Goal: Task Accomplishment & Management: Manage account settings

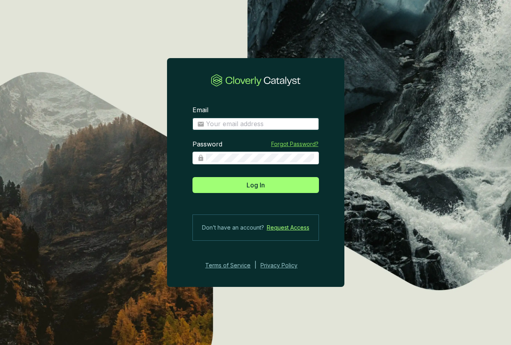
type input "[PERSON_NAME][EMAIL_ADDRESS][DOMAIN_NAME]"
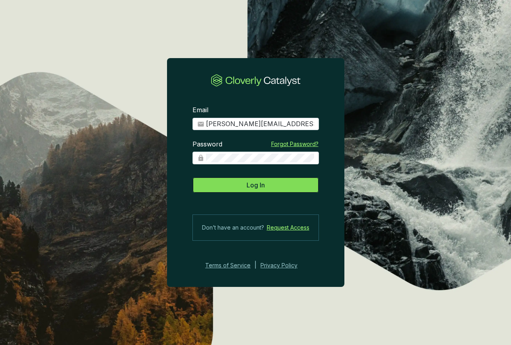
click at [273, 187] on button "Log In" at bounding box center [256, 185] width 127 height 16
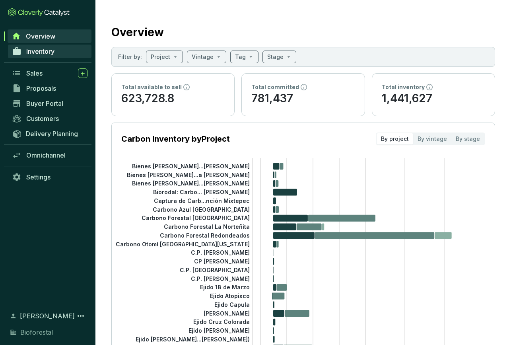
click at [45, 52] on span "Inventory" at bounding box center [40, 51] width 28 height 8
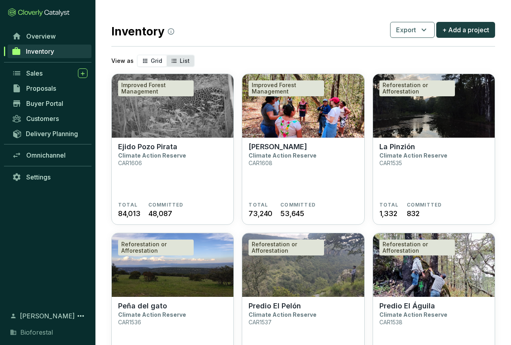
scroll to position [0, 0]
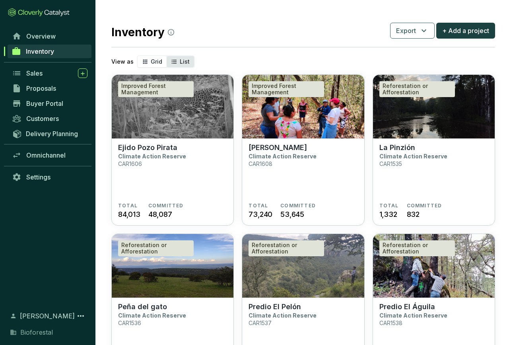
click at [180, 62] on span "List" at bounding box center [185, 61] width 10 height 7
click at [167, 56] on input "List" at bounding box center [167, 56] width 0 height 0
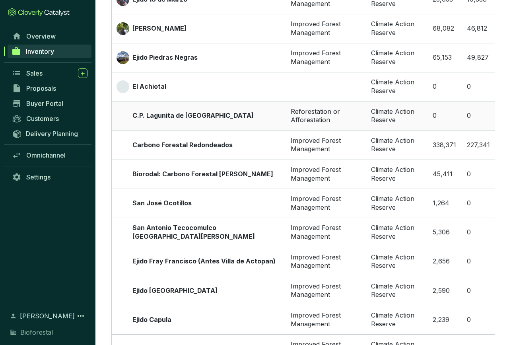
scroll to position [1014, 0]
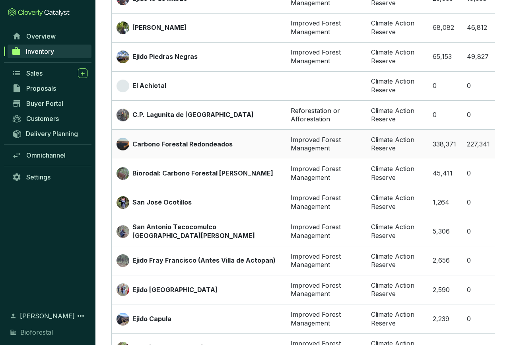
click at [188, 140] on p "Carbono Forestal Redondeados" at bounding box center [183, 144] width 100 height 9
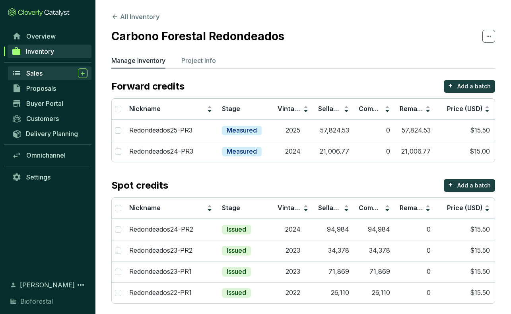
click at [41, 75] on span "Sales" at bounding box center [34, 73] width 16 height 8
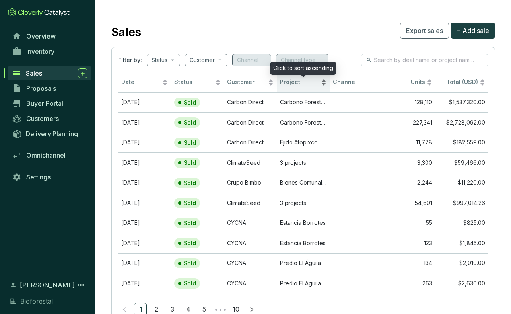
click at [306, 82] on span "Project" at bounding box center [299, 82] width 39 height 8
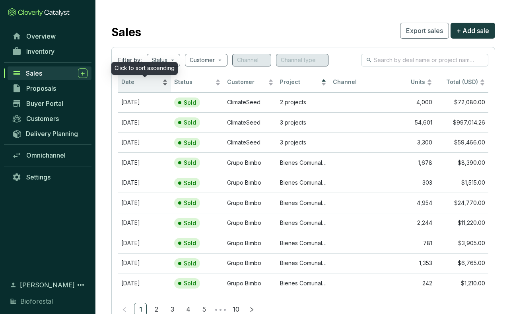
click at [128, 81] on span "Date" at bounding box center [140, 82] width 39 height 8
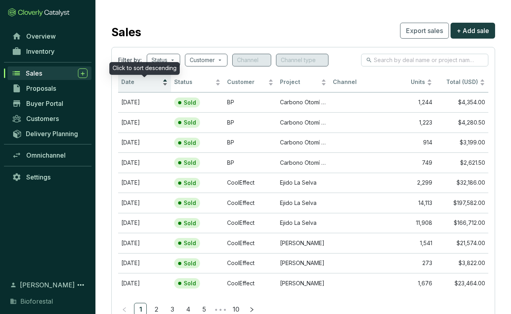
click at [137, 84] on span "Date" at bounding box center [140, 82] width 39 height 8
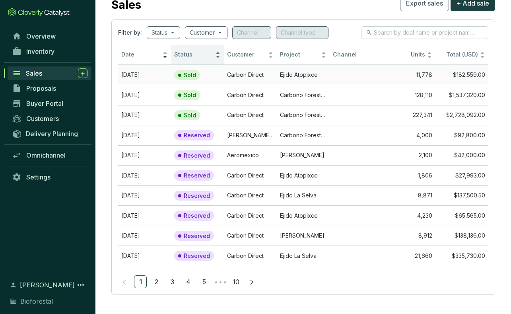
scroll to position [27, 0]
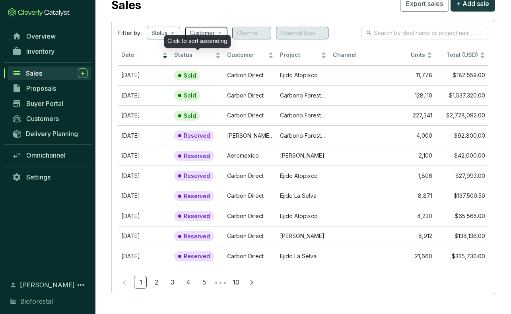
click at [195, 55] on span "Status" at bounding box center [193, 55] width 39 height 8
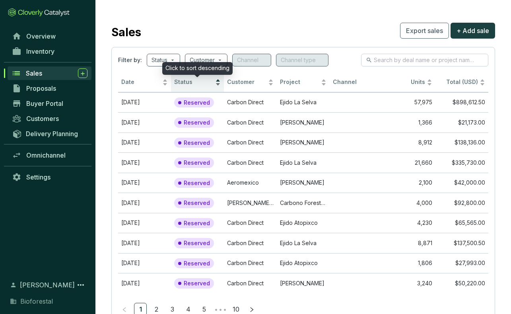
click at [195, 86] on div "Status" at bounding box center [197, 83] width 47 height 10
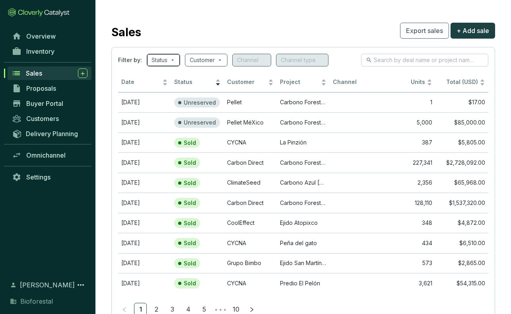
click at [174, 60] on span at bounding box center [164, 60] width 24 height 12
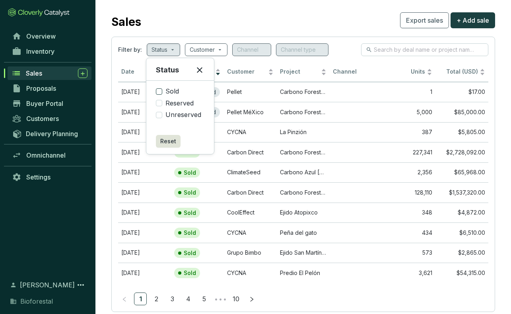
scroll to position [8, 0]
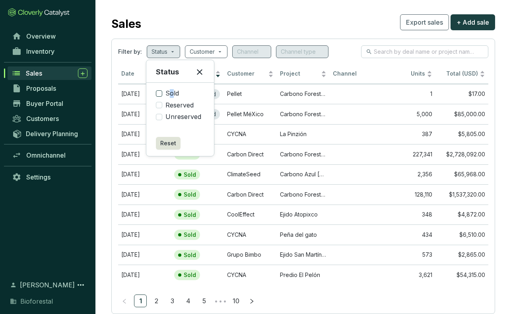
click at [171, 92] on span "Sold" at bounding box center [172, 93] width 20 height 9
click at [162, 92] on input "Sold" at bounding box center [159, 93] width 6 height 6
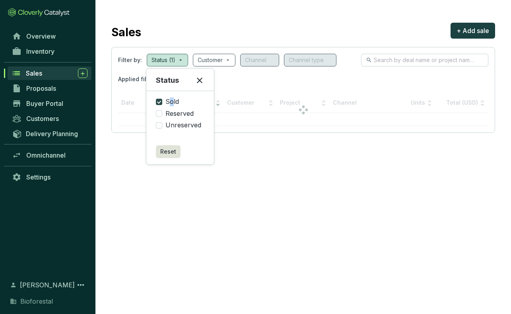
scroll to position [8, 0]
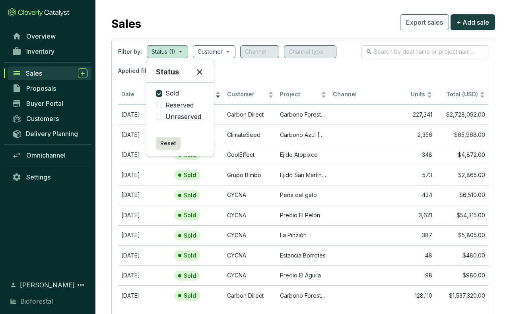
click at [281, 70] on div "Applied filters: STATUS Sold" at bounding box center [303, 71] width 370 height 16
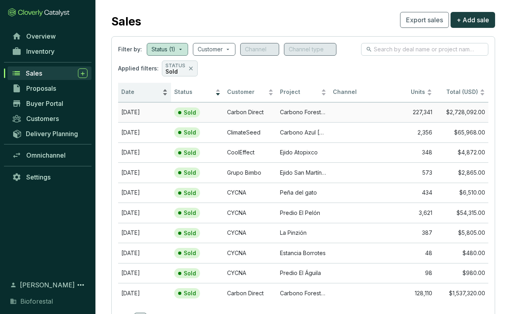
scroll to position [10, 0]
click at [188, 69] on icon at bounding box center [191, 69] width 6 height 10
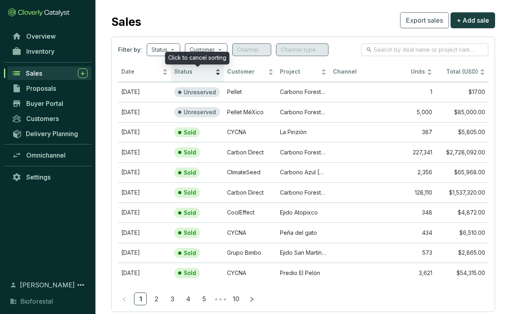
click at [199, 74] on span "Status" at bounding box center [193, 72] width 39 height 8
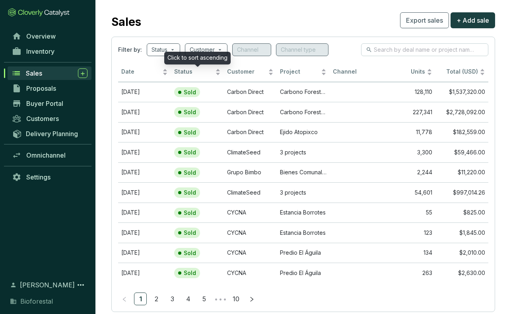
click at [174, 52] on div "Click to sort ascending" at bounding box center [197, 58] width 66 height 13
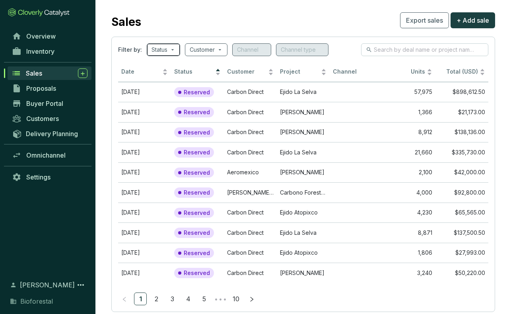
click at [174, 49] on span at bounding box center [164, 50] width 24 height 12
checkbox input "false"
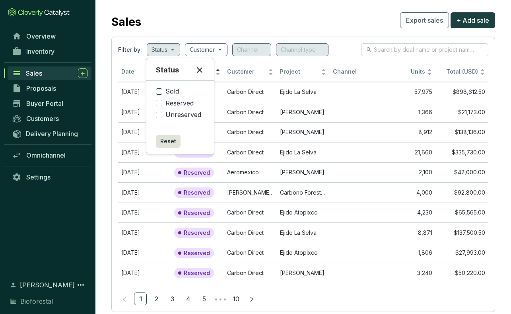
click at [181, 102] on span "Reserved" at bounding box center [179, 103] width 35 height 9
click at [162, 102] on input "Reserved" at bounding box center [159, 103] width 6 height 6
checkbox input "true"
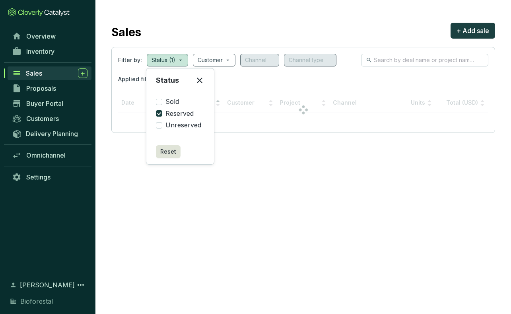
scroll to position [0, 0]
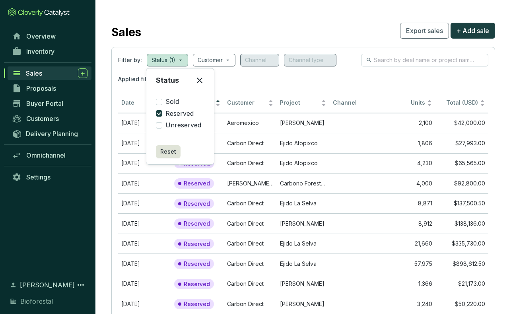
click at [101, 79] on section "Sales Export sales + Add sale Filter by: Status (1) Customer Channel Channel ty…" at bounding box center [303, 182] width 416 height 364
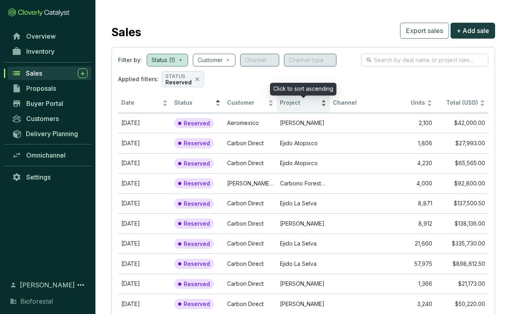
click at [324, 105] on div "Project" at bounding box center [303, 103] width 47 height 10
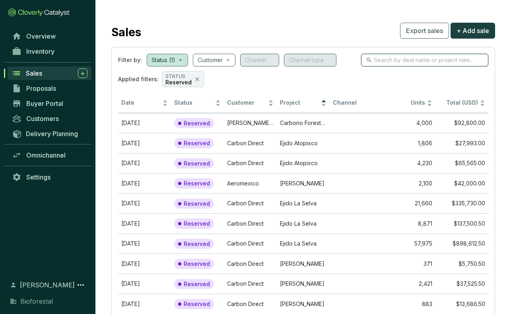
click at [411, 62] on input "search" at bounding box center [425, 60] width 103 height 9
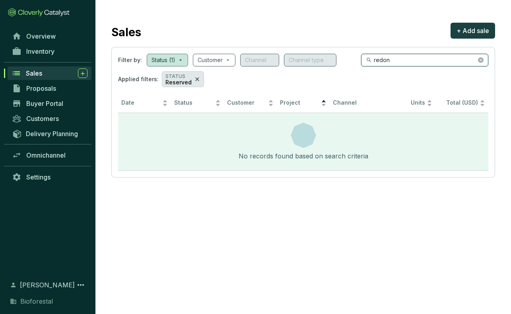
type input "redon"
click at [194, 79] on icon at bounding box center [197, 79] width 6 height 10
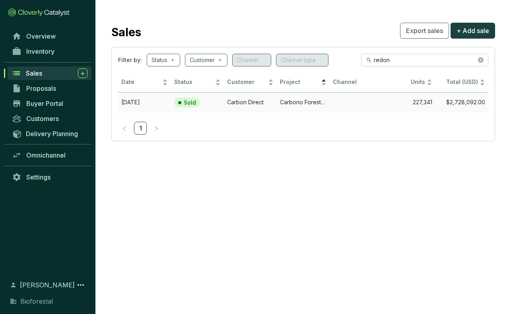
click at [259, 101] on td "Carbon Direct" at bounding box center [250, 102] width 53 height 20
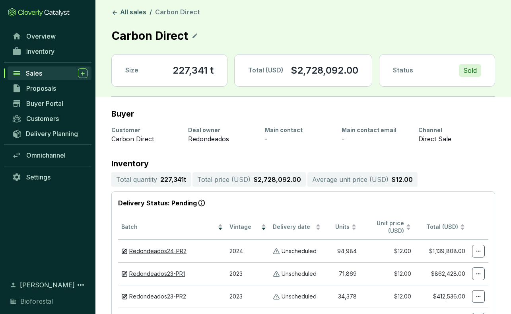
click at [142, 139] on div "Carbon Direct" at bounding box center [144, 139] width 67 height 10
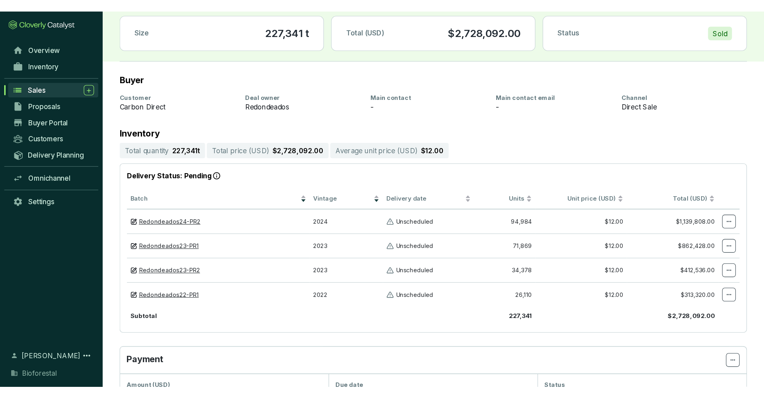
scroll to position [50, 0]
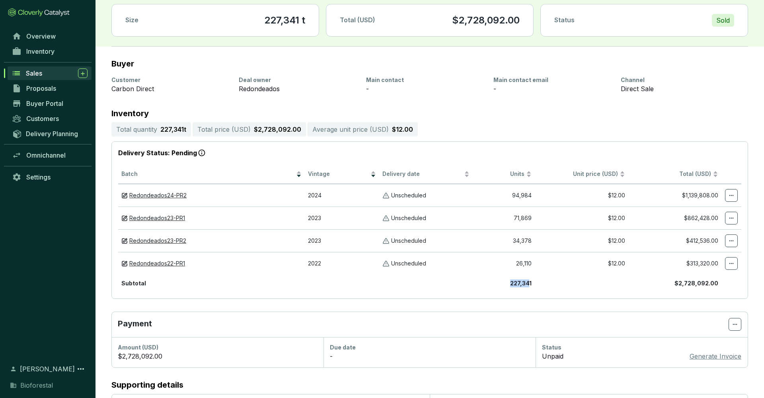
drag, startPoint x: 511, startPoint y: 285, endPoint x: 529, endPoint y: 284, distance: 17.5
click at [511, 284] on b "227,341" at bounding box center [520, 283] width 21 height 7
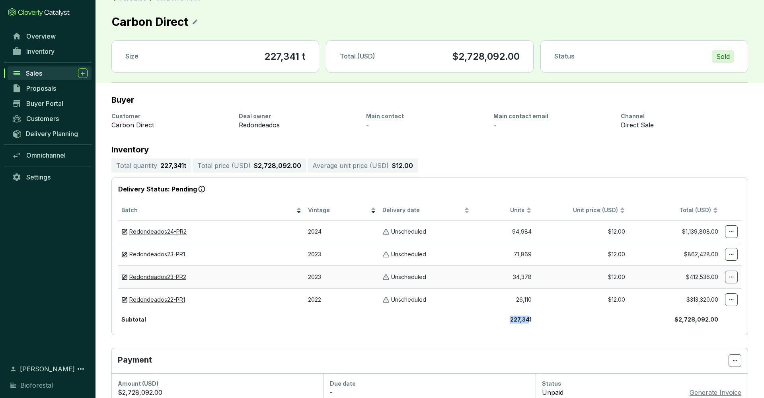
scroll to position [18, 0]
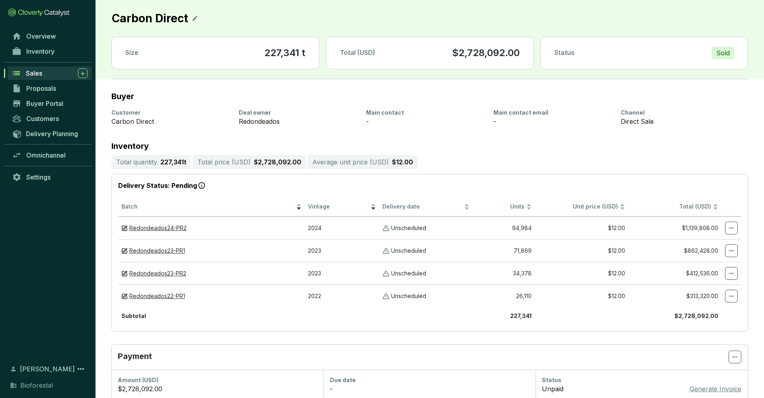
click at [511, 326] on section "Delivery Status: Pending Batch Vintage Delivery date Units Unit price (USD) Tot…" at bounding box center [429, 253] width 637 height 158
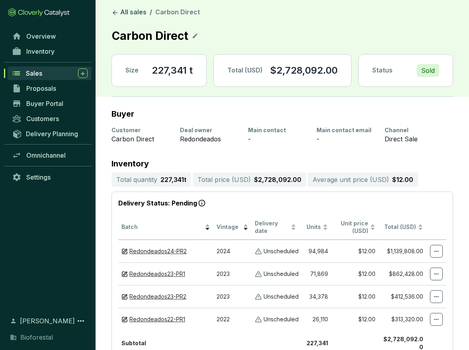
scroll to position [0, 0]
click at [193, 35] on icon at bounding box center [195, 36] width 6 height 10
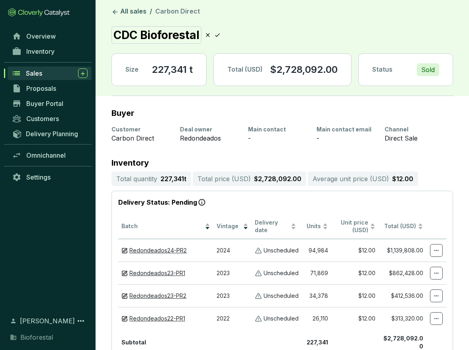
scroll to position [1, 0]
click at [246, 35] on icon at bounding box center [246, 35] width 6 height 10
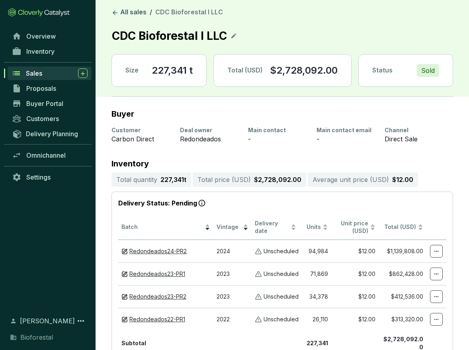
scroll to position [0, 0]
click at [176, 72] on section "227,341 t" at bounding box center [172, 70] width 41 height 13
click at [324, 70] on p "$2,728,092.00" at bounding box center [304, 70] width 68 height 13
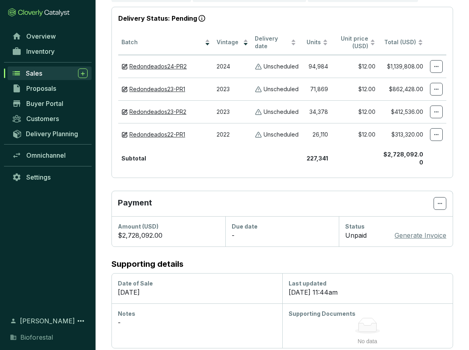
scroll to position [184, 0]
click at [440, 199] on icon at bounding box center [440, 204] width 6 height 10
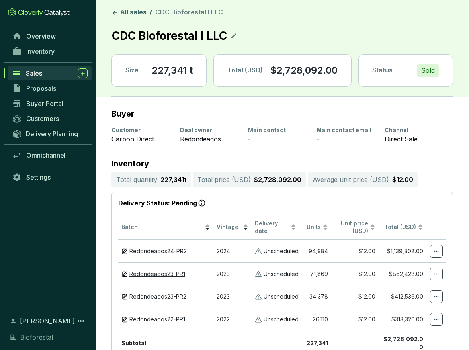
scroll to position [0, 0]
click at [131, 135] on div "Carbon Direct" at bounding box center [140, 139] width 59 height 10
click at [273, 138] on div "-" at bounding box center [277, 139] width 59 height 10
click at [376, 136] on div "Customer Carbon Direct Deal owner Redondeados Main contact - Main contact email…" at bounding box center [277, 135] width 332 height 18
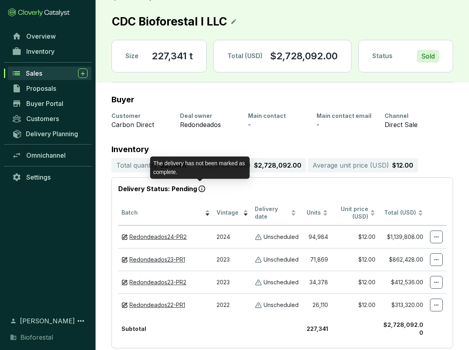
scroll to position [13, 0]
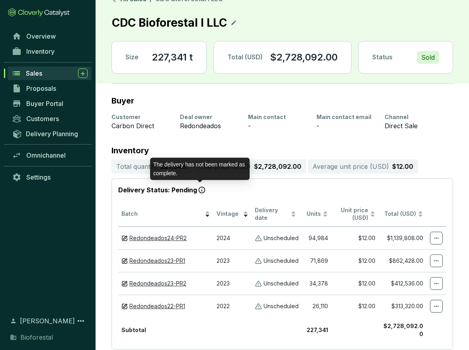
click at [199, 190] on icon at bounding box center [202, 191] width 10 height 10
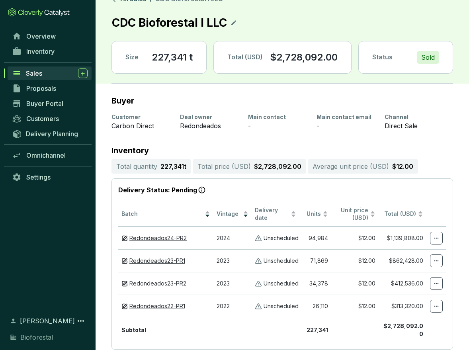
click at [184, 192] on p "Delivery Status: Pending" at bounding box center [282, 190] width 328 height 10
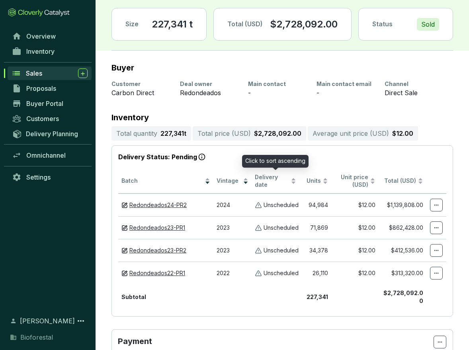
scroll to position [68, 0]
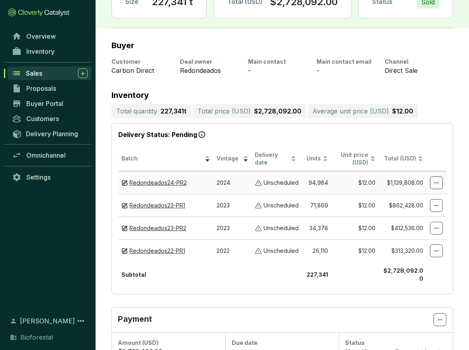
drag, startPoint x: 276, startPoint y: 182, endPoint x: 302, endPoint y: 171, distance: 28.0
click at [276, 182] on p "Unscheduled" at bounding box center [280, 183] width 35 height 8
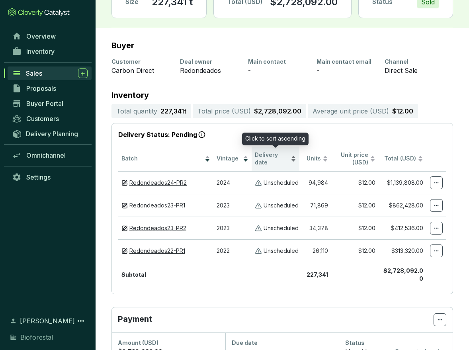
click at [269, 159] on span "Delivery date" at bounding box center [272, 158] width 34 height 15
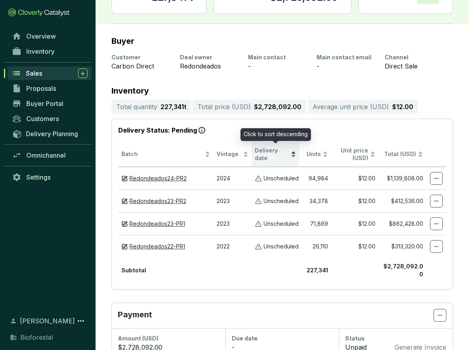
click at [269, 158] on span "Delivery date" at bounding box center [272, 154] width 34 height 15
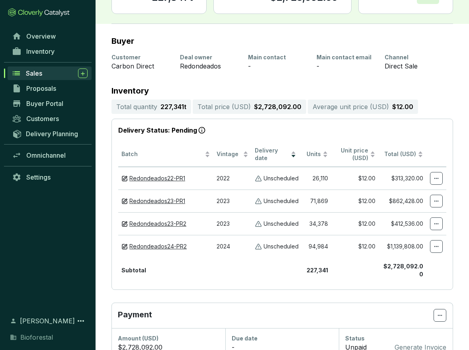
click at [436, 73] on div "Customer Carbon Direct Deal owner Redondeados Main contact - Main contact email…" at bounding box center [281, 62] width 341 height 24
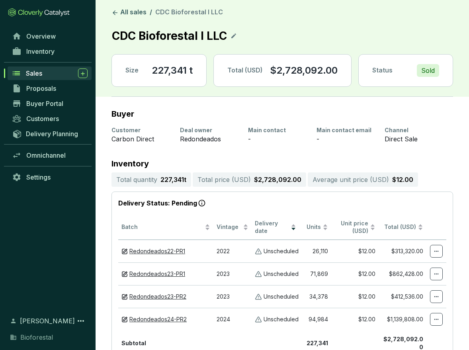
scroll to position [0, 0]
click at [133, 12] on link "All sales" at bounding box center [129, 13] width 38 height 10
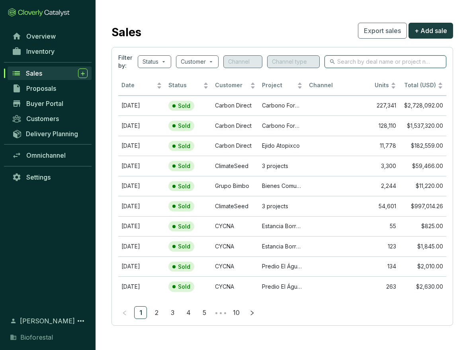
click at [379, 61] on input "search" at bounding box center [385, 61] width 97 height 9
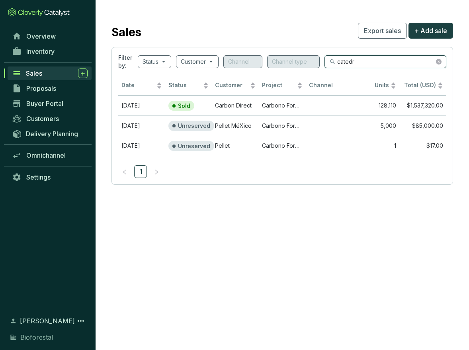
type input "catedr"
drag, startPoint x: 379, startPoint y: 61, endPoint x: 130, endPoint y: 105, distance: 252.4
click at [130, 105] on td "[DATE]" at bounding box center [141, 105] width 47 height 20
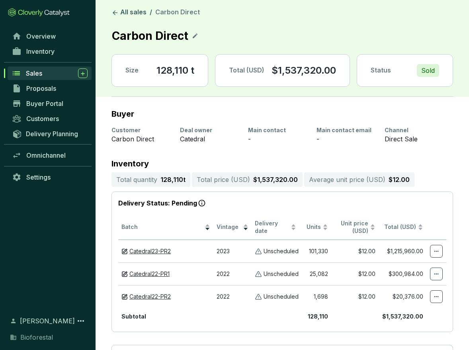
click at [194, 33] on icon at bounding box center [195, 36] width 6 height 10
click at [246, 36] on icon at bounding box center [246, 36] width 6 height 10
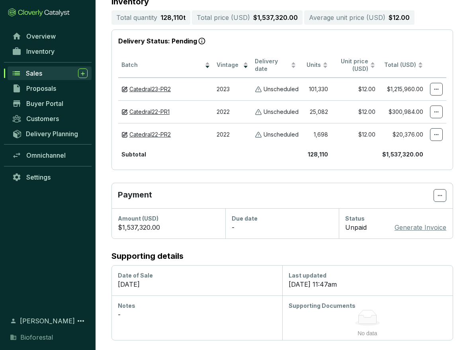
scroll to position [162, 0]
click at [437, 196] on icon at bounding box center [440, 196] width 6 height 10
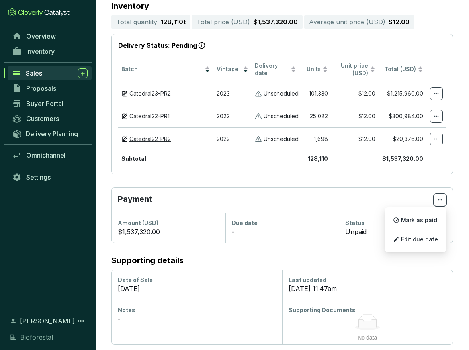
scroll to position [155, 0]
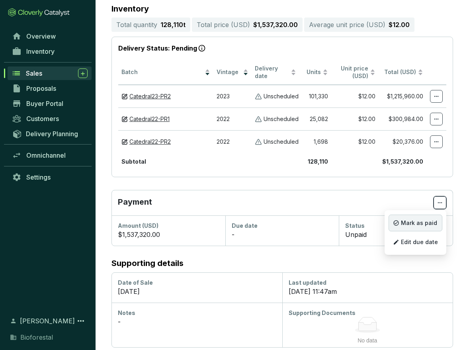
click at [405, 222] on span "Mark as paid" at bounding box center [419, 223] width 36 height 6
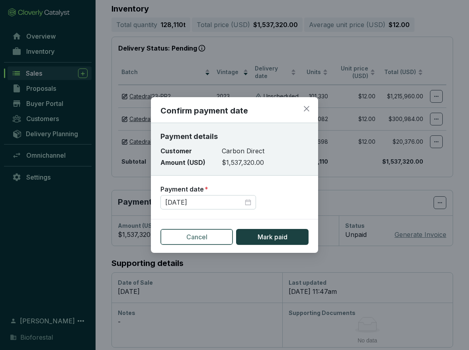
click at [200, 238] on span "Cancel" at bounding box center [196, 237] width 21 height 10
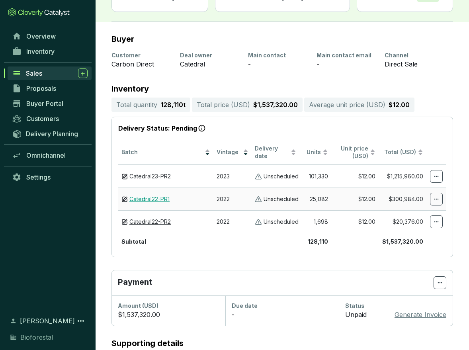
scroll to position [77, 0]
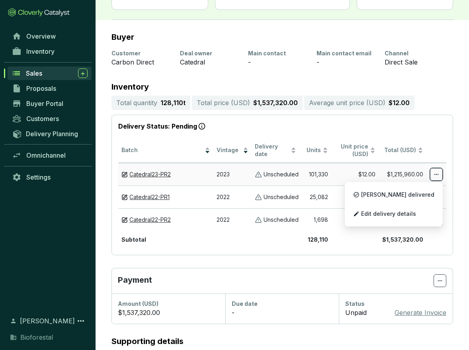
click at [435, 172] on icon at bounding box center [436, 175] width 6 height 10
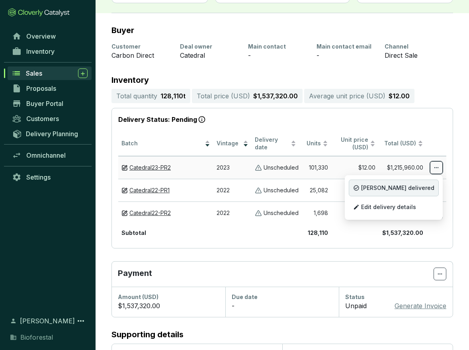
click at [400, 191] on span "[PERSON_NAME] delivered" at bounding box center [397, 188] width 73 height 6
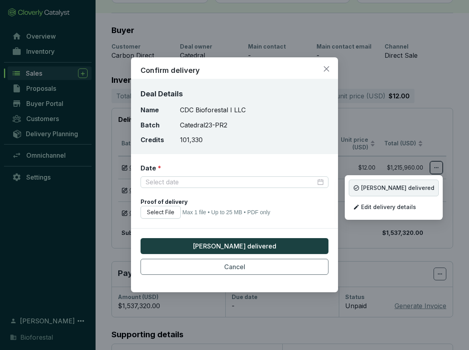
scroll to position [84, 0]
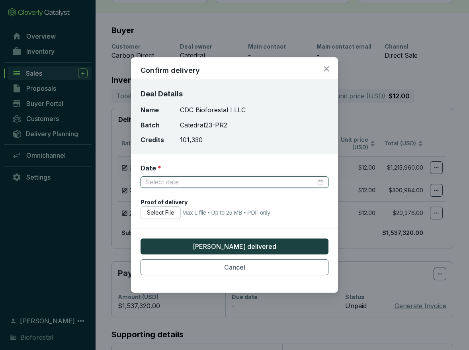
click at [302, 182] on input "Date *" at bounding box center [230, 182] width 170 height 9
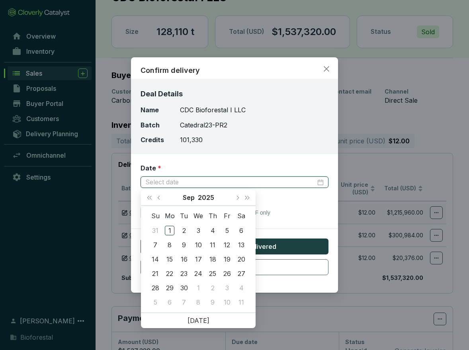
scroll to position [39, 0]
click at [327, 68] on icon "close" at bounding box center [326, 68] width 7 height 7
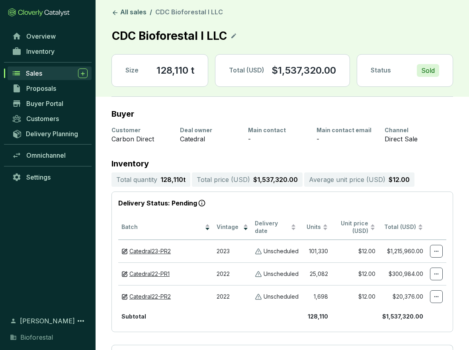
scroll to position [0, 0]
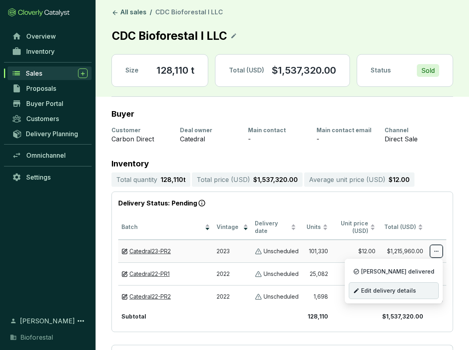
click at [414, 294] on p "Edit delivery details" at bounding box center [394, 290] width 90 height 17
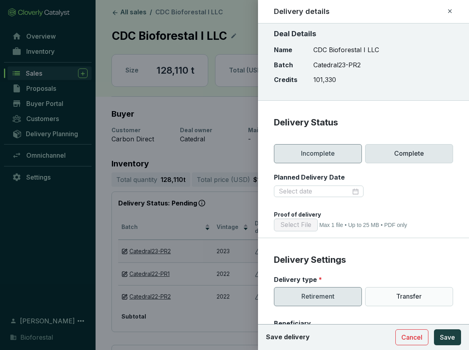
click at [403, 157] on p "Complete" at bounding box center [409, 153] width 88 height 19
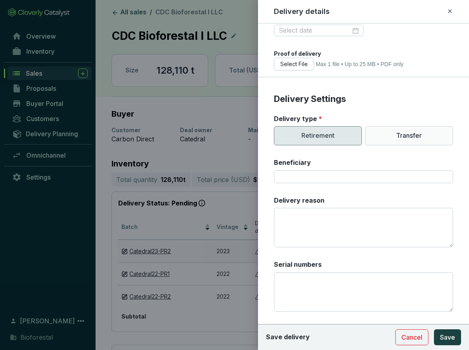
scroll to position [162, 0]
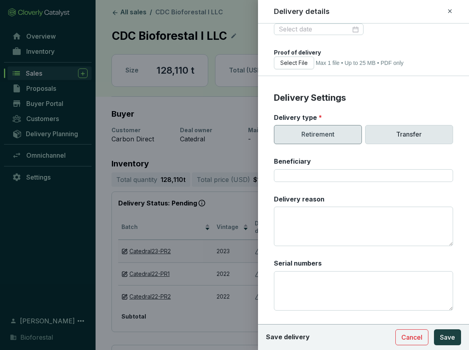
click at [419, 132] on p "Transfer" at bounding box center [409, 134] width 88 height 19
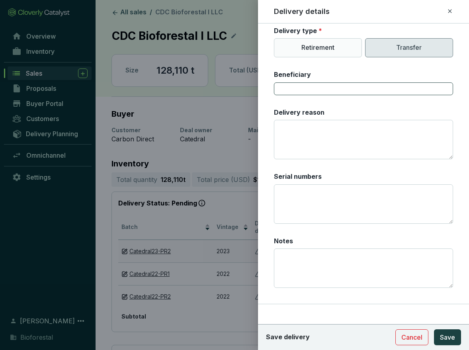
scroll to position [1, 0]
click at [327, 86] on input "Beneficiary" at bounding box center [363, 88] width 179 height 13
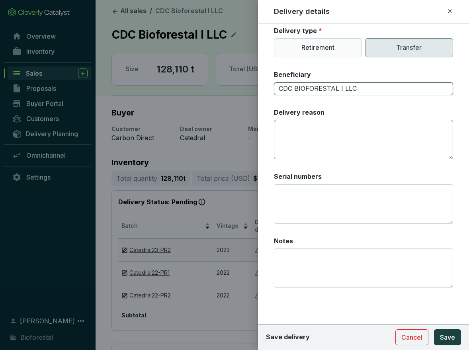
scroll to position [210, 0]
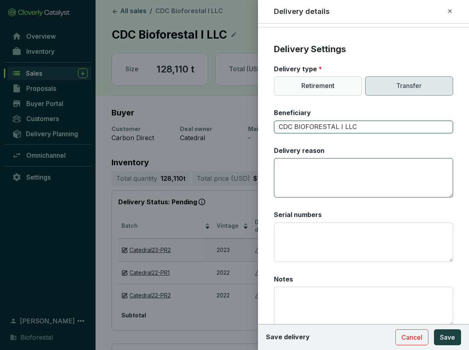
type input "CDC BIOFORESTAL I LLC"
click at [348, 176] on textarea "Delivery reason" at bounding box center [363, 177] width 179 height 39
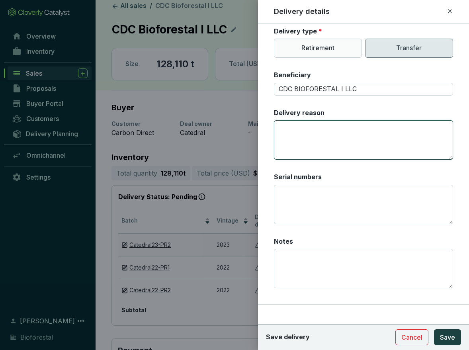
scroll to position [6, 0]
type textarea "CONTRATO"
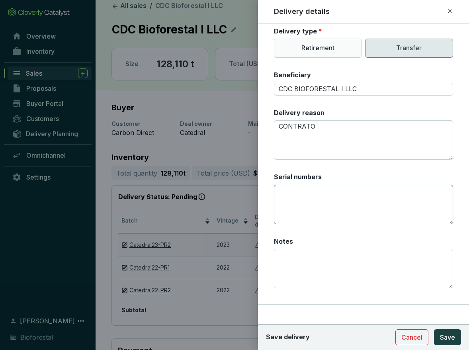
click at [302, 203] on textarea "Serial numbers" at bounding box center [363, 204] width 179 height 39
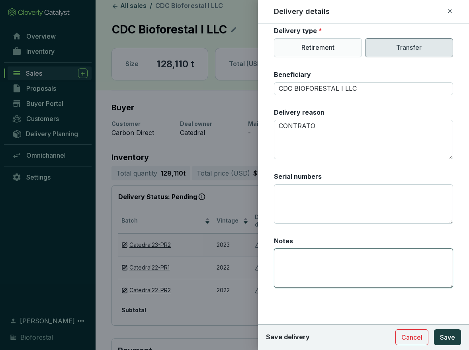
drag, startPoint x: 333, startPoint y: 269, endPoint x: 327, endPoint y: 263, distance: 8.5
click at [333, 268] on textarea "Notes" at bounding box center [363, 267] width 179 height 39
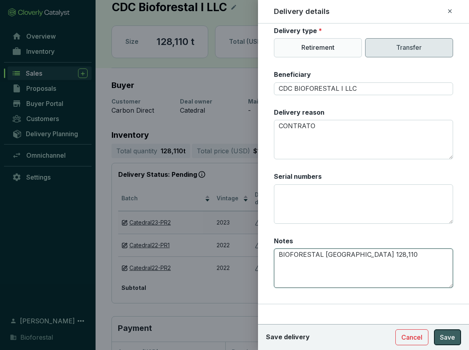
scroll to position [29, 0]
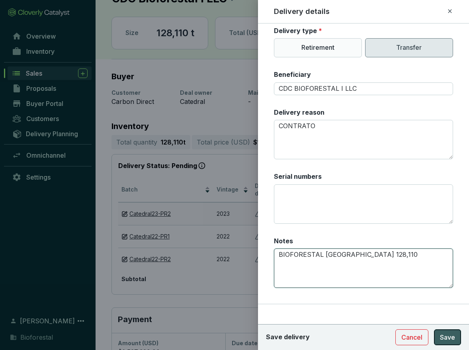
type textarea "BIOFORESTAL [GEOGRAPHIC_DATA] 128,110"
click at [446, 336] on span "Save" at bounding box center [447, 337] width 15 height 10
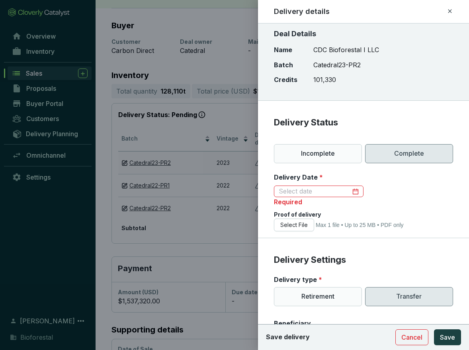
scroll to position [0, 0]
click at [359, 190] on div at bounding box center [319, 191] width 90 height 12
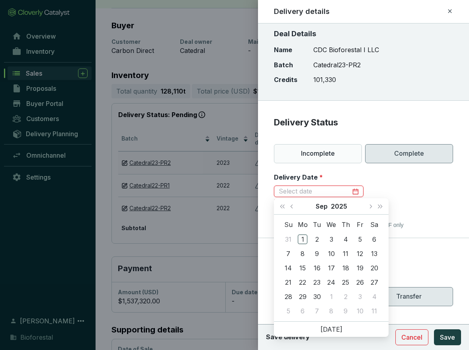
scroll to position [94, 0]
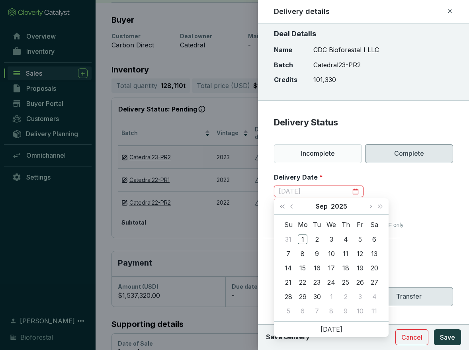
type input "[DATE]"
click at [292, 206] on span "Previous month (PageUp)" at bounding box center [292, 206] width 4 height 4
type input "[DATE]"
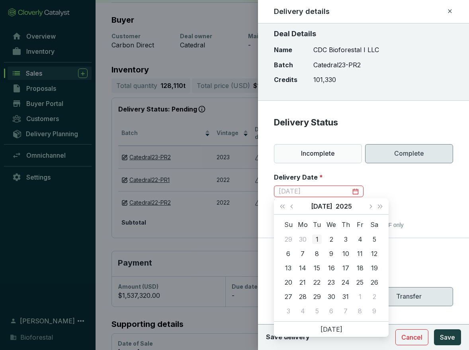
click at [318, 235] on div "1" at bounding box center [317, 239] width 10 height 10
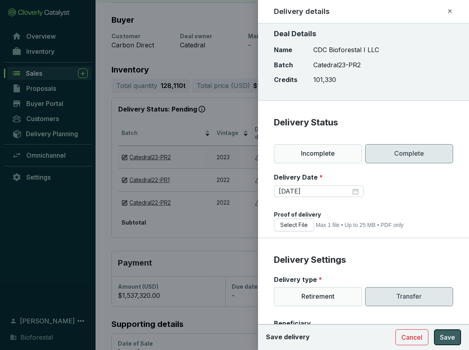
click at [445, 339] on span "Save" at bounding box center [447, 337] width 15 height 10
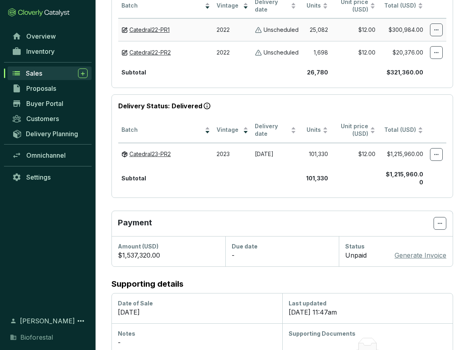
scroll to position [222, 0]
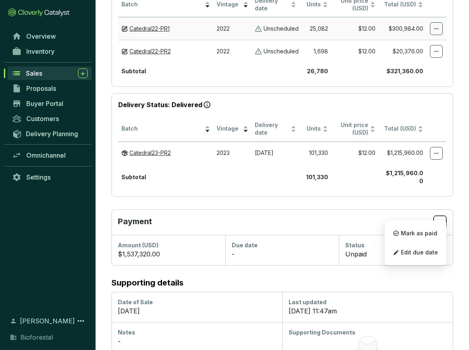
click at [440, 217] on icon at bounding box center [440, 222] width 6 height 10
click at [420, 234] on span "Mark as paid" at bounding box center [419, 233] width 36 height 6
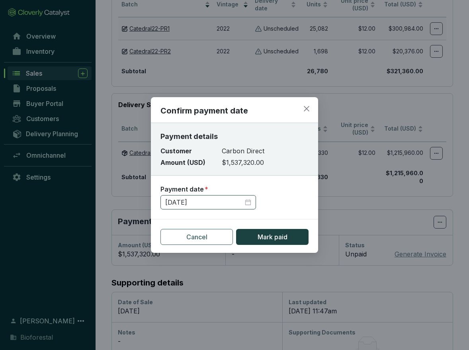
click at [249, 203] on div "[DATE]" at bounding box center [208, 202] width 86 height 9
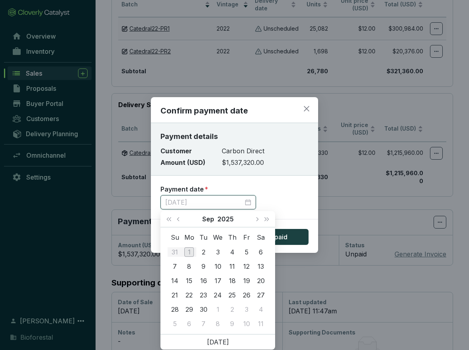
type input "[DATE]"
click at [175, 220] on button "Previous month (PageUp)" at bounding box center [179, 219] width 10 height 16
click at [179, 218] on span "Previous month (PageUp)" at bounding box center [179, 219] width 4 height 4
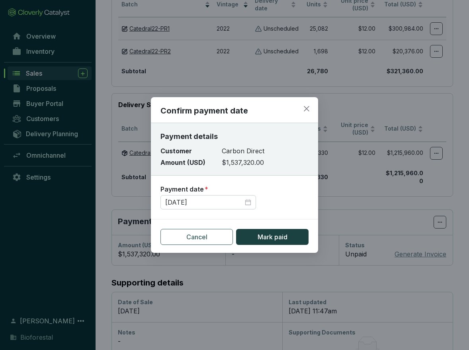
click at [294, 210] on section "Payment date * [DATE]" at bounding box center [234, 199] width 148 height 41
click at [212, 233] on button "Cancel" at bounding box center [196, 237] width 72 height 16
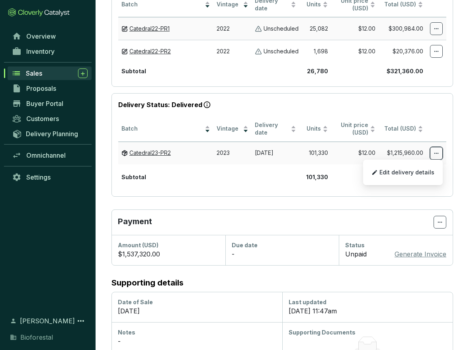
click at [438, 150] on icon at bounding box center [436, 153] width 6 height 10
click at [412, 177] on p "Edit delivery details" at bounding box center [403, 172] width 72 height 17
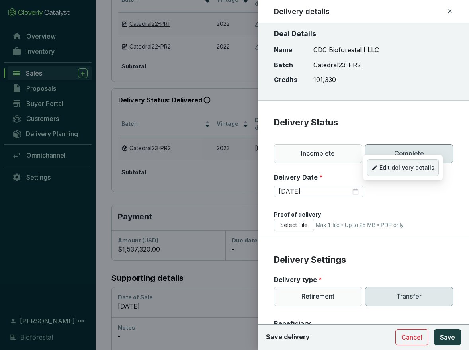
scroll to position [232, 0]
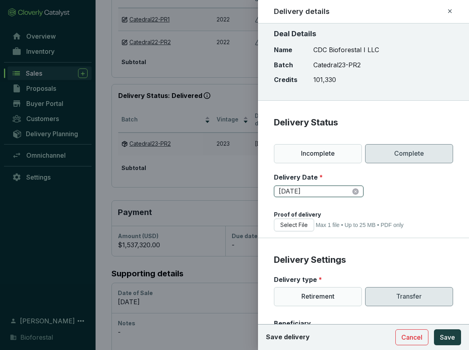
click at [322, 192] on input "[DATE]" at bounding box center [315, 191] width 72 height 9
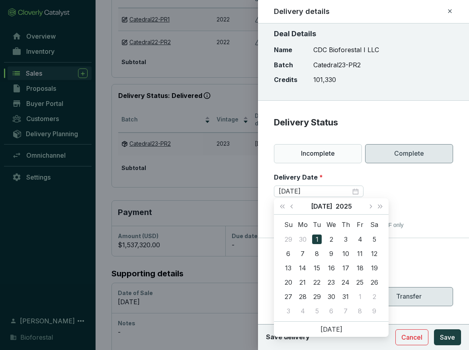
click at [240, 181] on div at bounding box center [234, 175] width 469 height 350
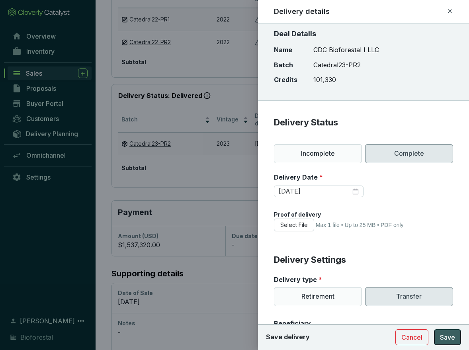
click at [451, 339] on span "Save" at bounding box center [447, 337] width 15 height 10
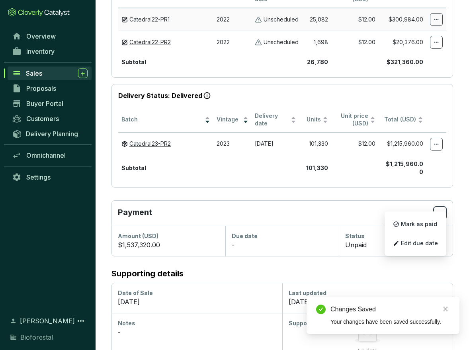
click at [443, 207] on span at bounding box center [439, 213] width 13 height 13
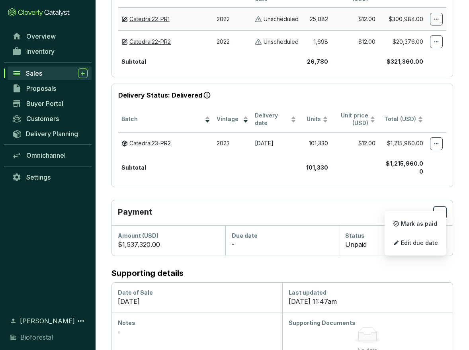
click at [441, 208] on icon at bounding box center [440, 213] width 6 height 10
click at [415, 225] on span "Mark as paid" at bounding box center [419, 223] width 36 height 6
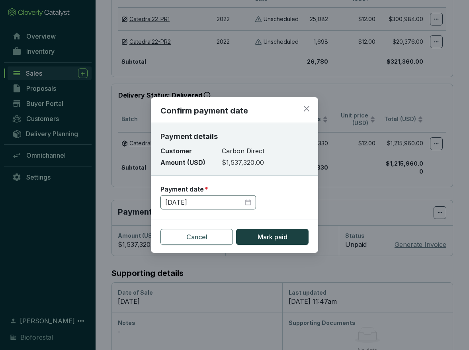
click at [250, 203] on div "[DATE]" at bounding box center [208, 202] width 86 height 9
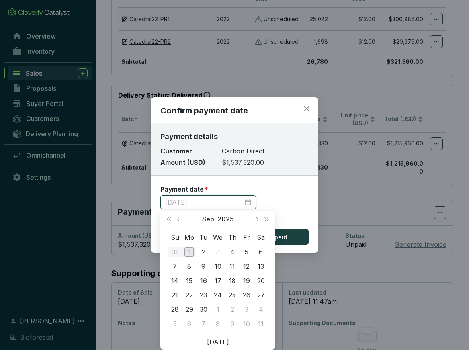
type input "[DATE]"
click at [180, 219] on span "Previous month (PageUp)" at bounding box center [179, 219] width 4 height 4
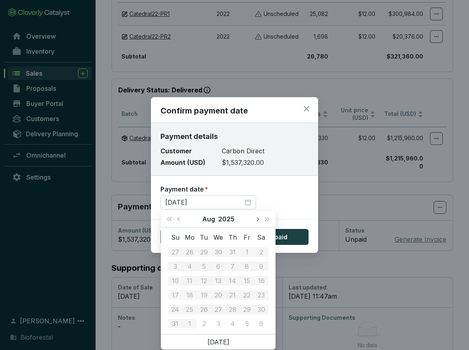
scroll to position [238, 0]
click at [257, 220] on button "Next month (PageDown)" at bounding box center [257, 219] width 10 height 16
click at [296, 204] on section "Payment date * [DATE]" at bounding box center [234, 197] width 148 height 25
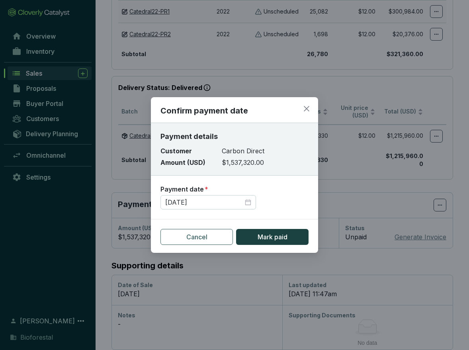
scroll to position [240, 0]
click at [200, 238] on span "Cancel" at bounding box center [196, 237] width 21 height 10
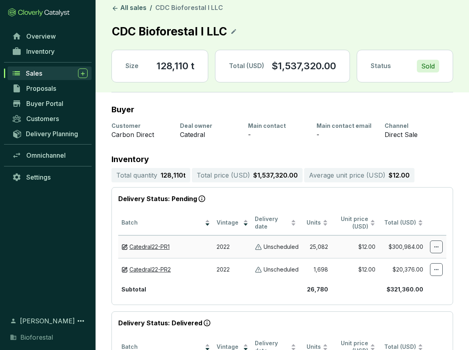
scroll to position [4, 0]
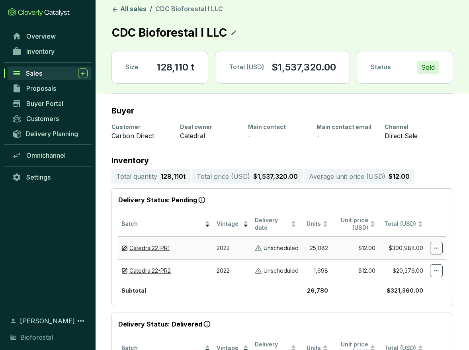
click at [360, 245] on td "$12.00" at bounding box center [355, 247] width 48 height 23
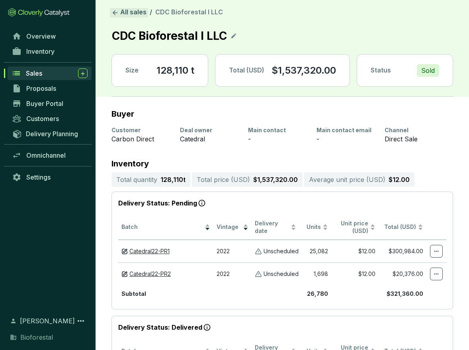
scroll to position [0, 0]
click at [116, 14] on icon at bounding box center [114, 12] width 7 height 7
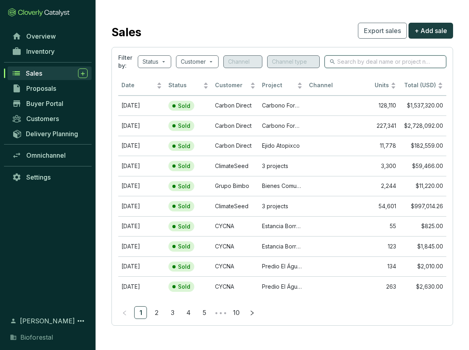
scroll to position [0, 0]
click at [383, 60] on input "search" at bounding box center [385, 61] width 97 height 9
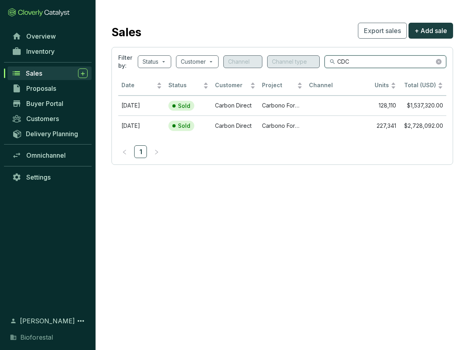
scroll to position [0, 0]
type input "C"
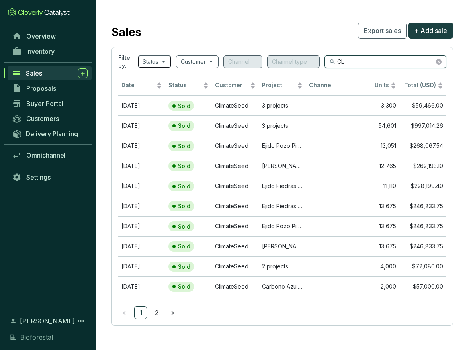
click at [166, 62] on span at bounding box center [154, 62] width 24 height 12
type input "CL"
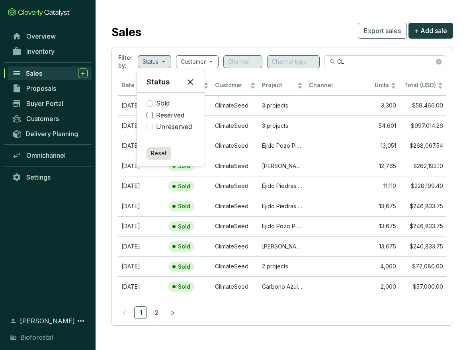
click at [149, 115] on input "Reserved" at bounding box center [149, 115] width 6 height 6
checkbox input "true"
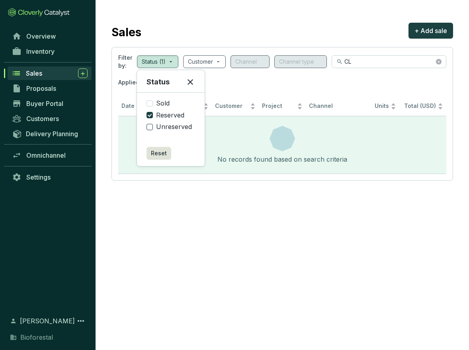
click at [150, 125] on input "Unreserved" at bounding box center [149, 127] width 6 height 6
checkbox input "true"
click at [150, 117] on span at bounding box center [149, 115] width 6 height 6
click at [150, 117] on input "Reserved" at bounding box center [149, 115] width 6 height 6
checkbox input "false"
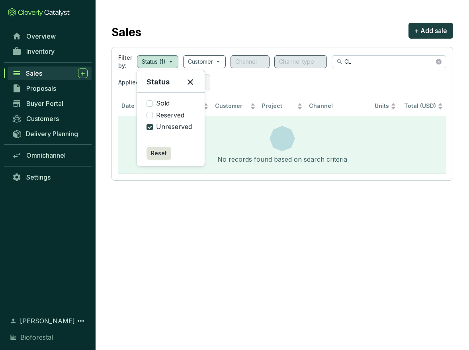
click at [148, 128] on input "Unreserved" at bounding box center [149, 127] width 6 height 6
checkbox input "false"
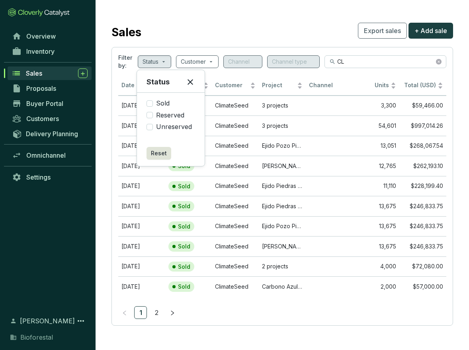
click at [191, 82] on icon at bounding box center [190, 82] width 10 height 10
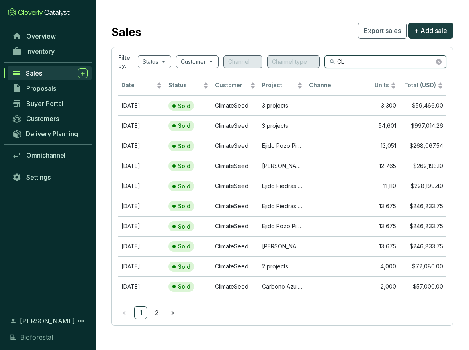
click at [416, 62] on input "CL" at bounding box center [385, 61] width 97 height 9
type input "C"
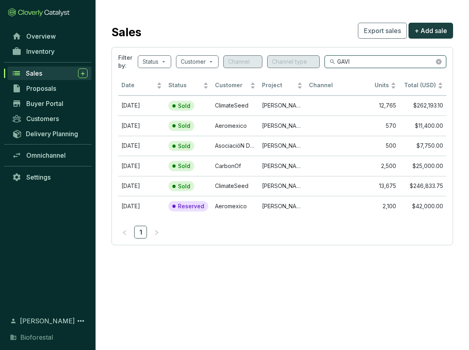
drag, startPoint x: 366, startPoint y: 63, endPoint x: 322, endPoint y: 55, distance: 45.3
click at [299, 48] on section "Filter by: Status Customer Channel Channel type GAVI Date Status Customer Proje…" at bounding box center [281, 146] width 341 height 198
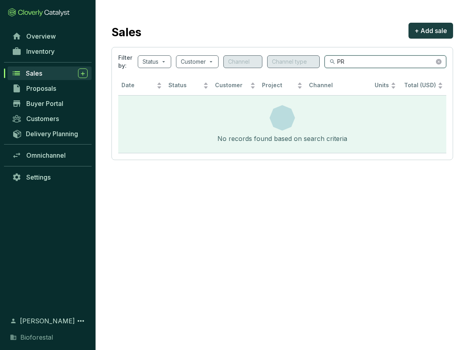
type input "P"
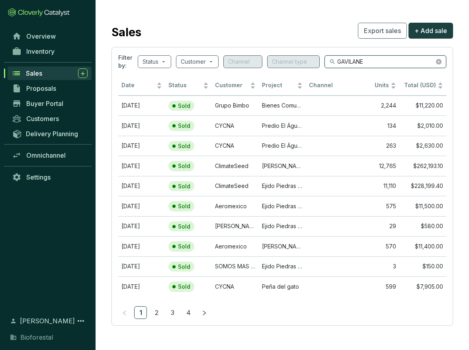
type input "[PERSON_NAME]"
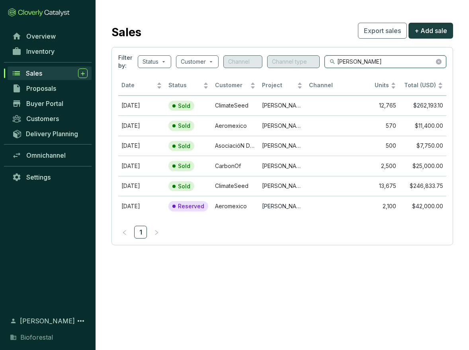
drag, startPoint x: 376, startPoint y: 62, endPoint x: 327, endPoint y: 58, distance: 49.5
click at [327, 58] on span "[PERSON_NAME]" at bounding box center [385, 61] width 122 height 13
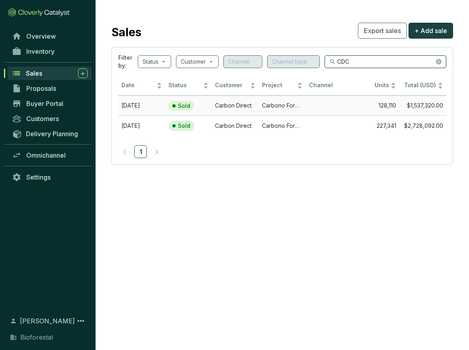
type input "CDC"
click at [224, 103] on td "Carbon Direct" at bounding box center [235, 105] width 47 height 20
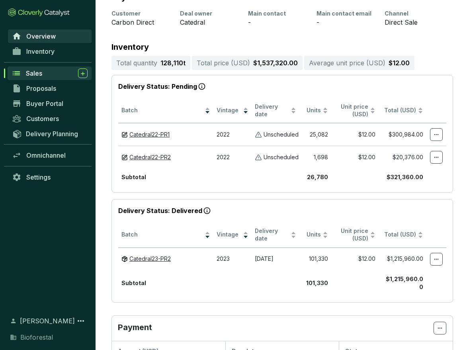
scroll to position [117, 0]
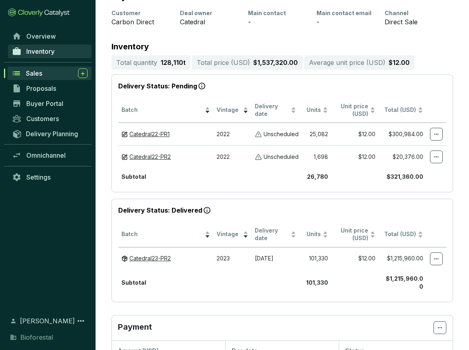
click at [47, 52] on span "Inventory" at bounding box center [40, 51] width 28 height 8
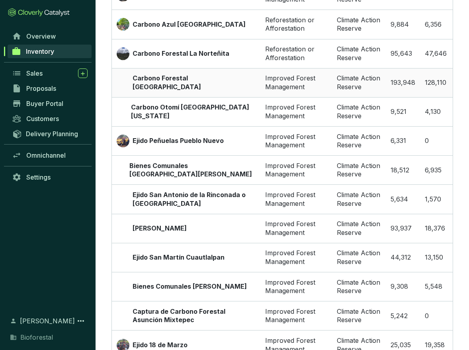
scroll to position [668, 0]
click at [203, 74] on p "Carbono Forestal [GEOGRAPHIC_DATA]" at bounding box center [194, 82] width 123 height 17
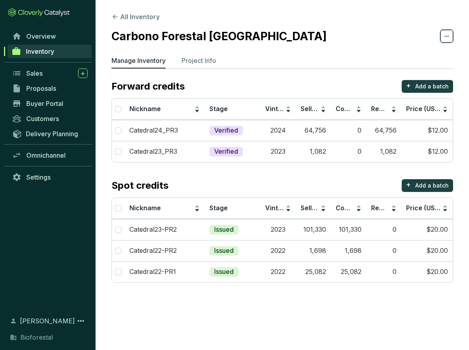
click at [448, 38] on icon at bounding box center [446, 36] width 6 height 10
click at [353, 31] on section "Carbono Forestal [GEOGRAPHIC_DATA]" at bounding box center [281, 36] width 341 height 17
click at [202, 63] on p "Project Info" at bounding box center [198, 61] width 35 height 10
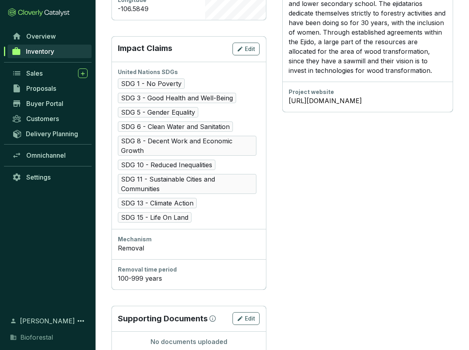
scroll to position [450, 0]
click at [255, 315] on span "Edit" at bounding box center [250, 319] width 10 height 8
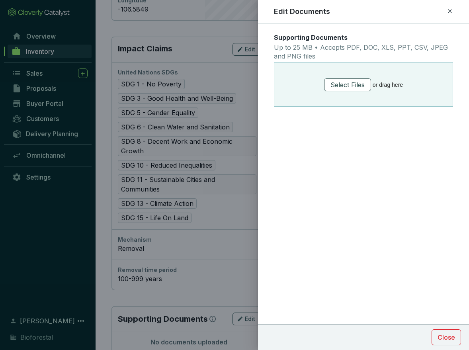
click at [349, 84] on span "Select Files" at bounding box center [347, 85] width 34 height 10
click at [345, 84] on span "Select Files" at bounding box center [347, 85] width 34 height 10
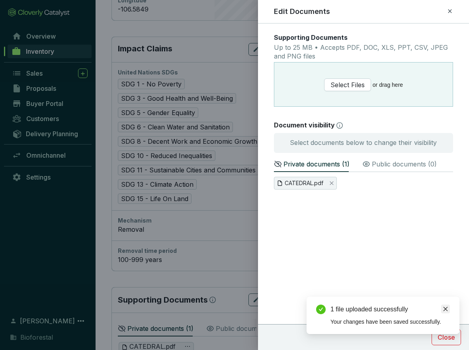
click at [444, 309] on icon "close" at bounding box center [445, 309] width 6 height 6
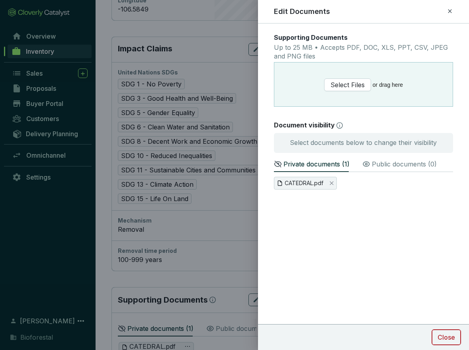
click at [449, 336] on span "Close" at bounding box center [446, 337] width 18 height 10
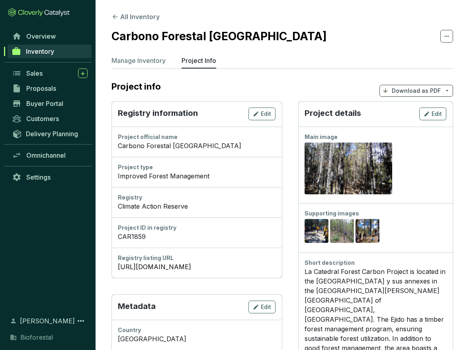
scroll to position [0, 0]
click at [38, 73] on span "Sales" at bounding box center [34, 73] width 16 height 8
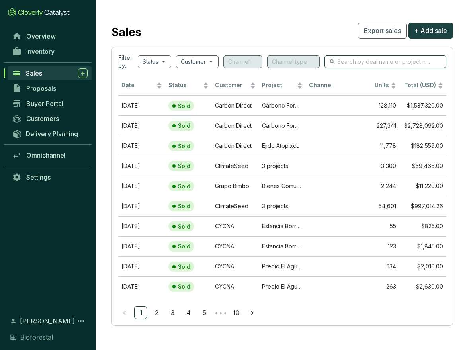
click at [381, 61] on input "search" at bounding box center [385, 61] width 97 height 9
click at [260, 106] on td "Carbono Forestal [GEOGRAPHIC_DATA]" at bounding box center [282, 105] width 47 height 20
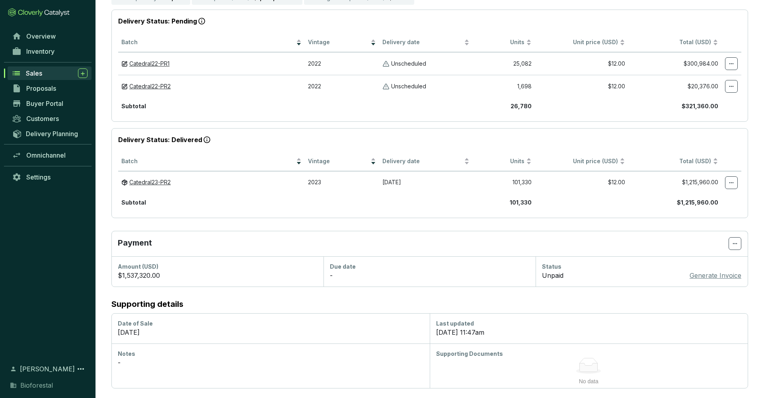
scroll to position [182, 0]
click at [709, 276] on p "Generate Invoice" at bounding box center [716, 276] width 52 height 10
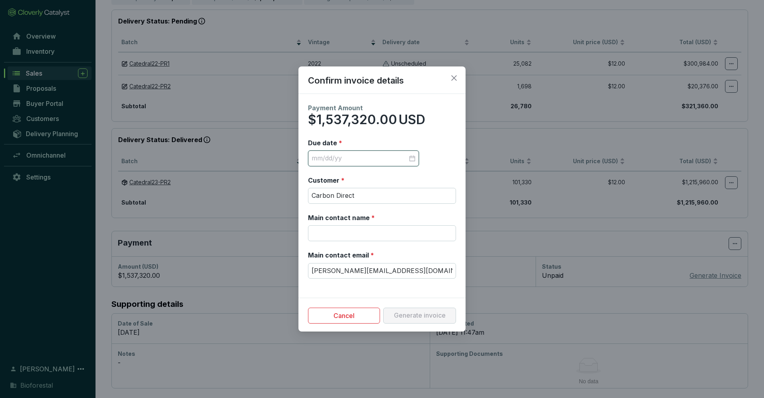
click at [361, 157] on input "Due date *" at bounding box center [360, 158] width 96 height 9
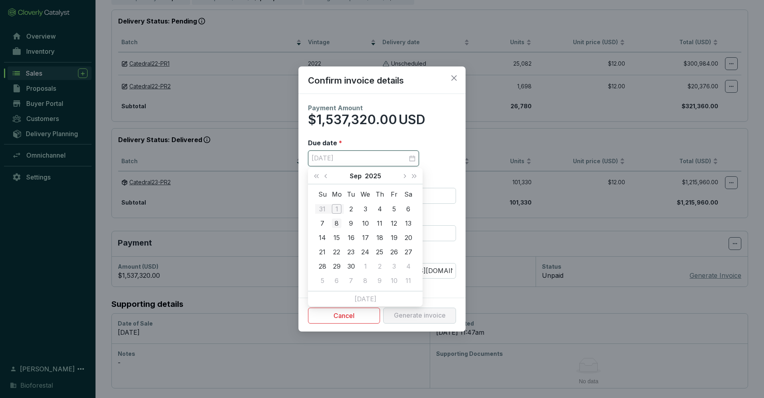
type input "9/2/2025"
click at [440, 133] on section "Payment Amount $1,537,320.00 USD Due date * Customer * Carbon Direct Main conta…" at bounding box center [381, 195] width 167 height 185
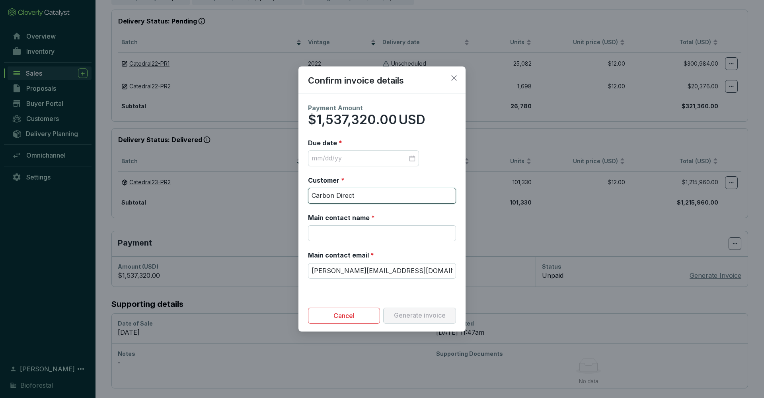
click at [389, 197] on input "Carbon Direct" at bounding box center [382, 196] width 148 height 16
click at [380, 233] on input "Main contact name *" at bounding box center [382, 233] width 148 height 16
drag, startPoint x: 355, startPoint y: 195, endPoint x: 562, endPoint y: 200, distance: 207.0
click at [562, 200] on div "Confirm invoice details Payment Amount $1,537,320.00 USD Due date * Customer * …" at bounding box center [382, 199] width 764 height 398
drag, startPoint x: 357, startPoint y: 194, endPoint x: 512, endPoint y: 202, distance: 155.0
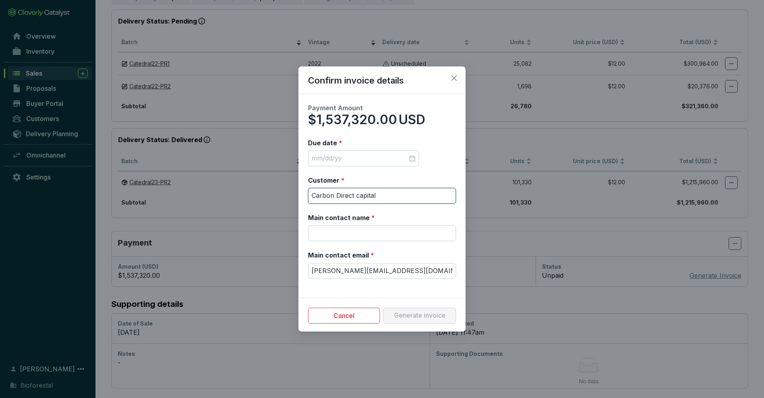
click at [357, 194] on input "Carbon Direct capital" at bounding box center [382, 196] width 148 height 16
type input "Carbon Direct Capital"
drag, startPoint x: 405, startPoint y: 238, endPoint x: 450, endPoint y: 234, distance: 44.8
click at [406, 238] on input "Main contact name *" at bounding box center [382, 233] width 148 height 16
click at [350, 164] on div at bounding box center [363, 158] width 111 height 16
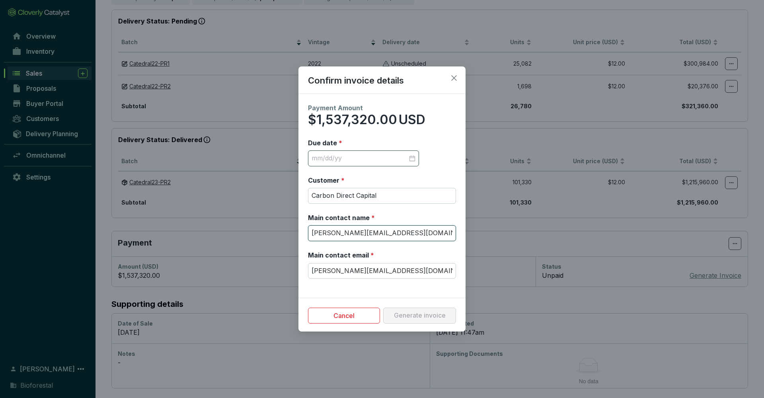
type input "[PERSON_NAME][EMAIL_ADDRESS][DOMAIN_NAME]"
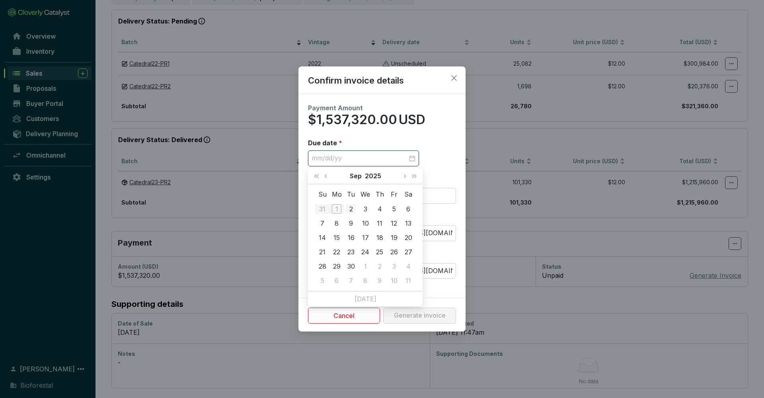
type input "9/2/2025"
click at [348, 208] on div "2" at bounding box center [351, 209] width 10 height 10
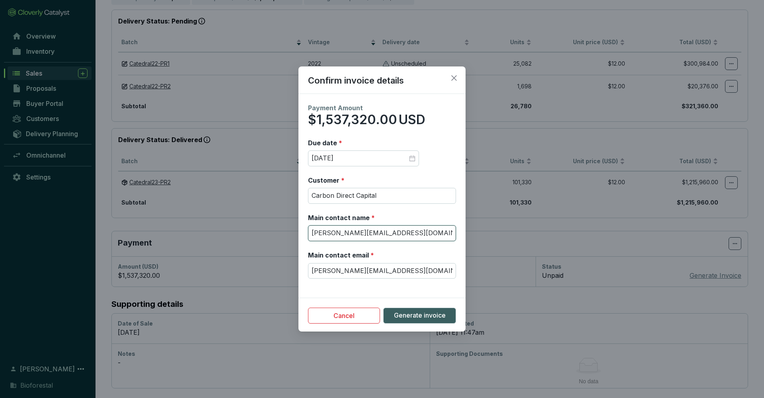
drag, startPoint x: 409, startPoint y: 234, endPoint x: 276, endPoint y: 221, distance: 133.2
click at [276, 221] on div "Confirm invoice details Payment Amount $1,537,320.00 USD Due date * 9/2/2025 Cu…" at bounding box center [382, 199] width 764 height 398
type input "Azucena Rendon"
click at [425, 316] on span "Generate invoice" at bounding box center [420, 315] width 52 height 9
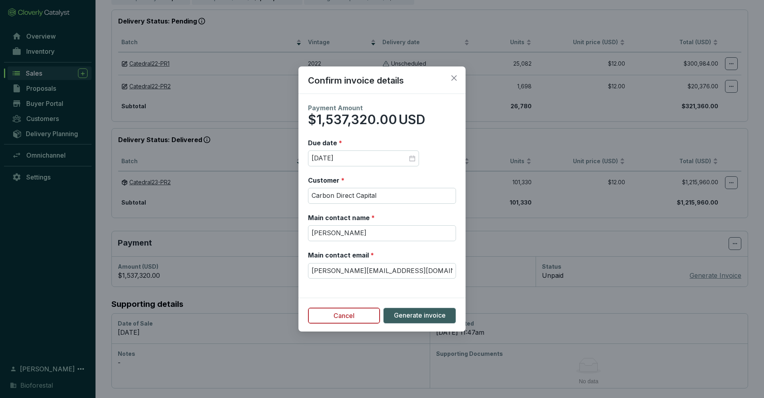
scroll to position [182, 1]
click at [341, 315] on span "Cancel" at bounding box center [343, 316] width 21 height 10
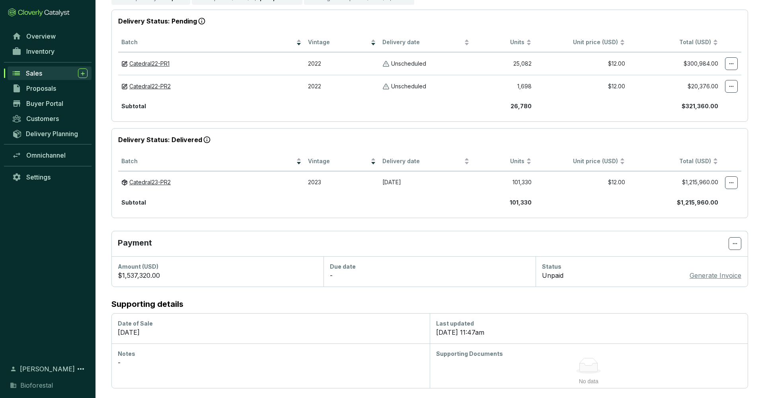
scroll to position [182, 0]
click at [732, 241] on icon at bounding box center [735, 244] width 6 height 10
click at [717, 284] on span "Edit due date" at bounding box center [714, 283] width 37 height 6
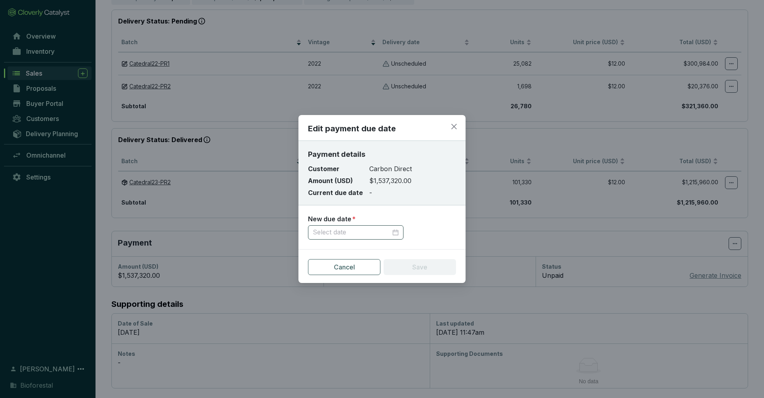
click at [392, 234] on div at bounding box center [356, 232] width 86 height 9
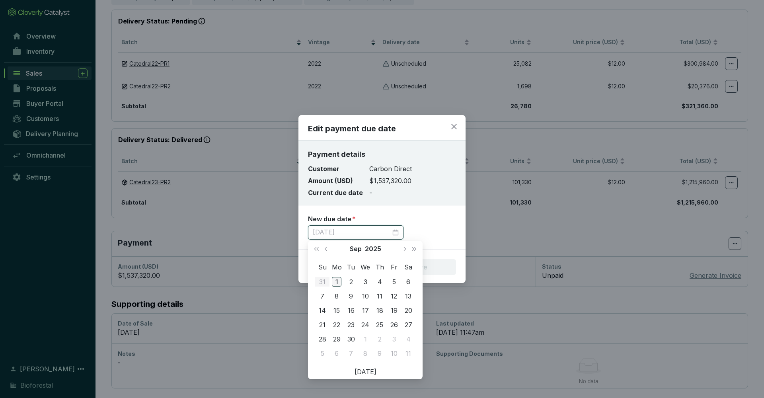
type input "[DATE]"
click at [337, 281] on div "1" at bounding box center [337, 282] width 10 height 10
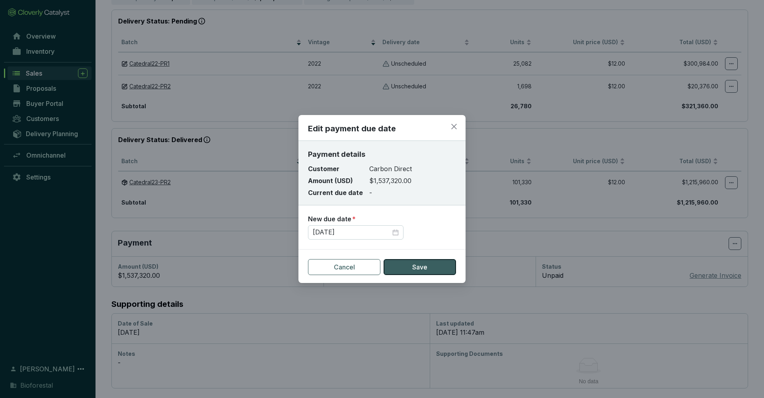
click at [440, 267] on button "Save" at bounding box center [420, 267] width 72 height 16
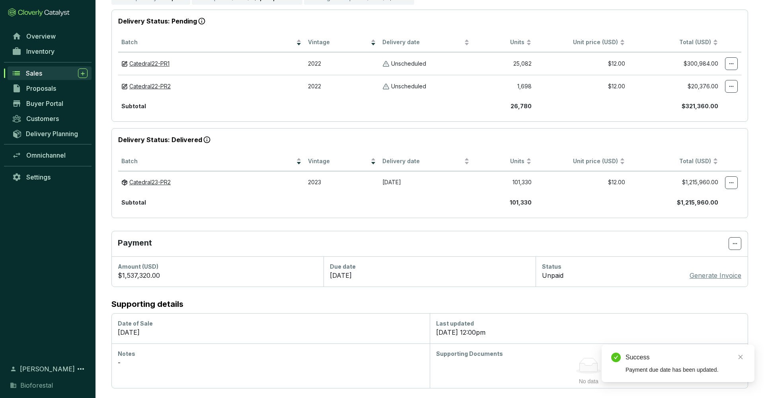
click at [708, 275] on p "Generate Invoice" at bounding box center [716, 276] width 52 height 10
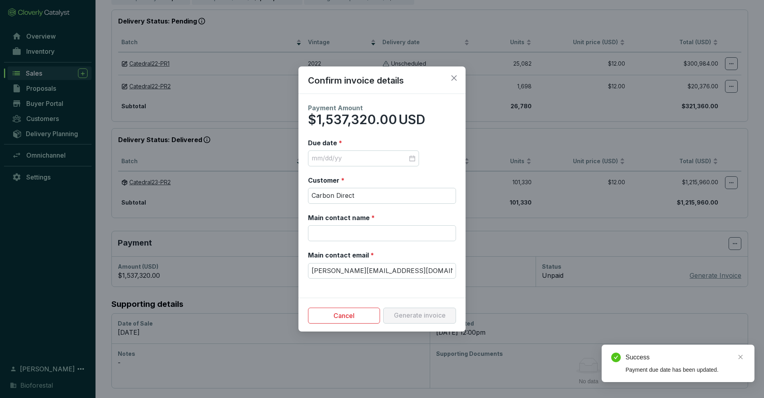
scroll to position [182, 0]
click at [358, 159] on input "Due date *" at bounding box center [360, 158] width 96 height 9
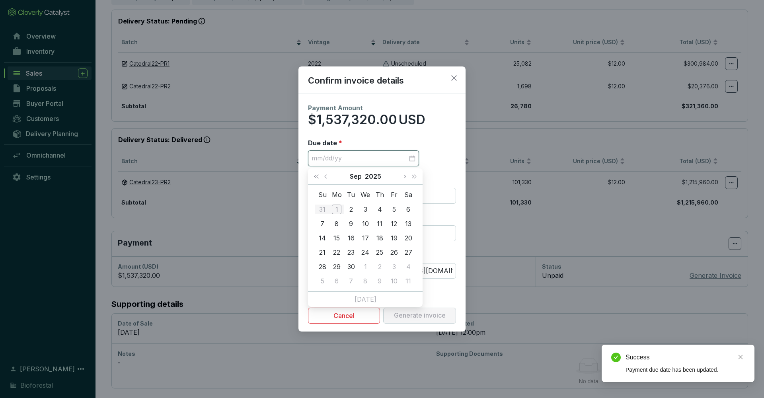
scroll to position [182, 0]
type input "9/2/2025"
click at [349, 210] on div "2" at bounding box center [351, 209] width 10 height 10
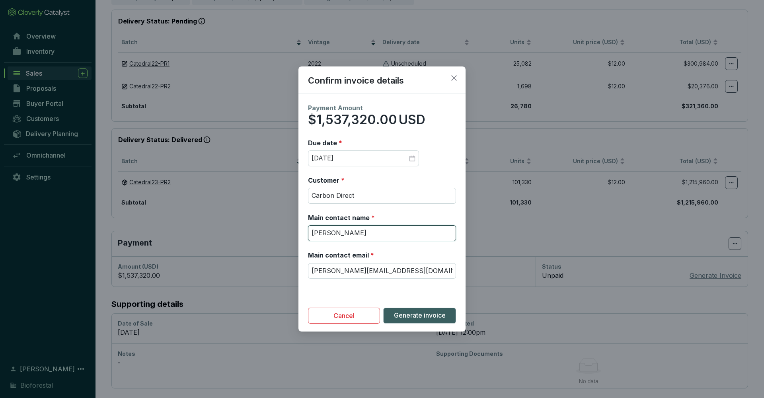
type input "Azucena Rendon"
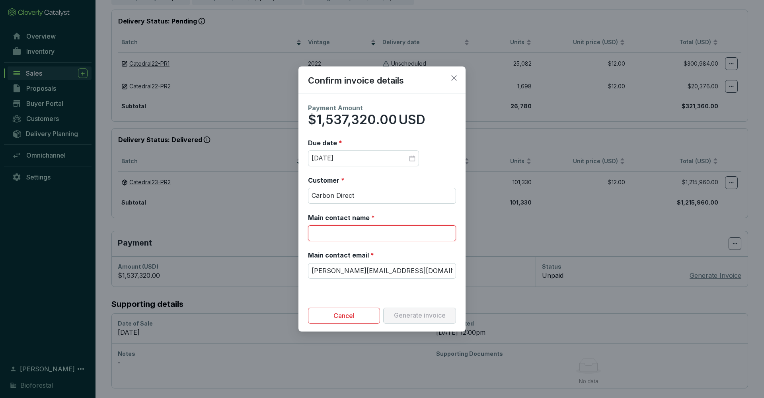
type input "Azucena Rendon"
click at [429, 318] on span "Generate invoice" at bounding box center [420, 315] width 52 height 9
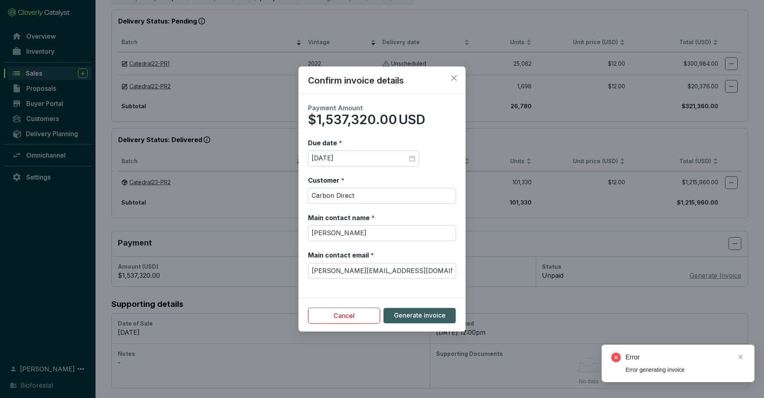
click at [357, 313] on button "Cancel" at bounding box center [344, 316] width 72 height 16
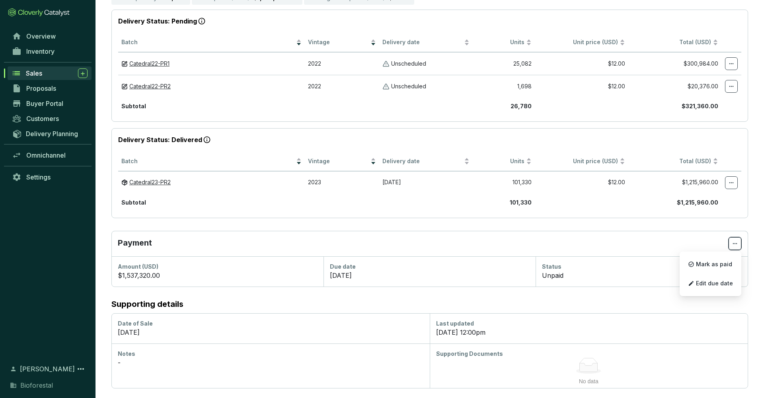
click at [739, 244] on span at bounding box center [735, 243] width 13 height 13
click at [406, 238] on p "Payment" at bounding box center [423, 243] width 611 height 13
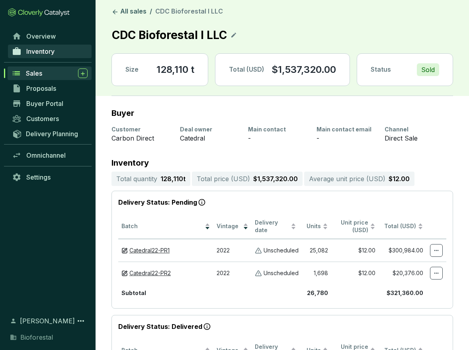
scroll to position [1, 0]
click at [42, 49] on span "Inventory" at bounding box center [40, 51] width 28 height 8
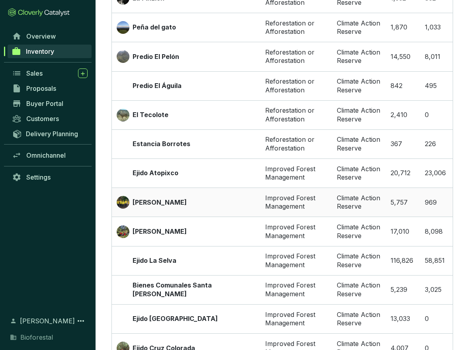
scroll to position [171, 0]
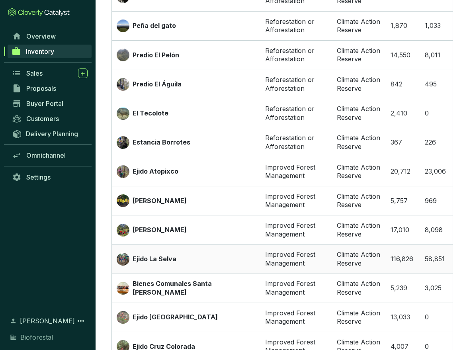
click at [232, 256] on div "Ejido La Selva" at bounding box center [186, 259] width 139 height 13
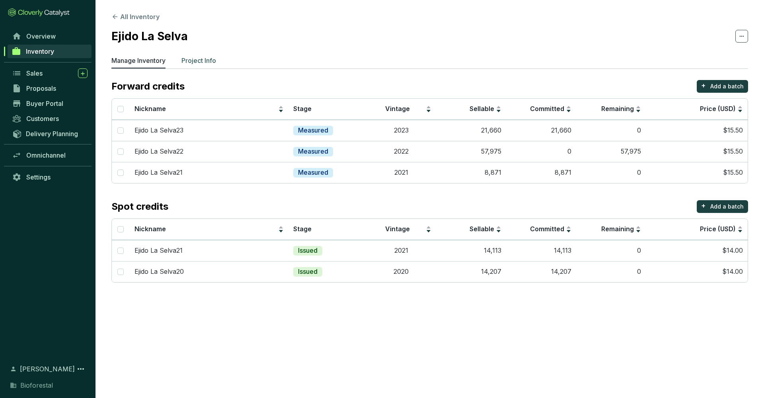
click at [203, 57] on p "Project Info" at bounding box center [198, 61] width 35 height 10
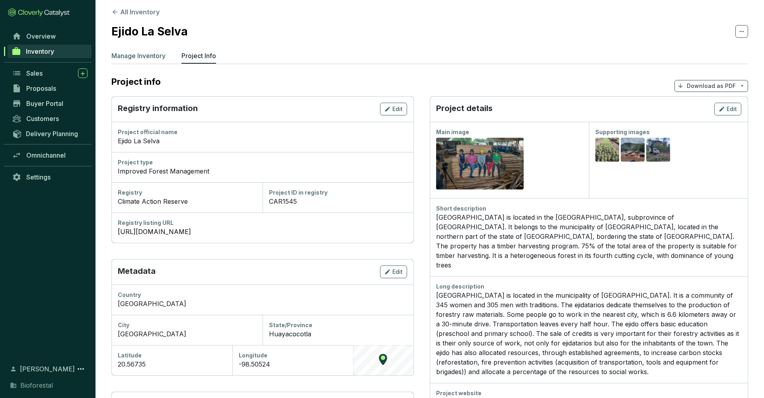
scroll to position [6, 0]
click at [143, 51] on p "Manage Inventory" at bounding box center [138, 55] width 54 height 10
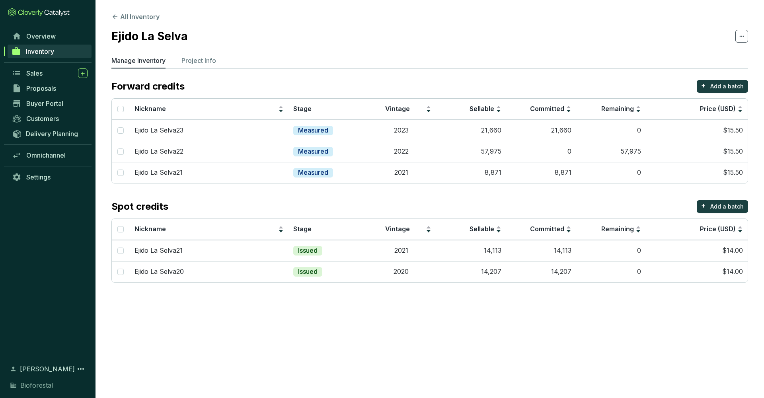
scroll to position [0, 0]
click at [746, 36] on span at bounding box center [741, 36] width 13 height 13
click at [693, 26] on section "All Inventory Ejido La Selva Manage Inventory Project Info Forward credits + Ad…" at bounding box center [429, 149] width 668 height 298
click at [734, 87] on p "Add a batch" at bounding box center [726, 86] width 33 height 8
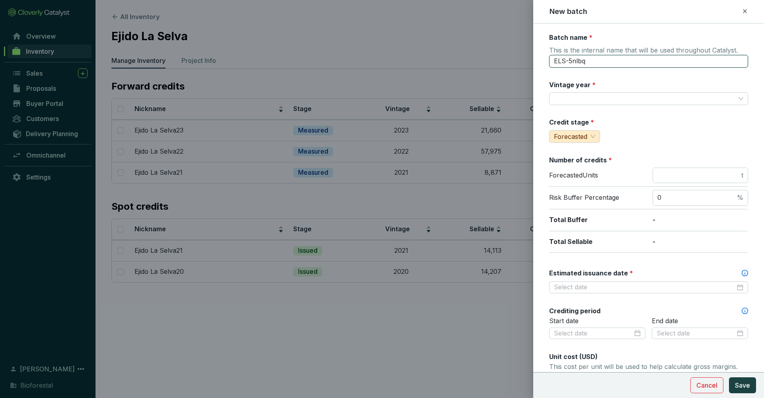
click at [610, 58] on input "ELS-5nlbq" at bounding box center [648, 61] width 199 height 13
click at [591, 99] on input "Vintage year *" at bounding box center [644, 99] width 181 height 12
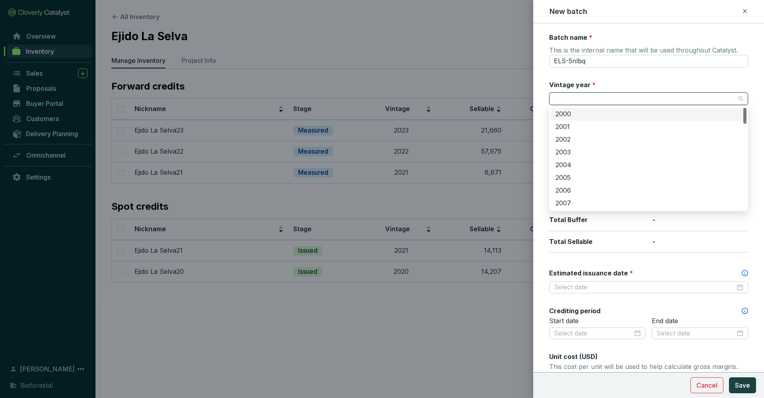
click at [592, 97] on input "Vintage year *" at bounding box center [644, 99] width 181 height 12
click at [614, 79] on div "Batch name * This is the internal name that will be used throughout Catalyst. E…" at bounding box center [648, 314] width 199 height 563
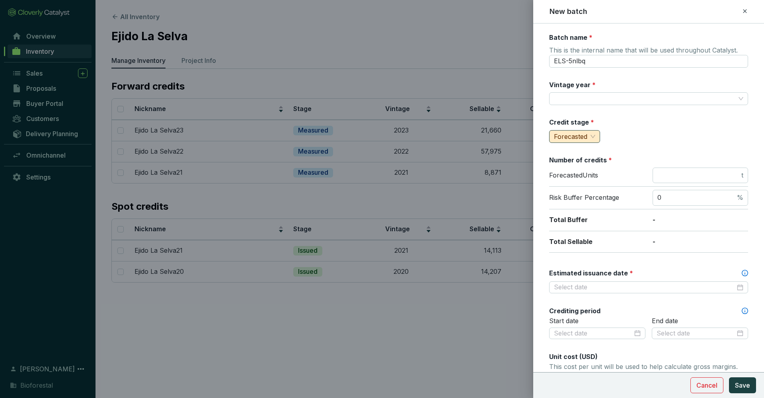
click at [594, 137] on span "Forecasted" at bounding box center [574, 137] width 41 height 12
click at [661, 124] on div "Credit stage * Forecasted" at bounding box center [648, 130] width 199 height 25
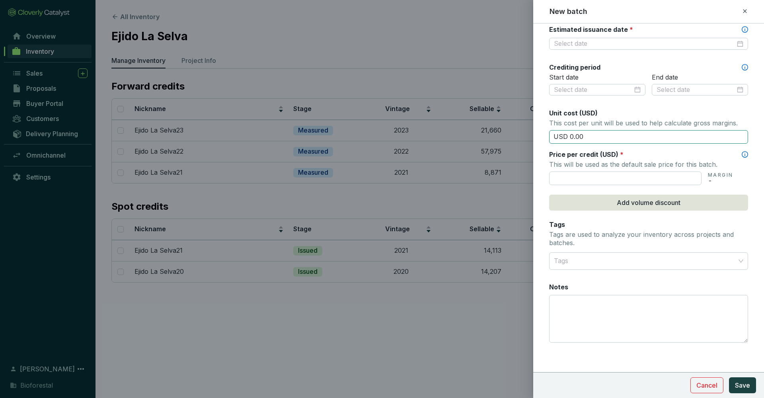
scroll to position [243, 0]
click at [719, 382] on button "Cancel" at bounding box center [706, 385] width 33 height 16
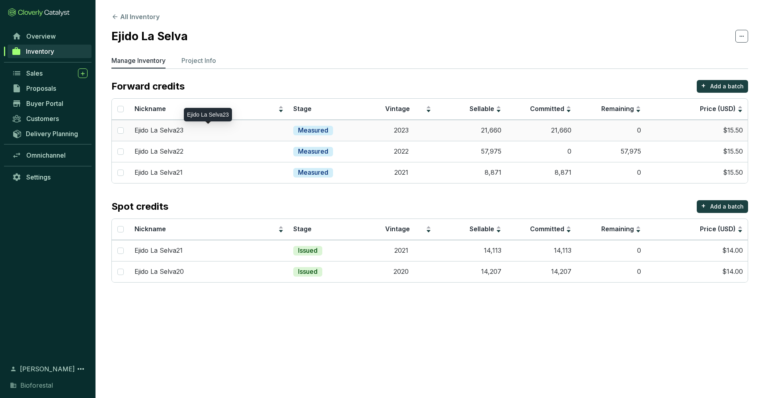
scroll to position [0, 0]
click at [206, 58] on p "Project Info" at bounding box center [198, 61] width 35 height 10
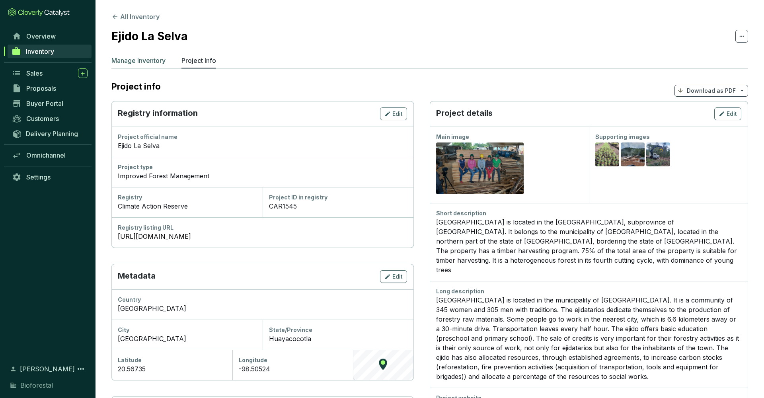
scroll to position [0, 0]
click at [138, 59] on p "Manage Inventory" at bounding box center [138, 61] width 54 height 10
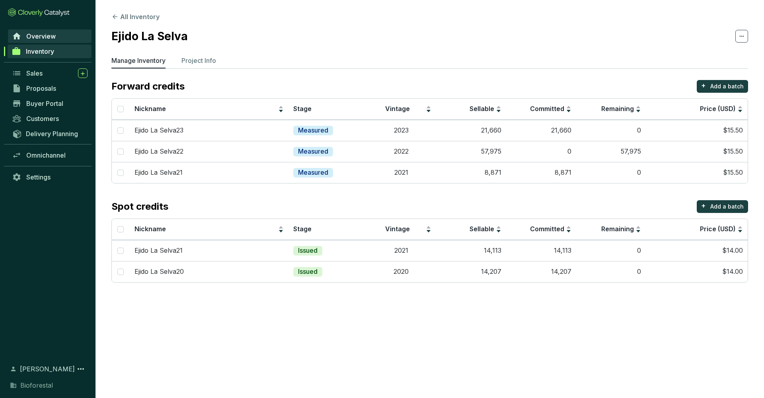
click at [46, 36] on span "Overview" at bounding box center [40, 36] width 29 height 8
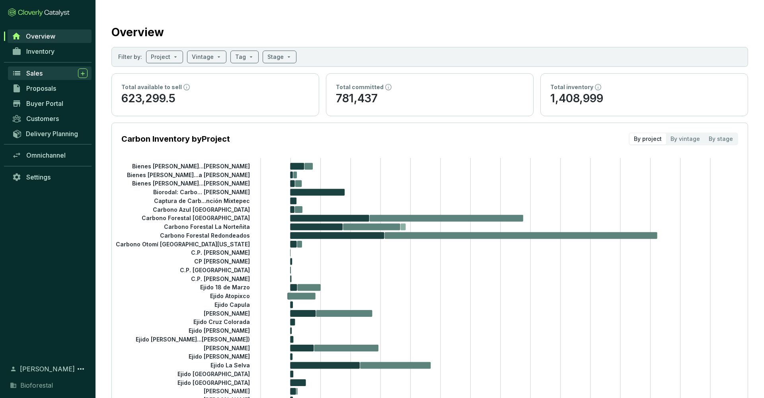
click at [41, 72] on span "Sales" at bounding box center [34, 73] width 16 height 8
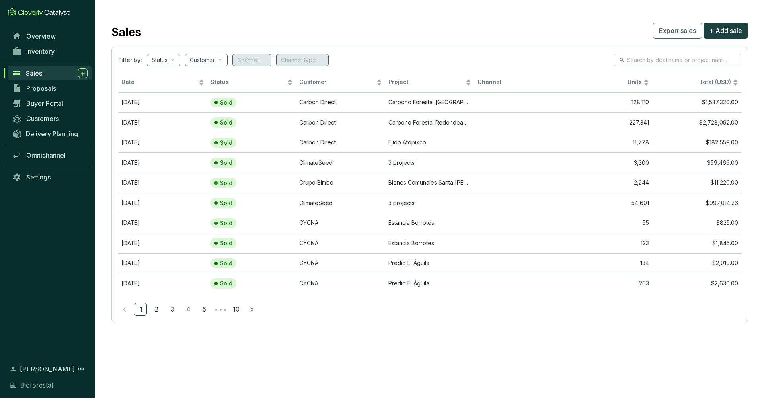
scroll to position [0, 0]
click at [684, 29] on span "Export sales" at bounding box center [677, 31] width 37 height 10
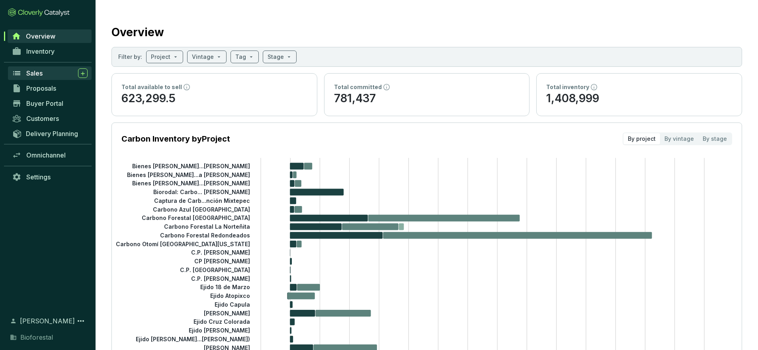
drag, startPoint x: 38, startPoint y: 72, endPoint x: 34, endPoint y: 72, distance: 4.0
click at [38, 72] on span "Sales" at bounding box center [34, 73] width 16 height 8
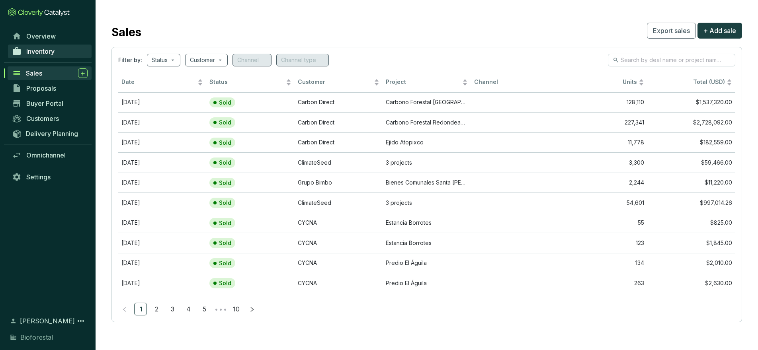
click at [31, 48] on span "Inventory" at bounding box center [40, 51] width 28 height 8
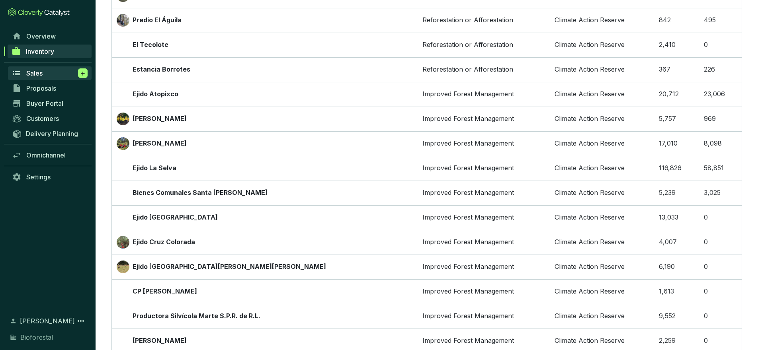
scroll to position [211, 0]
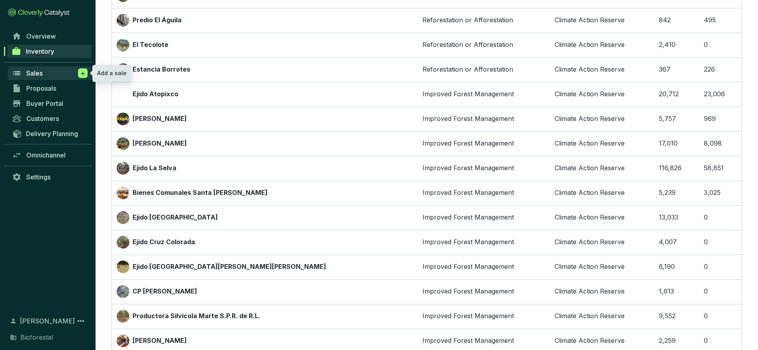
click at [82, 72] on icon at bounding box center [83, 74] width 6 height 8
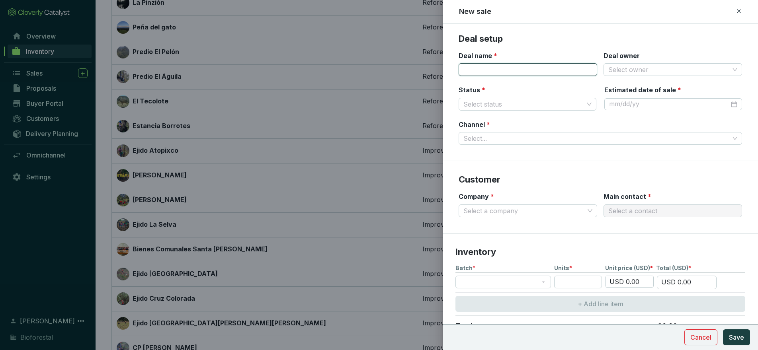
scroll to position [2, 0]
click at [456, 68] on input "Deal owner" at bounding box center [668, 68] width 121 height 12
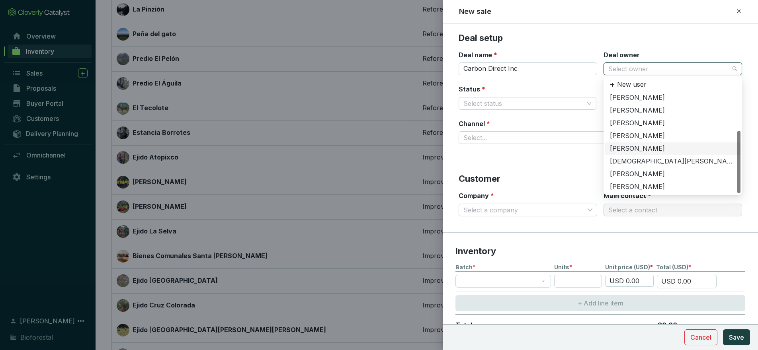
scroll to position [169, 0]
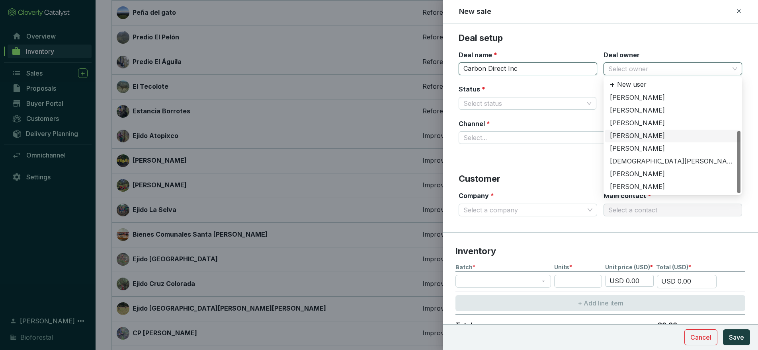
click at [456, 66] on input "Carbon Direct Inc" at bounding box center [527, 68] width 138 height 13
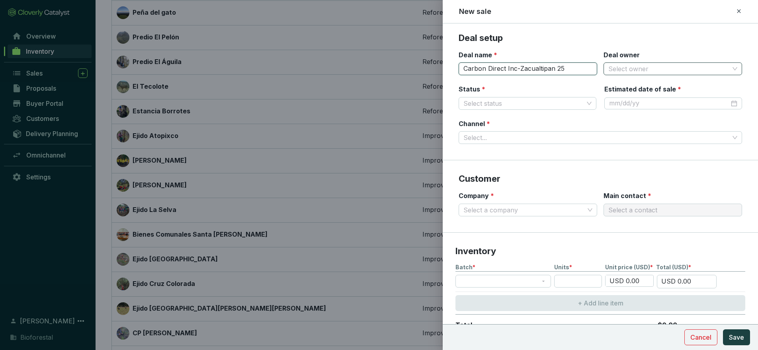
type input "Carbon Direct Inc-Zacualtipan 25"
click at [456, 68] on input "Deal owner" at bounding box center [668, 69] width 121 height 12
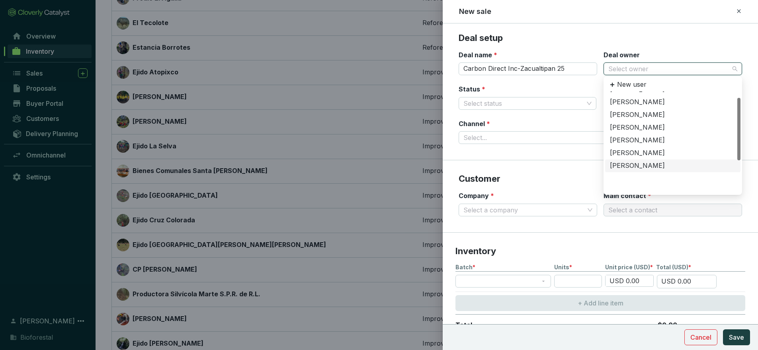
scroll to position [64, 0]
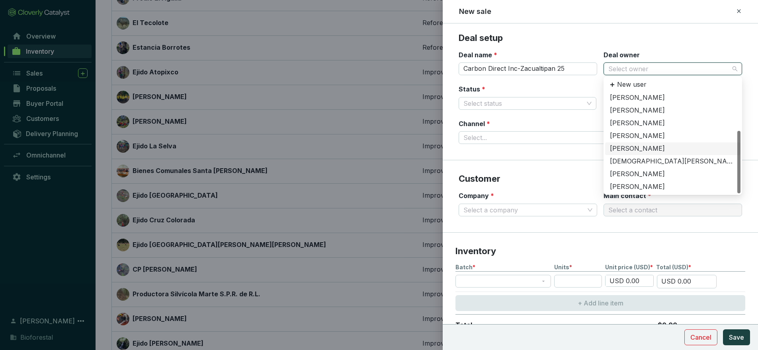
drag, startPoint x: 740, startPoint y: 150, endPoint x: 735, endPoint y: 168, distance: 18.8
click at [456, 168] on div "Diana Avendaño Francisco Garcia Jesus Morales Jovany Martínez Juan Martínez Kal…" at bounding box center [672, 143] width 135 height 102
click at [456, 175] on div "Oscar Espinoza" at bounding box center [673, 174] width 126 height 9
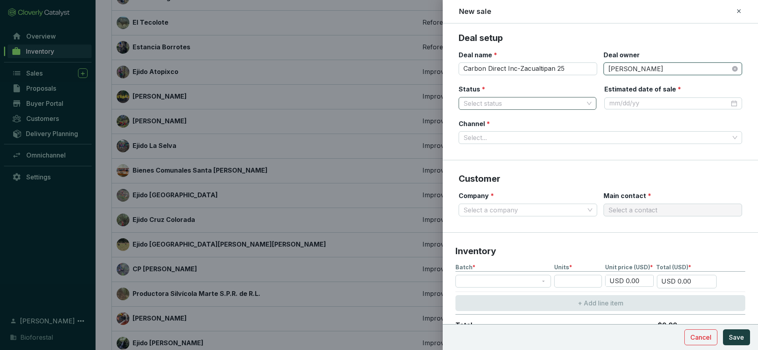
click at [456, 102] on input "Status *" at bounding box center [523, 103] width 120 height 12
click at [456, 130] on div "Sold" at bounding box center [527, 131] width 125 height 9
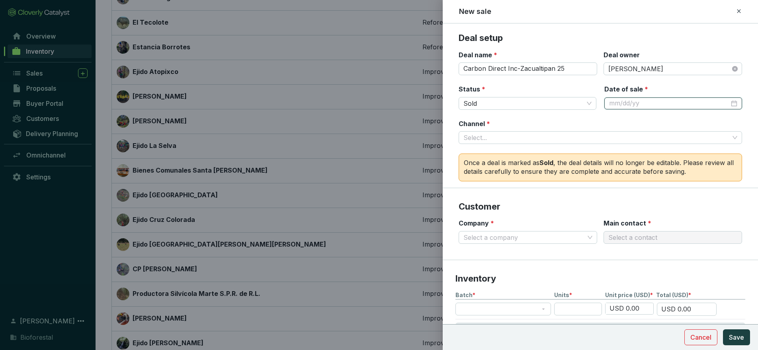
click at [456, 102] on input "Date of sale *" at bounding box center [669, 103] width 120 height 9
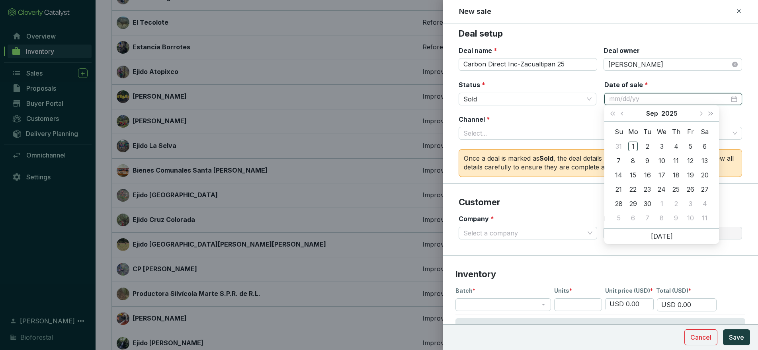
scroll to position [6, 0]
type input "9/7/2025"
click at [456, 111] on button "Previous month (PageUp)" at bounding box center [623, 113] width 10 height 16
click at [456, 113] on span "Previous month (PageUp)" at bounding box center [622, 113] width 4 height 4
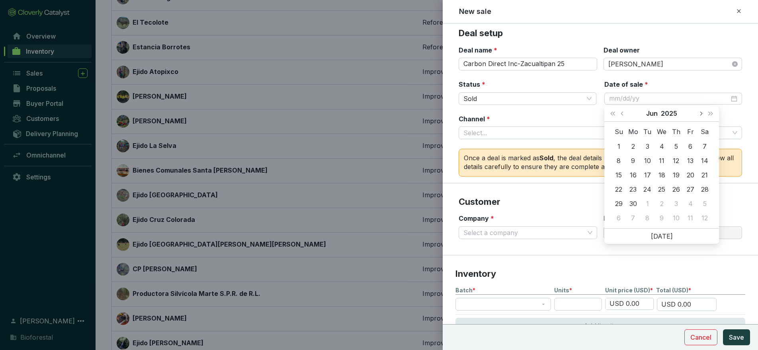
click at [456, 113] on button "Next month (PageDown)" at bounding box center [700, 113] width 10 height 16
click at [456, 114] on span "Next month (PageDown)" at bounding box center [700, 113] width 4 height 4
type input "7/27/2025"
type input "8/1/2025"
type input "8/2/2025"
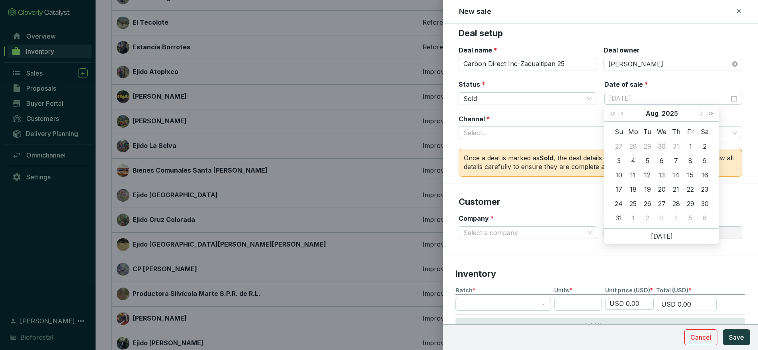
type input "7/30/2025"
click at [456, 114] on span "Previous month (PageUp)" at bounding box center [622, 113] width 4 height 4
type input "7/3/2025"
click at [456, 63] on input "Carbon Direct Inc-Zacualtipan 25" at bounding box center [527, 64] width 138 height 13
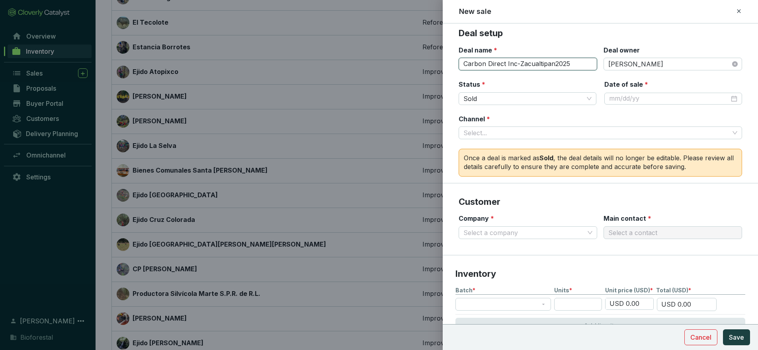
scroll to position [233, 0]
click at [456, 98] on div at bounding box center [673, 98] width 128 height 9
type input "Carbon Direct Inc-Zacualtipan2025"
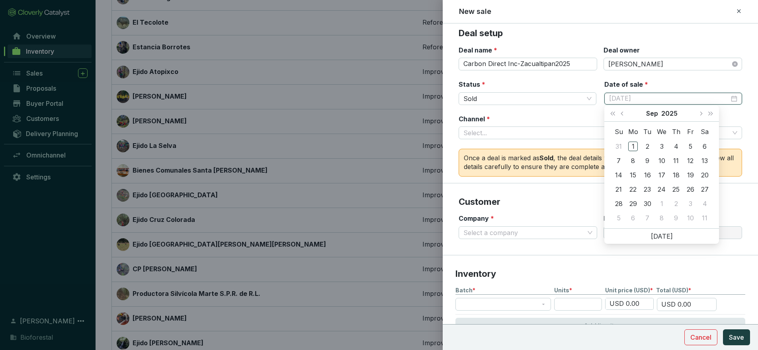
type input "8/31/2025"
click at [456, 113] on span "Previous month (PageUp)" at bounding box center [622, 113] width 4 height 4
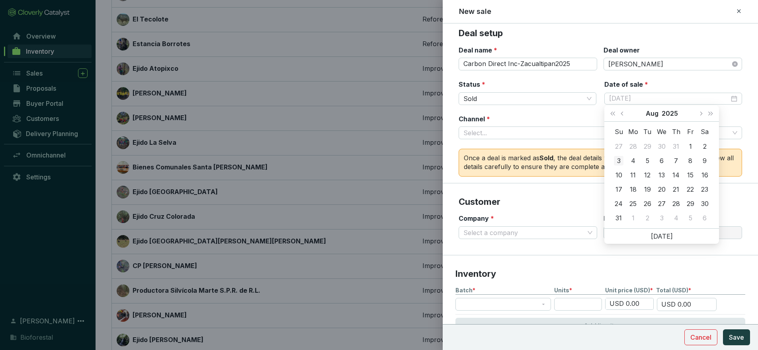
type input "8/3/2025"
type input "7/30/2025"
type input "8/15/2025"
click at [456, 174] on div "15" at bounding box center [690, 175] width 10 height 10
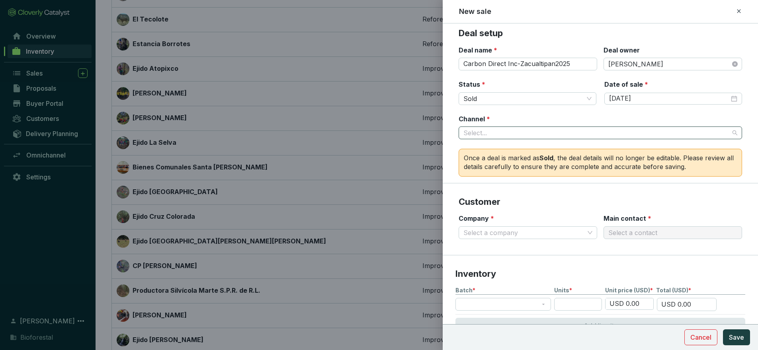
click at [456, 131] on span at bounding box center [600, 133] width 274 height 12
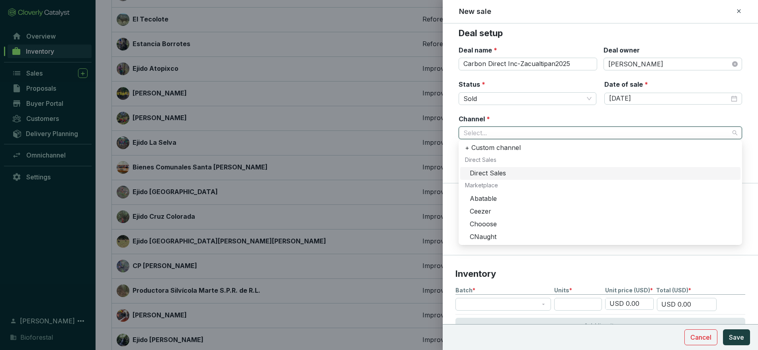
click at [456, 171] on div "Direct Sales" at bounding box center [603, 173] width 266 height 9
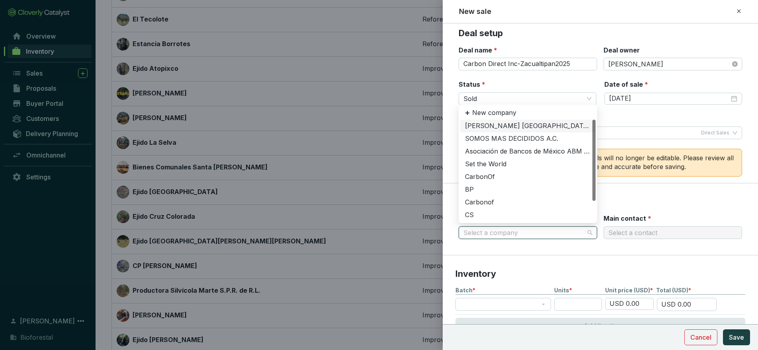
click at [456, 229] on input "Company *" at bounding box center [523, 233] width 121 height 12
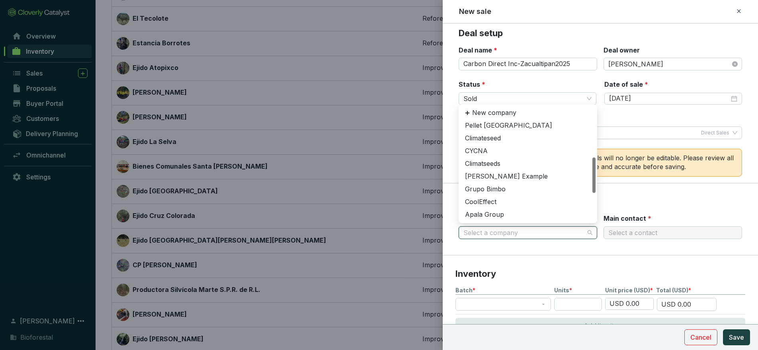
scroll to position [0, 0]
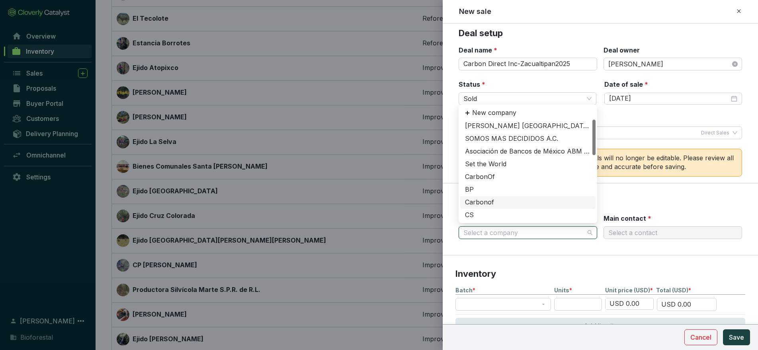
click at [456, 232] on input "Company *" at bounding box center [523, 233] width 121 height 12
click at [456, 112] on icon at bounding box center [467, 113] width 6 height 6
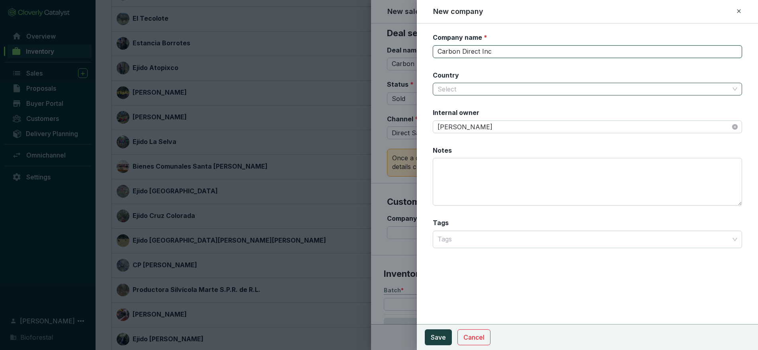
type input "Carbon Direct Inc"
click at [456, 89] on input "Country" at bounding box center [583, 89] width 292 height 12
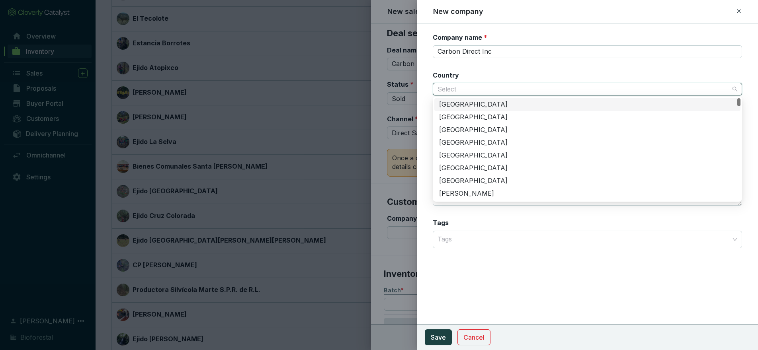
click at [456, 104] on div "United States of America" at bounding box center [587, 104] width 296 height 9
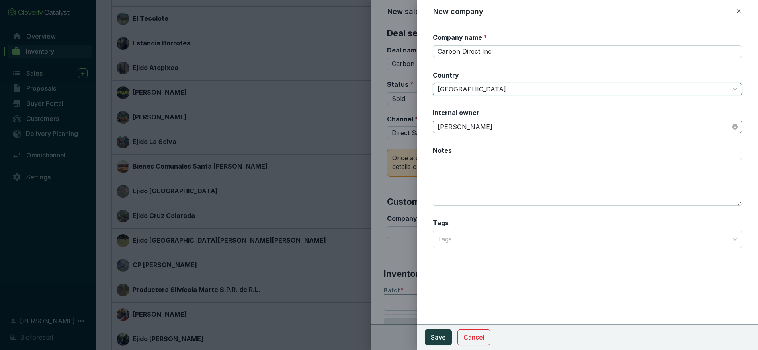
click at [456, 126] on span "[PERSON_NAME]" at bounding box center [587, 127] width 300 height 12
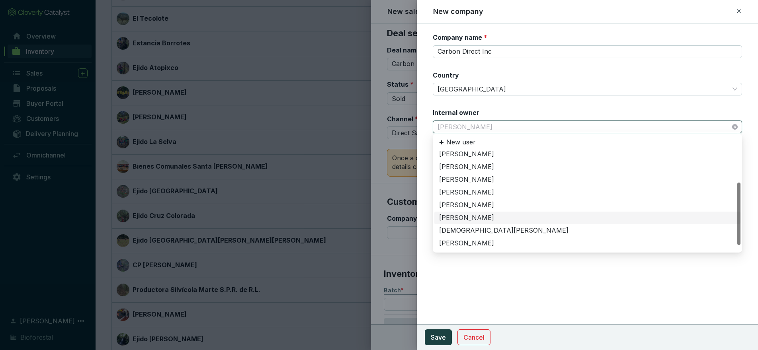
scroll to position [64, 0]
click at [456, 227] on div "Oscar Espinoza" at bounding box center [587, 232] width 306 height 13
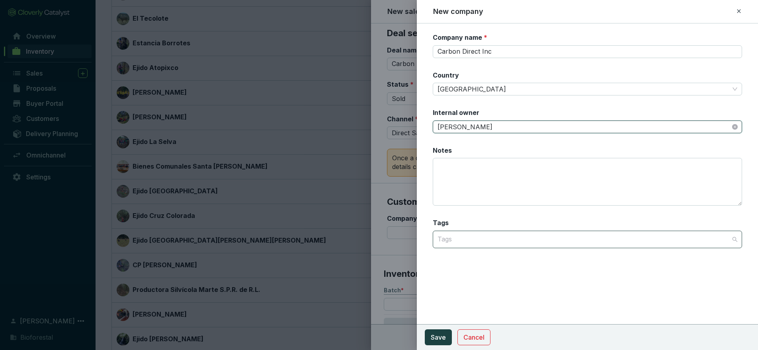
click at [456, 241] on div at bounding box center [582, 240] width 297 height 16
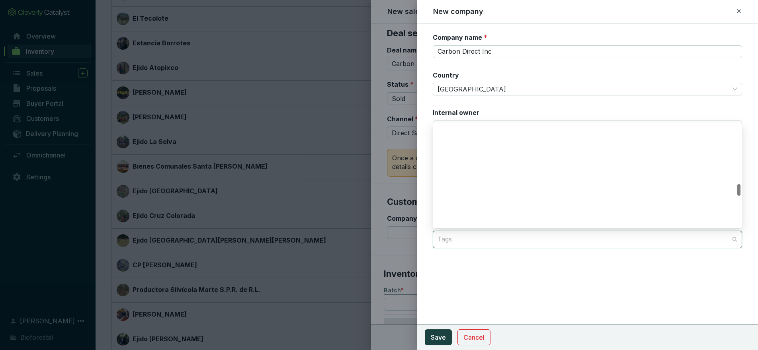
scroll to position [777, 0]
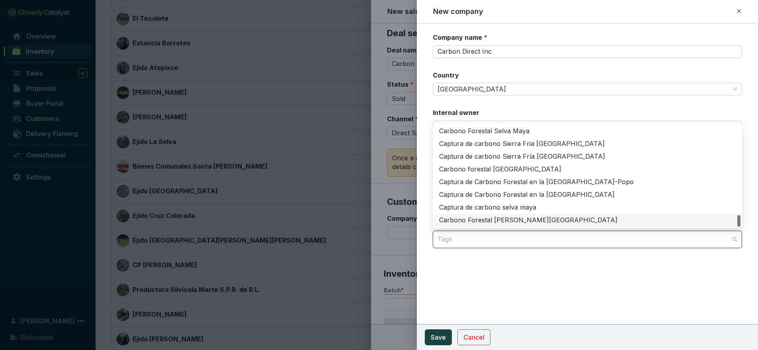
click at [456, 241] on div at bounding box center [582, 240] width 297 height 16
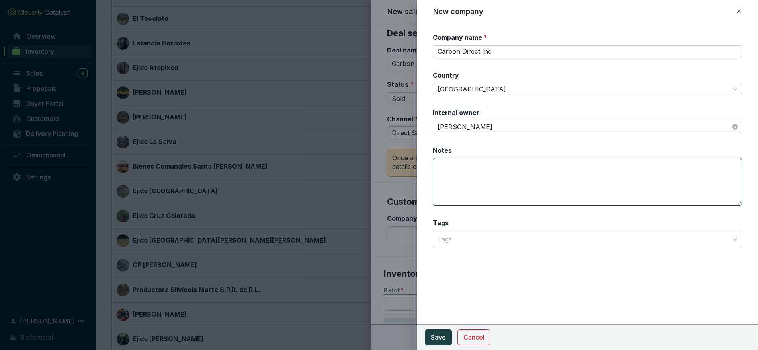
click at [456, 173] on textarea "Notes" at bounding box center [587, 182] width 309 height 48
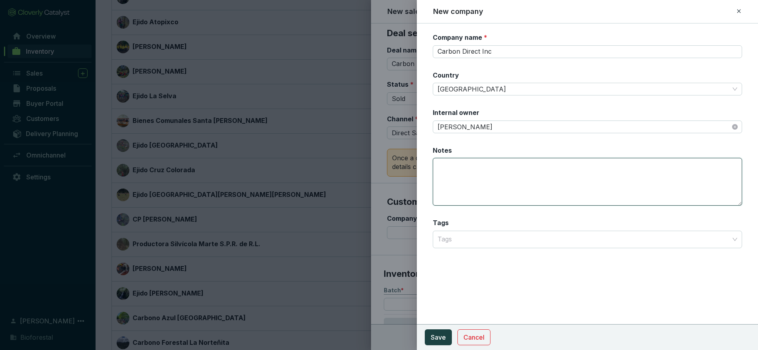
scroll to position [270, 0]
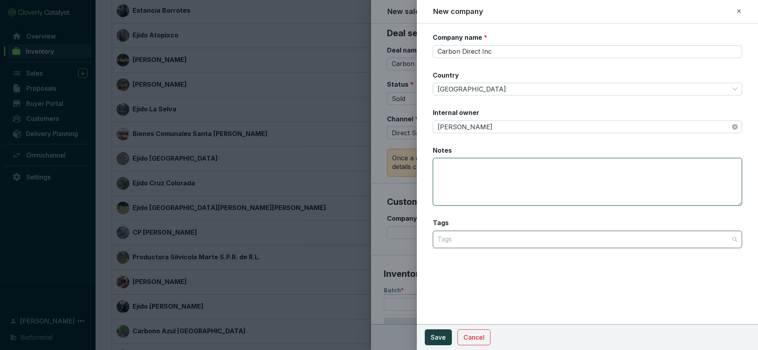
click at [456, 241] on div at bounding box center [582, 240] width 297 height 16
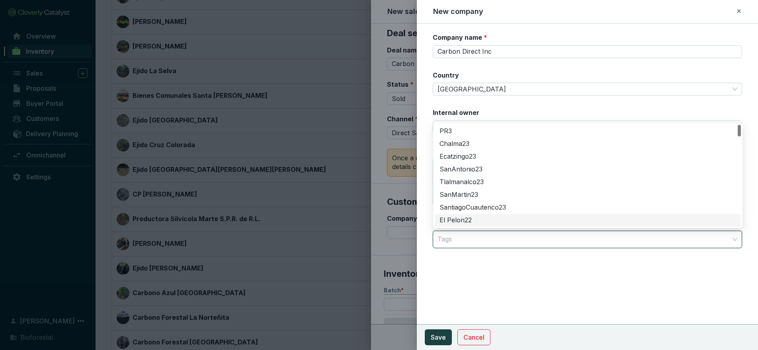
scroll to position [308, 0]
click at [456, 287] on div "Company name * Carbon Direct Inc Country United States of America Internal owne…" at bounding box center [587, 186] width 341 height 327
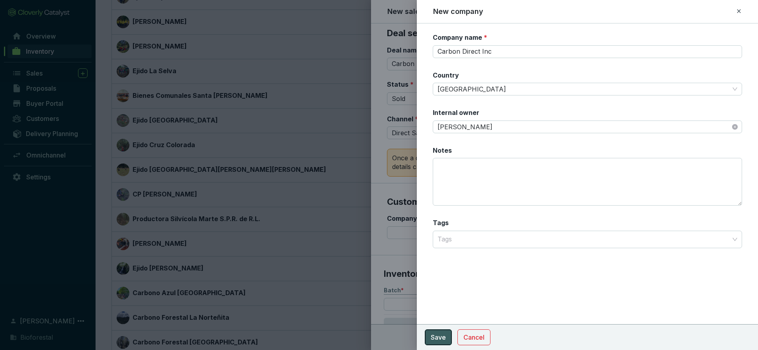
click at [440, 337] on span "Save" at bounding box center [438, 338] width 15 height 10
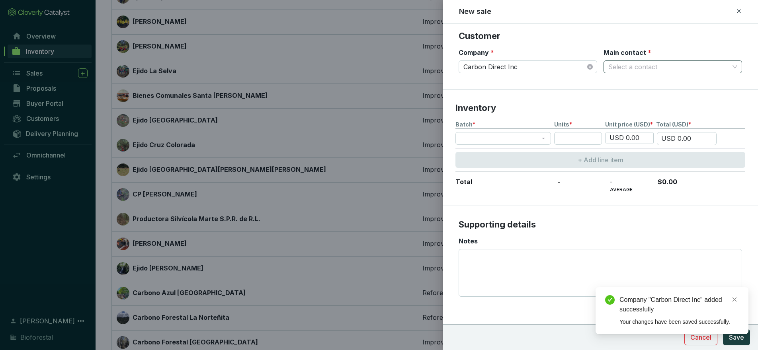
click at [456, 68] on input "Main contact *" at bounding box center [668, 67] width 121 height 12
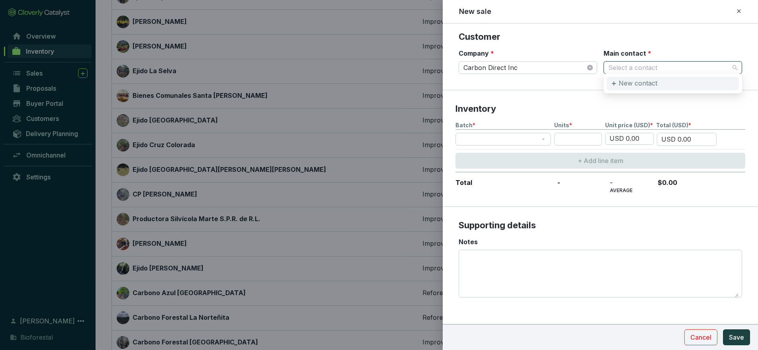
click at [456, 83] on p "New contact" at bounding box center [637, 83] width 39 height 9
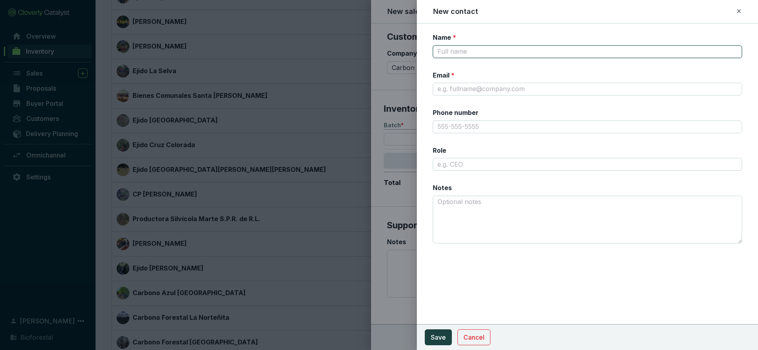
scroll to position [308, 0]
type input "O"
click at [451, 52] on input "Zacchary Goldstain" at bounding box center [587, 51] width 309 height 13
click at [456, 48] on input "Zachary Goldstain" at bounding box center [587, 51] width 309 height 13
click at [456, 53] on input "Zachary Goldstain" at bounding box center [587, 51] width 309 height 13
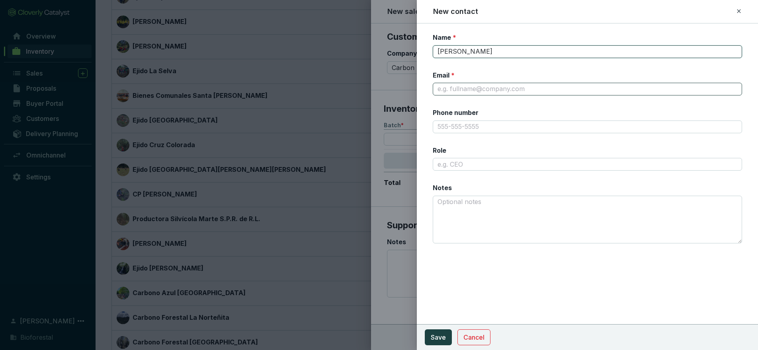
type input "Zachary Goldstein"
click at [456, 88] on input "zac@carbon-direct" at bounding box center [587, 89] width 309 height 13
drag, startPoint x: 444, startPoint y: 89, endPoint x: 557, endPoint y: 78, distance: 114.3
click at [444, 89] on input "zac@carbon-direct.com" at bounding box center [587, 89] width 309 height 13
drag, startPoint x: 501, startPoint y: 90, endPoint x: 525, endPoint y: 92, distance: 24.3
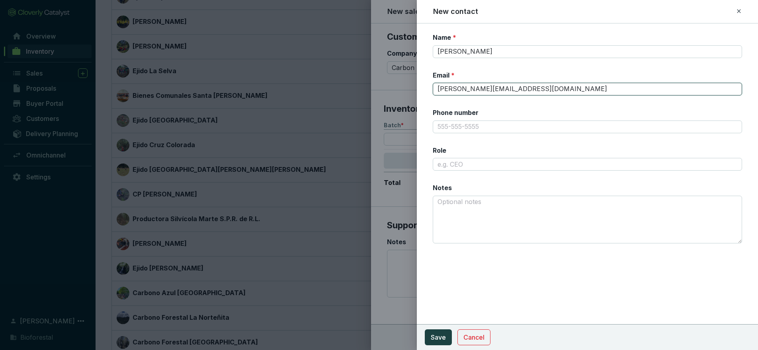
click at [456, 90] on input "z.goldstein@carbon-direct.com" at bounding box center [587, 89] width 309 height 13
drag, startPoint x: 515, startPoint y: 90, endPoint x: 610, endPoint y: 87, distance: 94.4
click at [456, 90] on input "z.goldstein@carbondirect.com" at bounding box center [587, 89] width 309 height 13
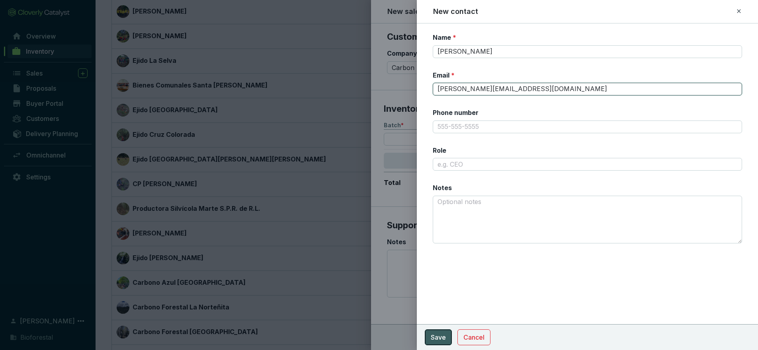
type input "z.goldstein@carbondirectcapital.com"
click at [437, 336] on span "Save" at bounding box center [438, 338] width 15 height 10
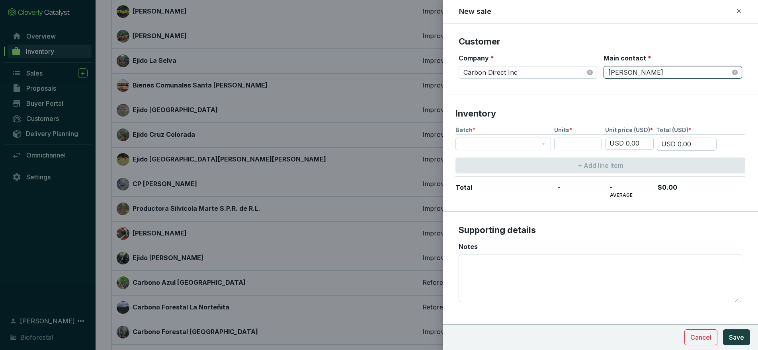
scroll to position [164, 0]
click at [456, 145] on span at bounding box center [503, 146] width 86 height 12
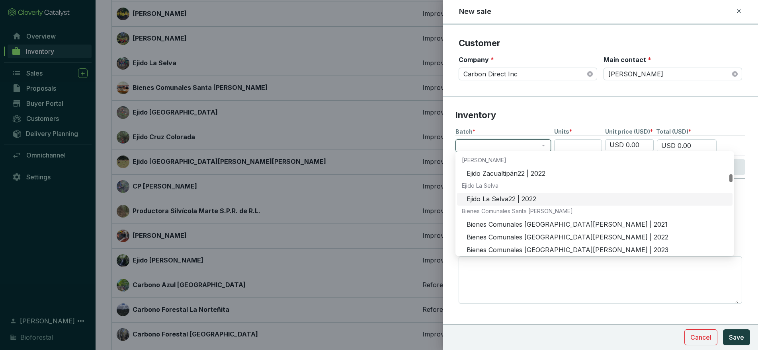
scroll to position [518, 0]
click at [456, 177] on div "Ejido Zacualtipán22 | 2022" at bounding box center [596, 176] width 261 height 9
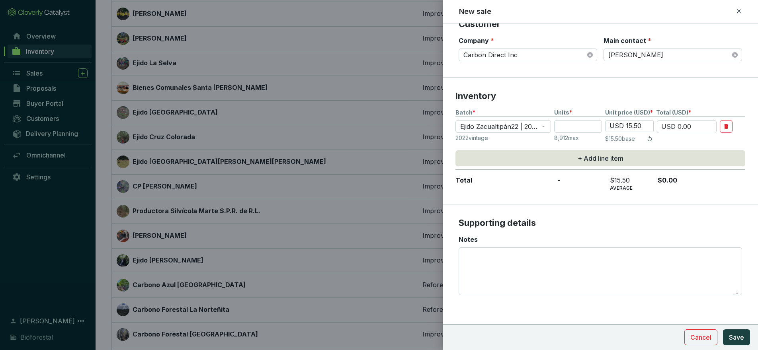
scroll to position [183, 0]
click at [456, 124] on input "number" at bounding box center [578, 127] width 48 height 13
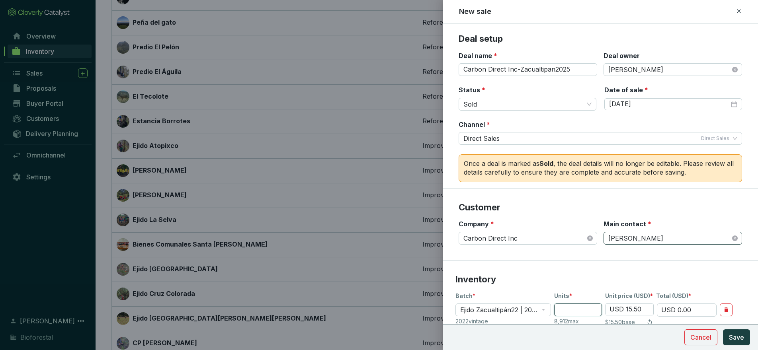
scroll to position [0, 0]
click at [456, 336] on span "Cancel" at bounding box center [700, 338] width 21 height 10
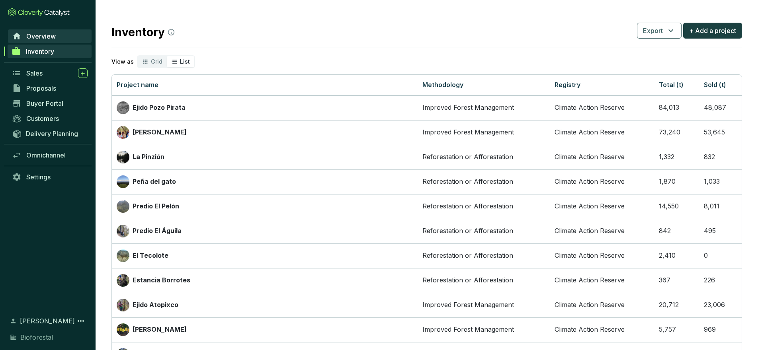
click at [48, 37] on span "Overview" at bounding box center [40, 36] width 29 height 8
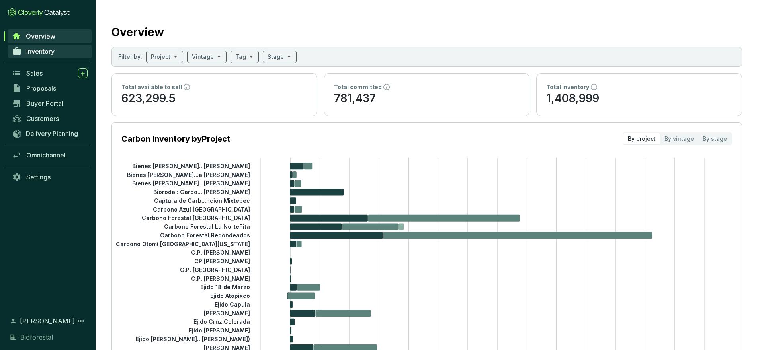
click at [45, 49] on span "Inventory" at bounding box center [40, 51] width 28 height 8
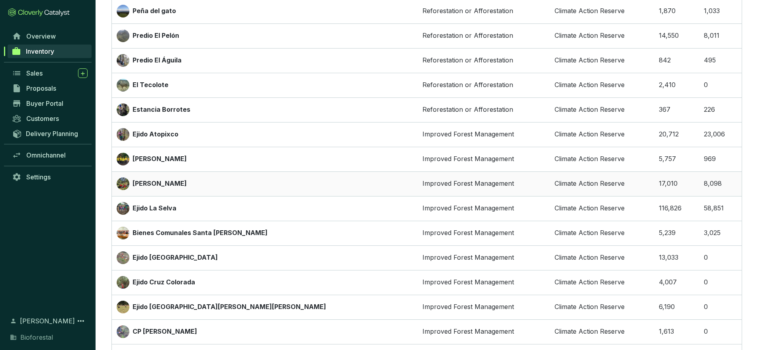
scroll to position [172, 0]
click at [148, 183] on p "[PERSON_NAME]" at bounding box center [160, 182] width 54 height 9
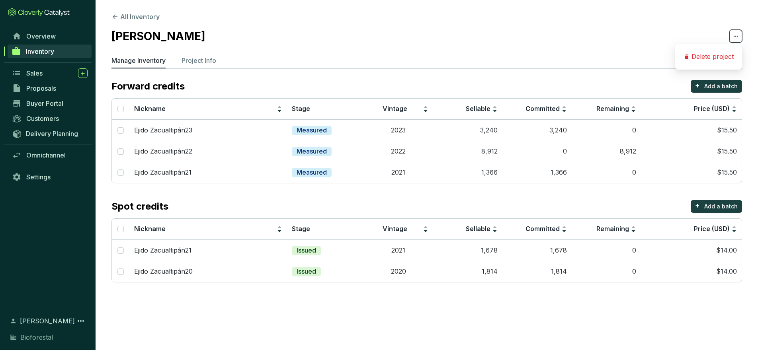
click at [456, 36] on icon at bounding box center [735, 36] width 6 height 10
click at [397, 45] on section "All Inventory Ejido Zacualtipán Manage Inventory Project Info Forward credits +…" at bounding box center [426, 149] width 662 height 298
click at [170, 127] on p "Ejido Zacualtipán23" at bounding box center [163, 130] width 58 height 9
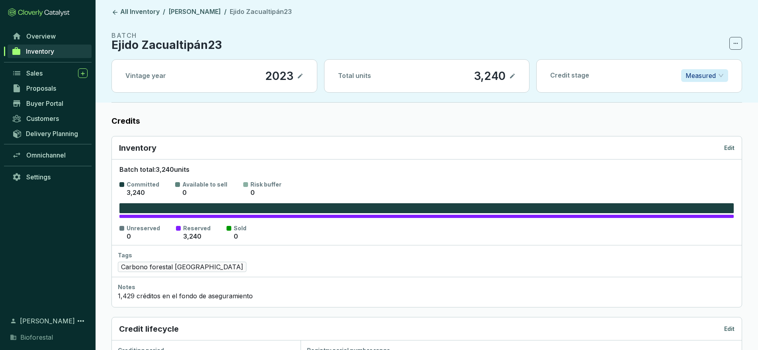
scroll to position [2, 0]
click at [456, 76] on span "Measured" at bounding box center [704, 76] width 38 height 12
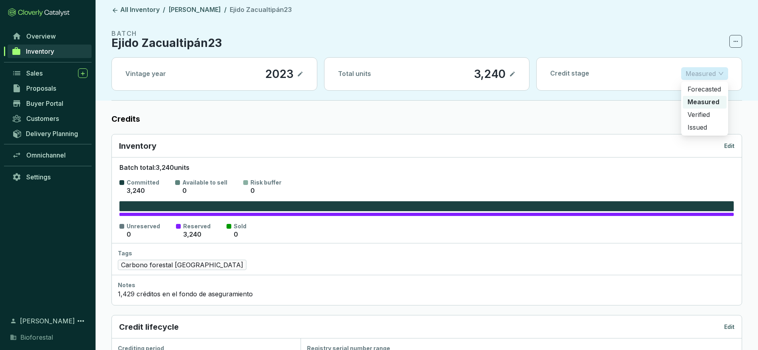
scroll to position [8, 0]
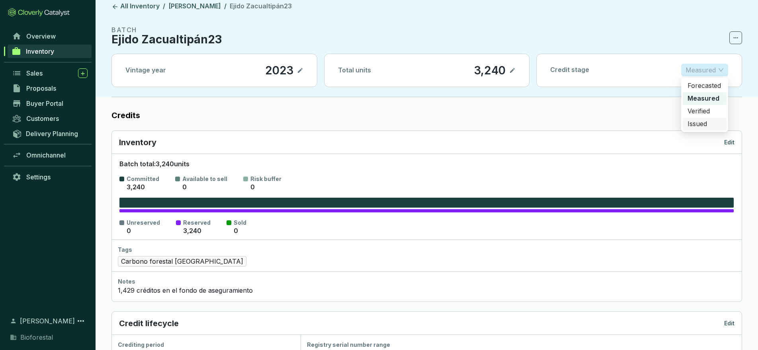
click at [456, 126] on p "Issued" at bounding box center [704, 124] width 34 height 9
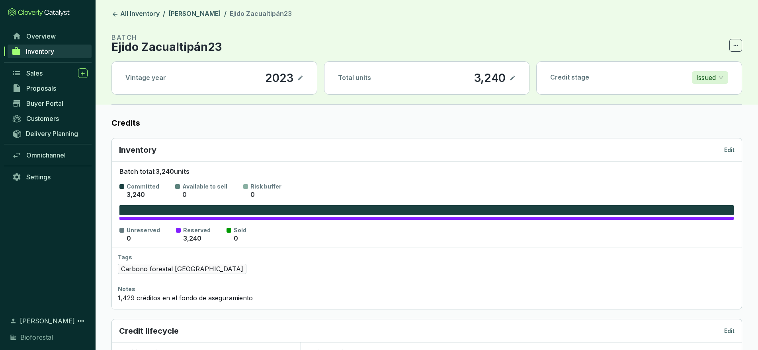
scroll to position [0, 0]
click at [113, 14] on icon at bounding box center [114, 14] width 7 height 7
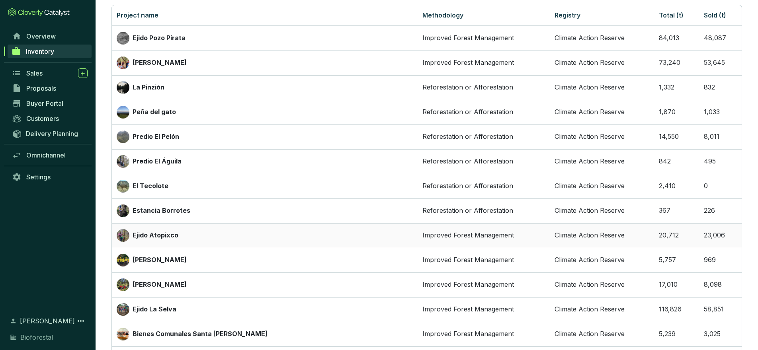
scroll to position [81, 0]
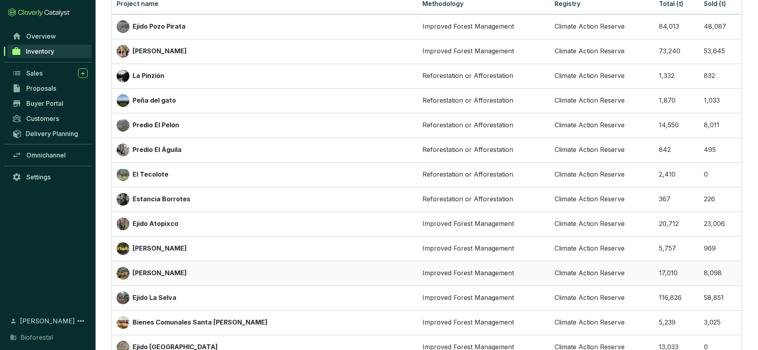
click at [180, 274] on p "[PERSON_NAME]" at bounding box center [160, 273] width 54 height 9
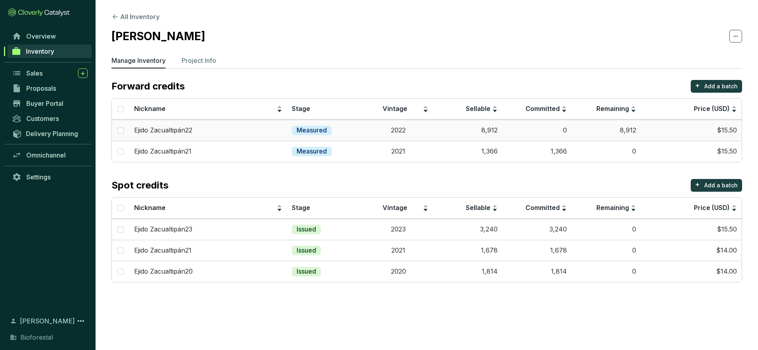
click at [345, 131] on td "Measured" at bounding box center [325, 130] width 77 height 21
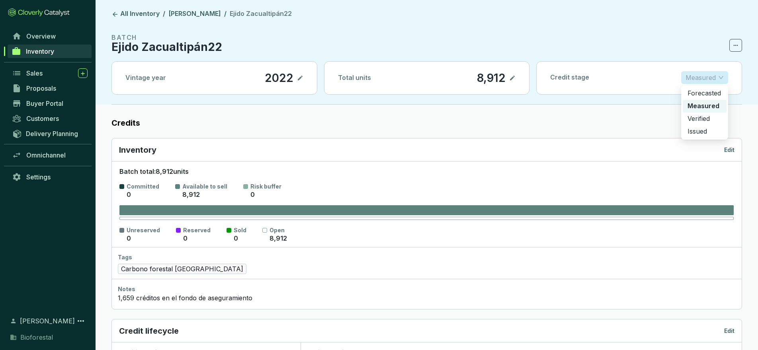
click at [456, 79] on span "Measured" at bounding box center [704, 78] width 38 height 12
click at [456, 128] on p "Issued" at bounding box center [704, 131] width 34 height 9
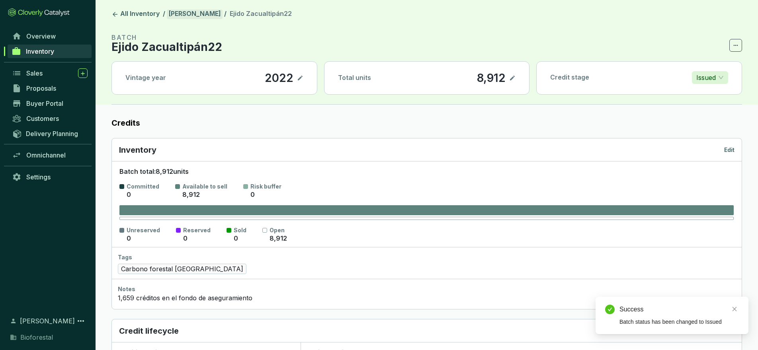
click at [201, 14] on link "[PERSON_NAME]" at bounding box center [195, 15] width 56 height 10
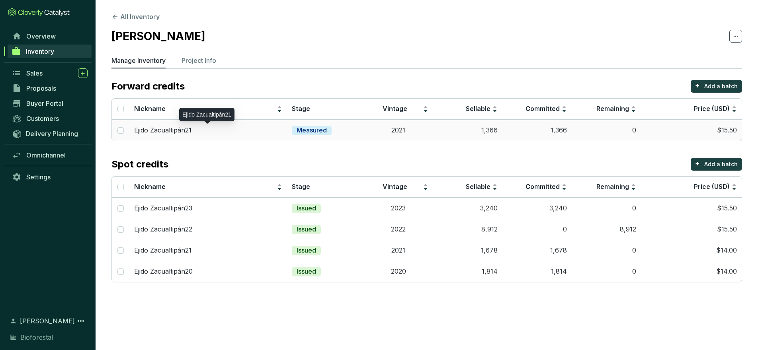
click at [243, 129] on div "Ejido Zacualtipán21" at bounding box center [208, 130] width 148 height 9
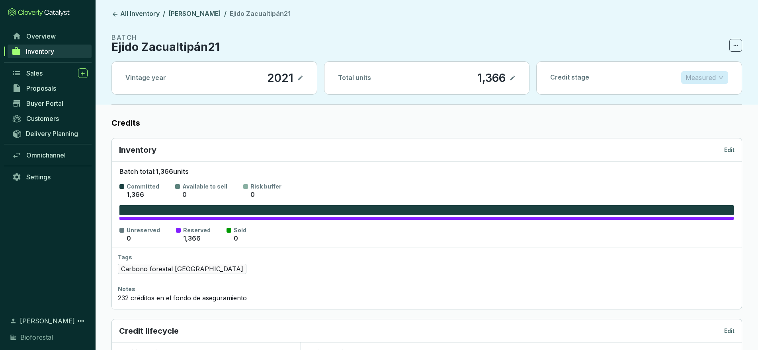
click at [456, 78] on p "Measured" at bounding box center [700, 78] width 30 height 12
click at [456, 133] on p "Issued" at bounding box center [704, 131] width 34 height 9
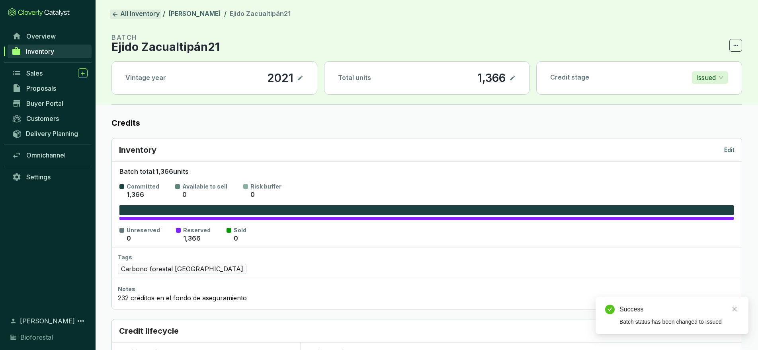
click at [113, 15] on icon at bounding box center [115, 14] width 5 height 5
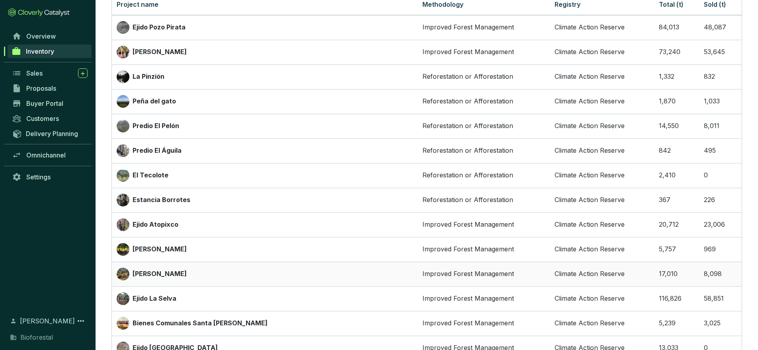
scroll to position [82, 0]
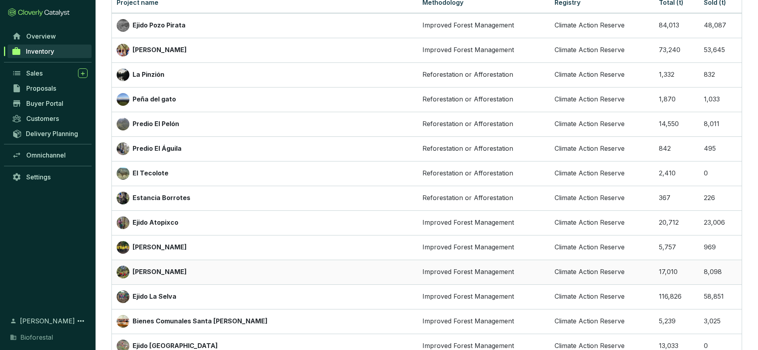
click at [178, 274] on p "[PERSON_NAME]" at bounding box center [160, 272] width 54 height 9
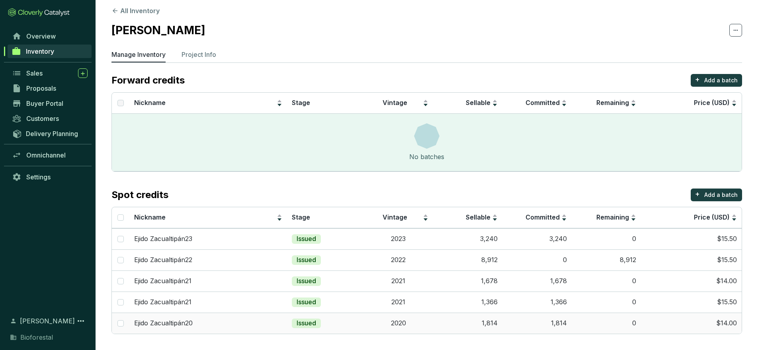
scroll to position [6, 0]
click at [82, 72] on icon at bounding box center [83, 74] width 6 height 8
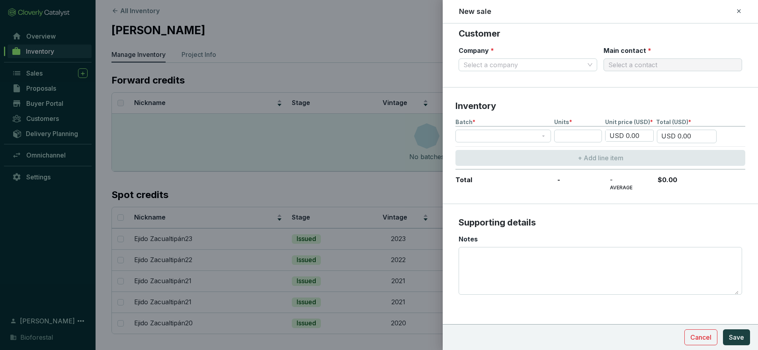
scroll to position [146, 0]
click at [456, 136] on span at bounding box center [503, 137] width 86 height 12
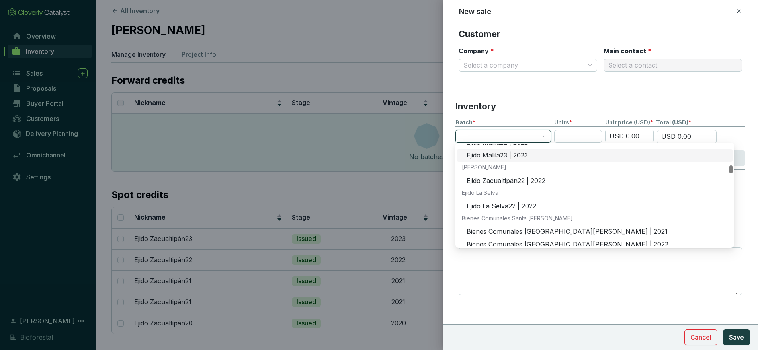
scroll to position [505, 0]
click at [456, 180] on div "Ejido Zacualtipán22 | 2022" at bounding box center [596, 180] width 261 height 9
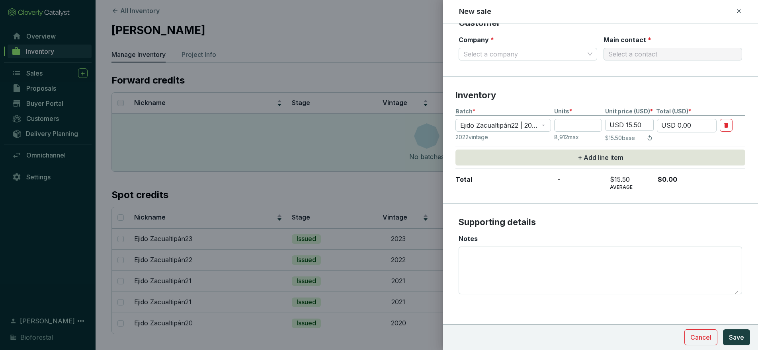
scroll to position [156, 0]
click at [257, 199] on div at bounding box center [379, 175] width 758 height 350
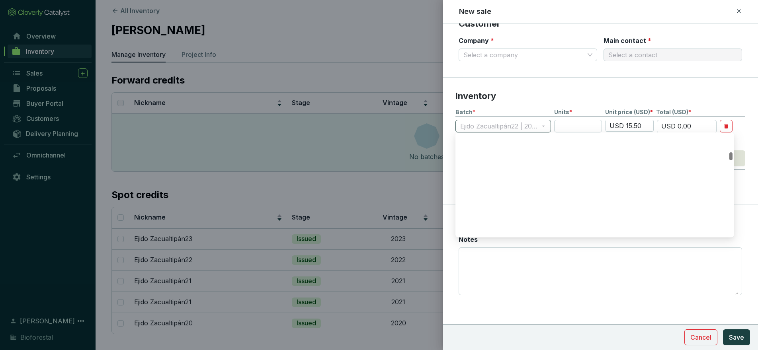
click at [456, 126] on span "Ejido Zacualtipán22 | 2022" at bounding box center [503, 126] width 86 height 12
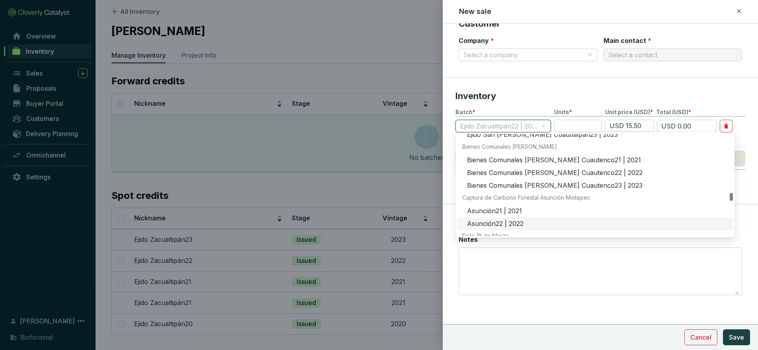
scroll to position [1419, 0]
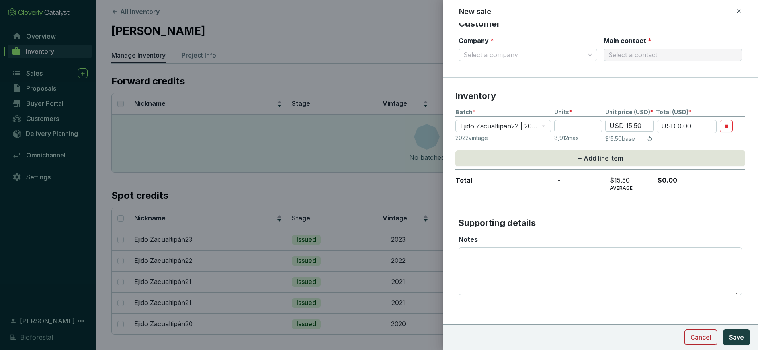
click at [456, 335] on span "Cancel" at bounding box center [700, 338] width 21 height 10
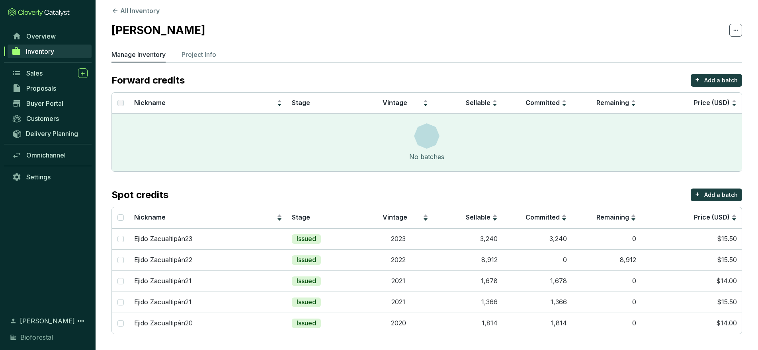
scroll to position [6, 0]
click at [224, 185] on section "Forward credits + Add a batch Nickname Stage Vintage Sellable Committed Remaini…" at bounding box center [426, 204] width 630 height 260
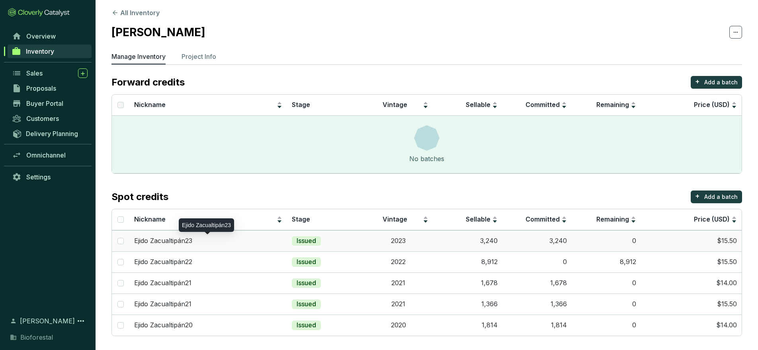
click at [178, 243] on p "Ejido Zacualtipán23" at bounding box center [163, 241] width 58 height 9
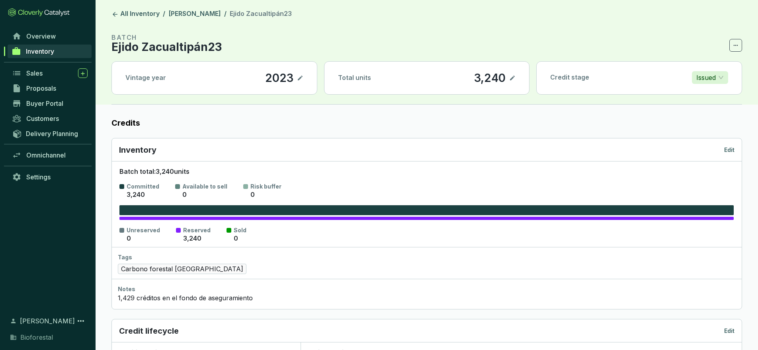
click at [318, 173] on p "Batch total: 3,240 units" at bounding box center [426, 172] width 614 height 9
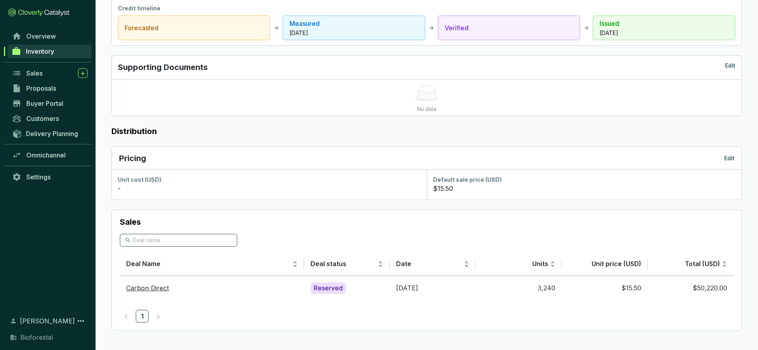
scroll to position [374, 0]
click at [361, 263] on span "Deal status" at bounding box center [343, 264] width 66 height 9
click at [342, 266] on span "Deal status" at bounding box center [343, 264] width 66 height 9
click at [156, 287] on link "Carbon Direct" at bounding box center [147, 288] width 43 height 8
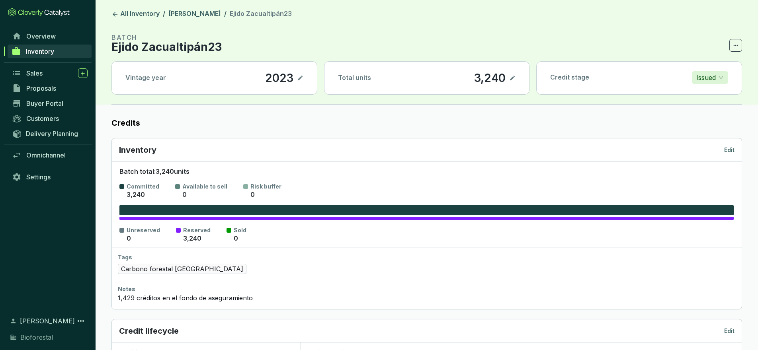
scroll to position [0, 0]
click at [61, 38] on link "Overview" at bounding box center [50, 36] width 84 height 14
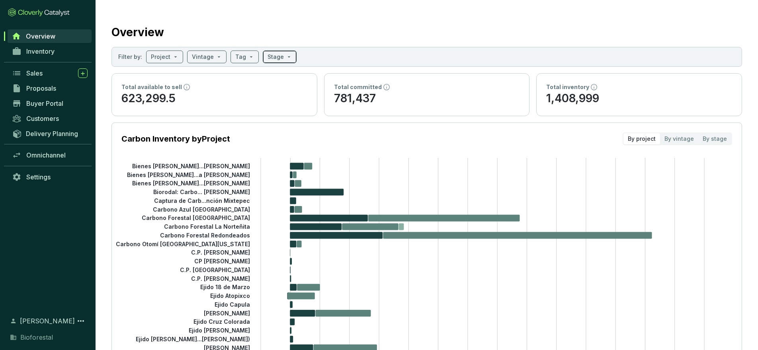
click at [278, 58] on input "search" at bounding box center [275, 57] width 16 height 12
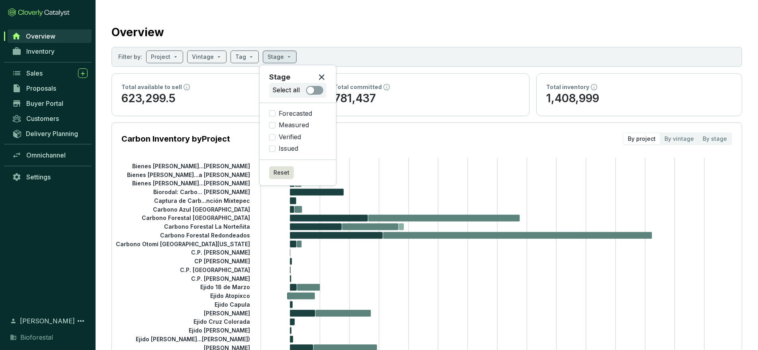
scroll to position [0, 0]
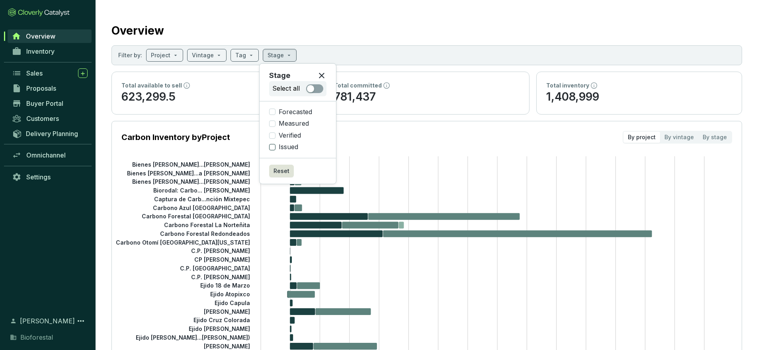
click at [286, 145] on span "Issued" at bounding box center [288, 147] width 26 height 9
click at [275, 145] on input "Issued" at bounding box center [272, 147] width 6 height 6
checkbox input "true"
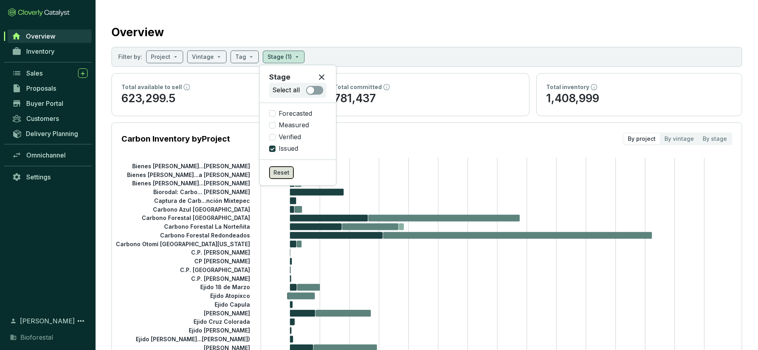
scroll to position [0, 0]
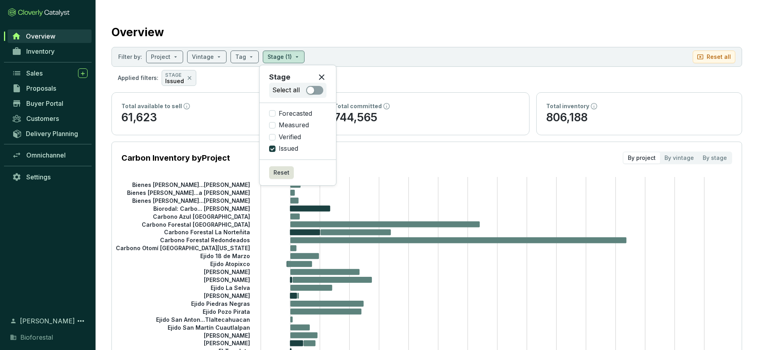
click at [456, 37] on div "Overview" at bounding box center [426, 31] width 630 height 20
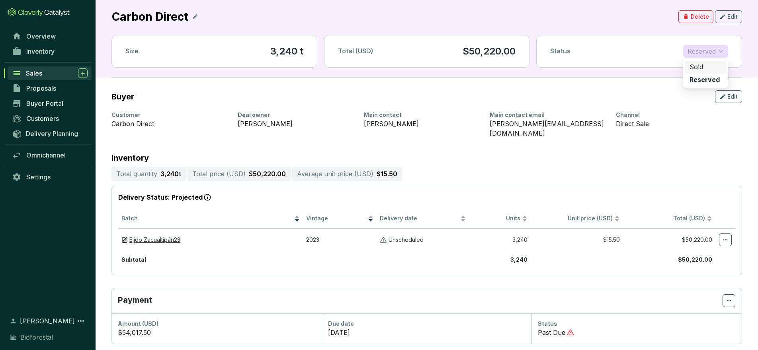
click at [719, 54] on span "Reserved" at bounding box center [705, 51] width 36 height 12
click at [729, 18] on span "Edit" at bounding box center [732, 17] width 10 height 8
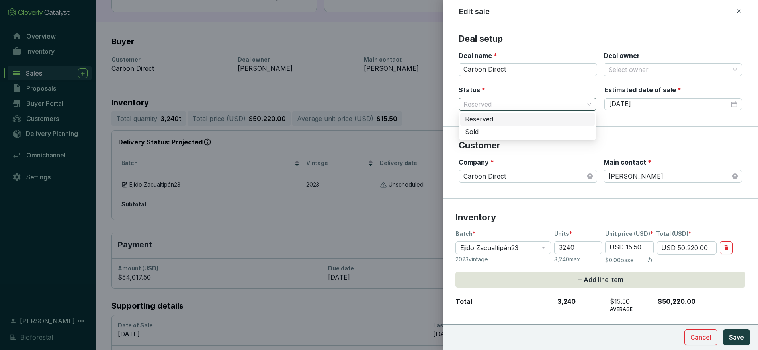
click at [575, 102] on span "Reserved" at bounding box center [527, 104] width 128 height 12
click at [698, 334] on span "Cancel" at bounding box center [700, 338] width 21 height 10
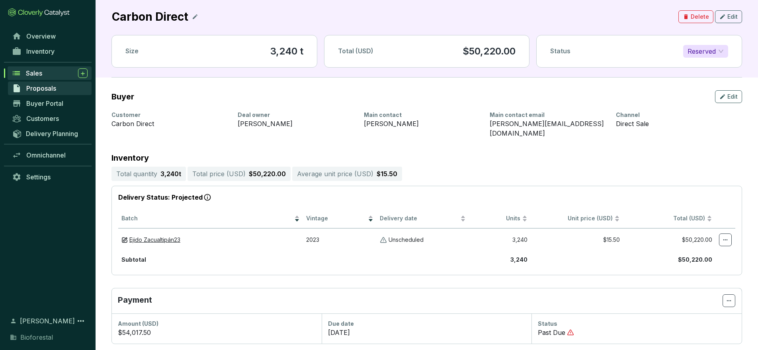
click at [42, 94] on link "Proposals" at bounding box center [50, 89] width 84 height 14
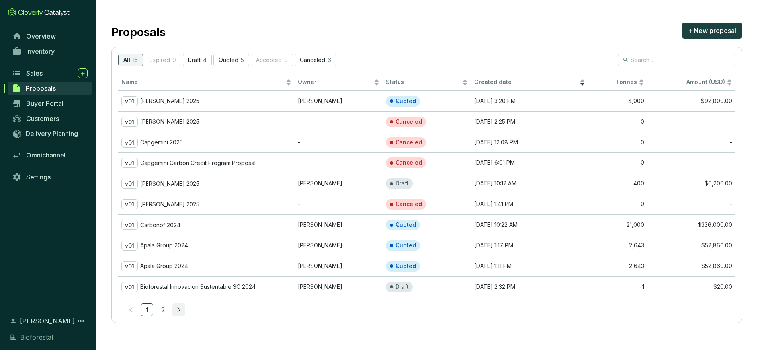
click at [179, 308] on icon "right" at bounding box center [178, 310] width 3 height 5
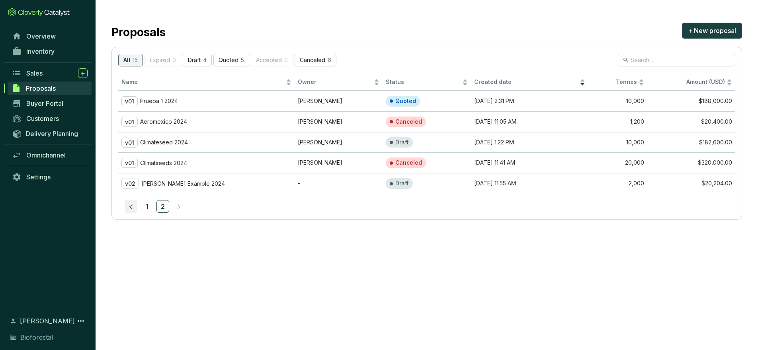
click at [130, 208] on button "button" at bounding box center [131, 206] width 13 height 13
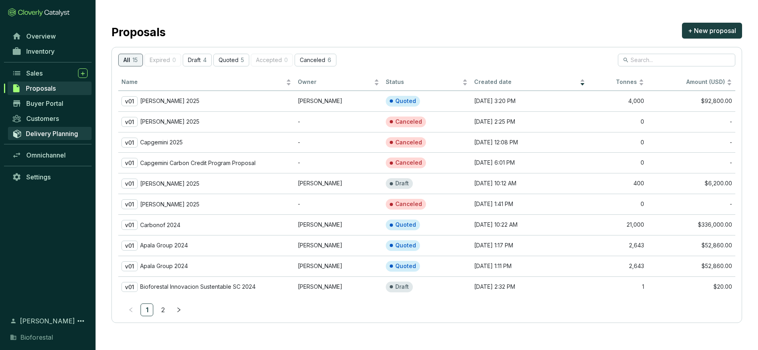
click at [58, 128] on link "Delivery Planning" at bounding box center [50, 133] width 84 height 13
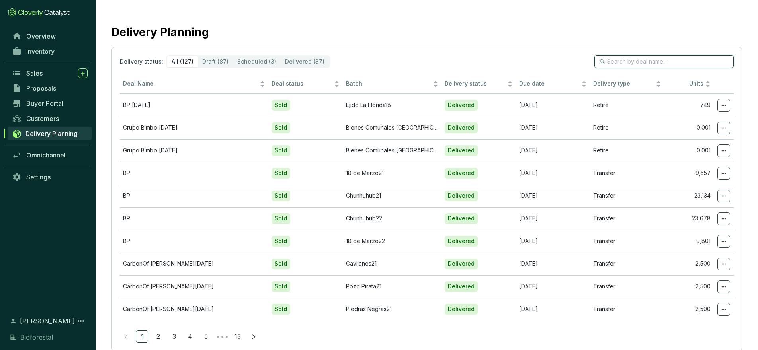
click at [682, 61] on input "search" at bounding box center [664, 61] width 115 height 9
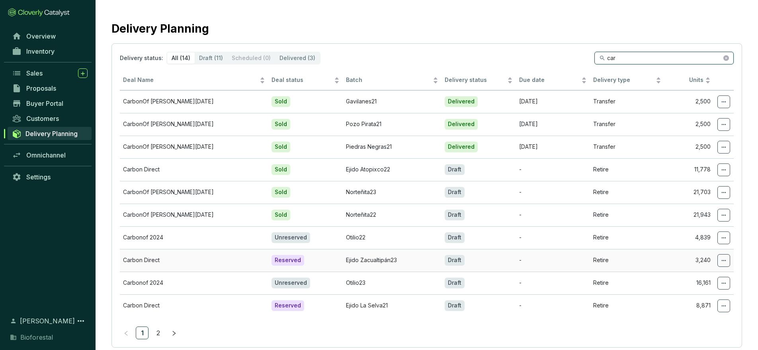
scroll to position [4, 0]
type input "car"
click at [720, 261] on span at bounding box center [723, 261] width 13 height 13
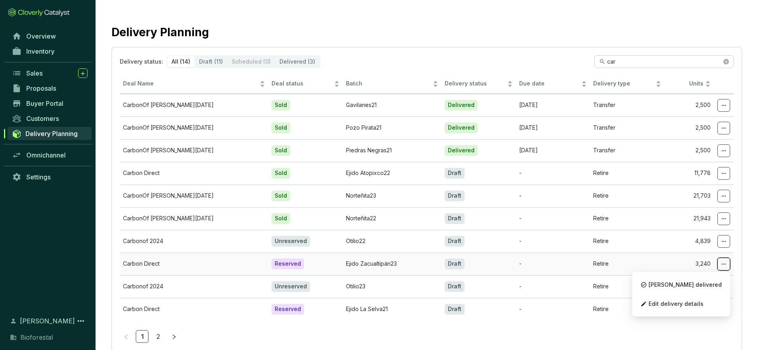
scroll to position [0, 0]
click at [700, 307] on span "Edit delivery details" at bounding box center [675, 304] width 55 height 6
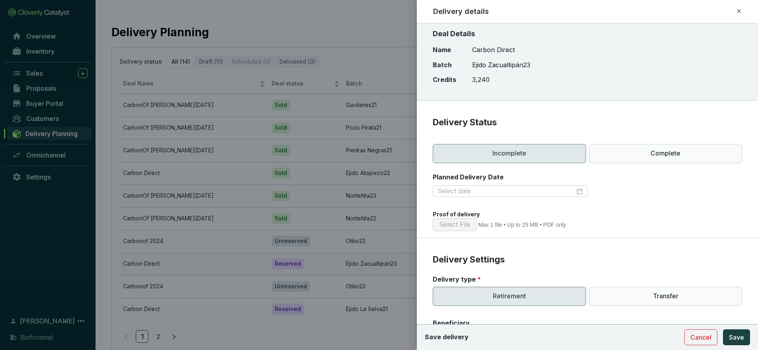
click at [262, 270] on div at bounding box center [379, 175] width 758 height 350
click at [703, 336] on span "Cancel" at bounding box center [700, 338] width 21 height 10
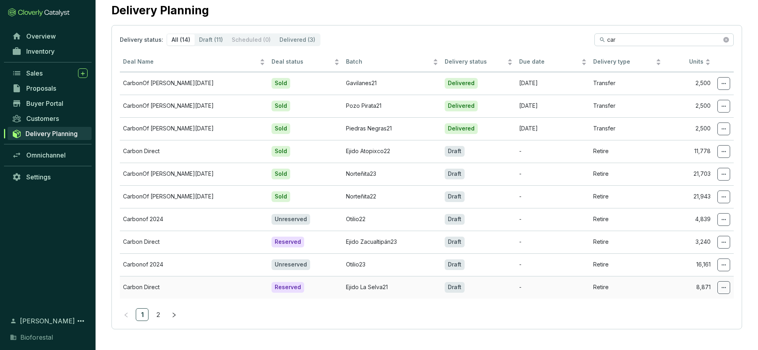
scroll to position [22, 0]
click at [171, 316] on icon "right" at bounding box center [174, 315] width 6 height 6
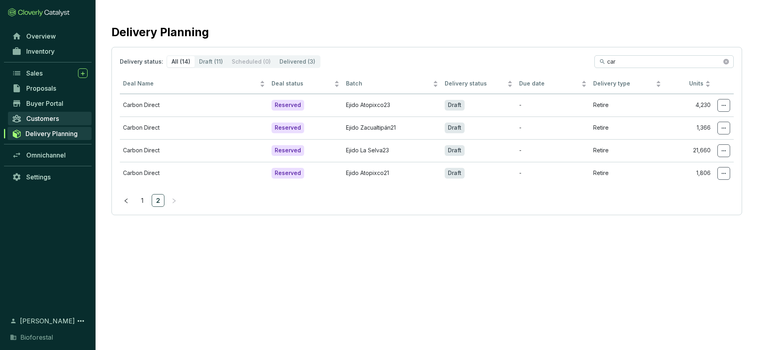
scroll to position [0, 0]
click at [294, 130] on div "Reserved" at bounding box center [287, 128] width 33 height 11
click at [726, 131] on icon at bounding box center [723, 128] width 6 height 10
click at [726, 127] on icon at bounding box center [723, 128] width 6 height 10
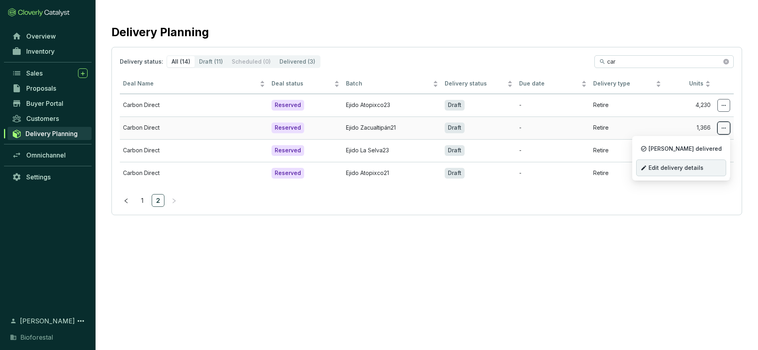
click at [692, 166] on span "Edit delivery details" at bounding box center [675, 168] width 55 height 6
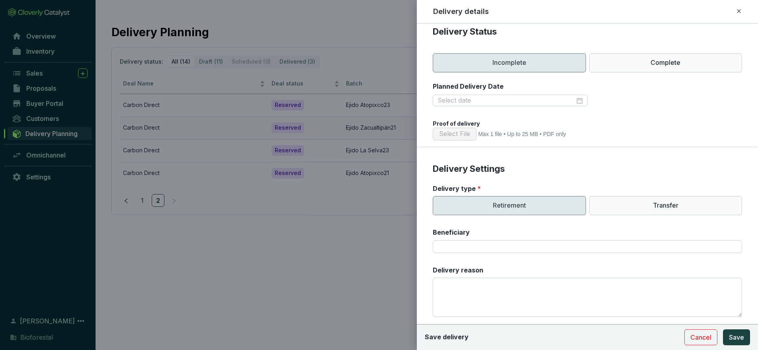
scroll to position [96, 0]
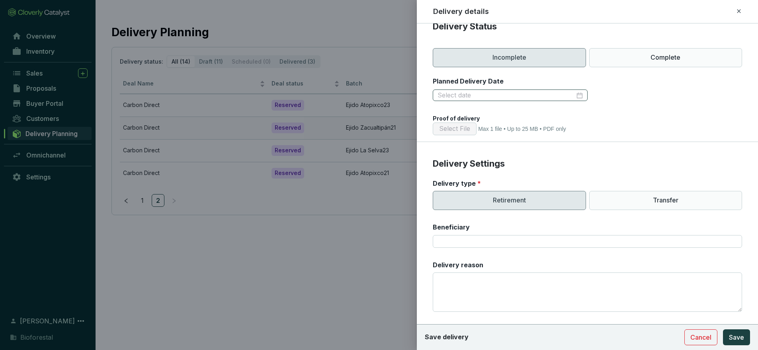
click at [585, 95] on div at bounding box center [510, 96] width 154 height 12
click at [600, 115] on div "Proof of delivery" at bounding box center [587, 119] width 309 height 8
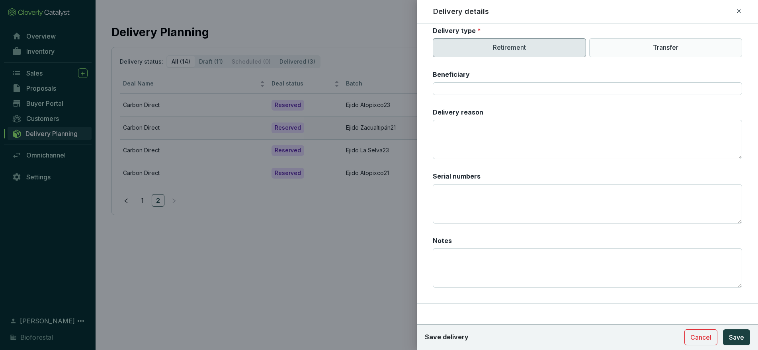
scroll to position [248, 0]
click at [708, 338] on span "Cancel" at bounding box center [700, 338] width 21 height 10
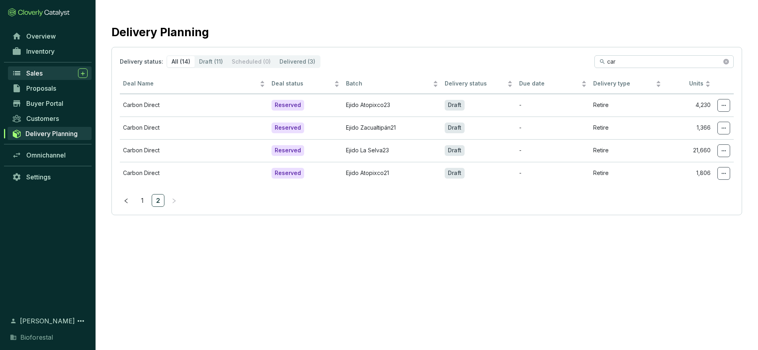
click at [46, 74] on div "Sales" at bounding box center [56, 73] width 61 height 10
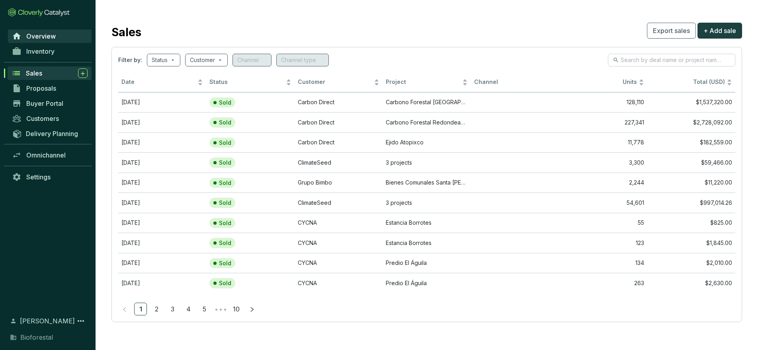
click at [48, 35] on span "Overview" at bounding box center [40, 36] width 29 height 8
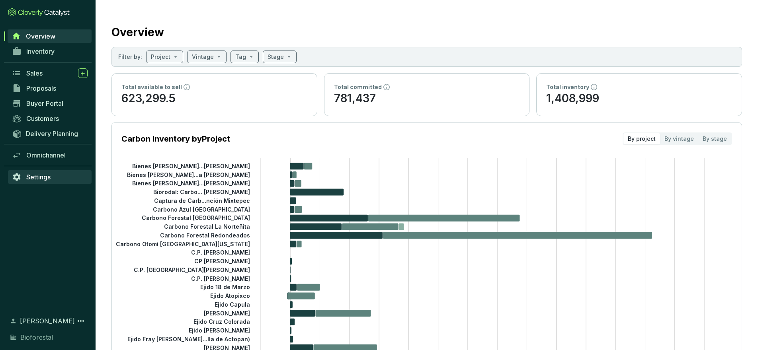
scroll to position [1, 0]
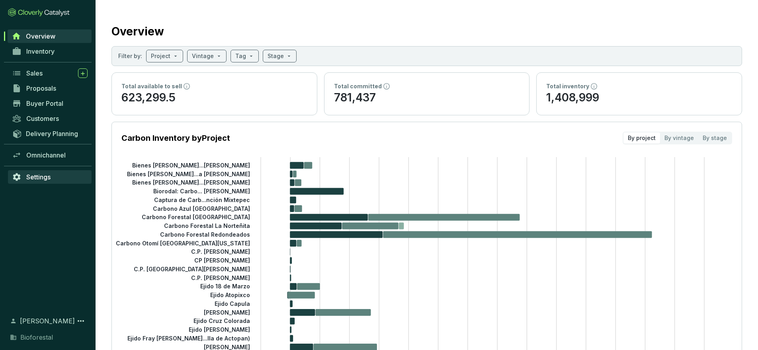
click at [36, 177] on span "Settings" at bounding box center [38, 177] width 24 height 8
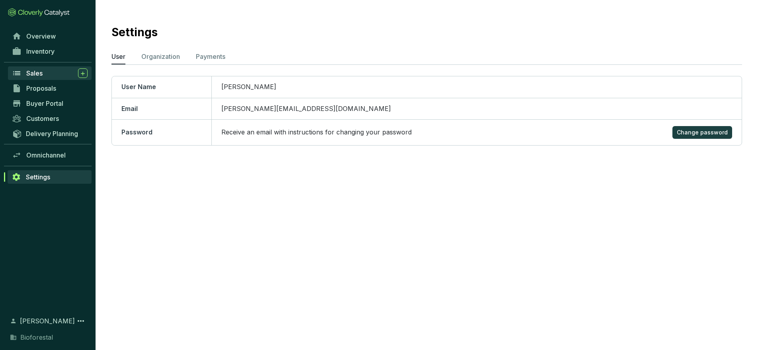
click at [35, 74] on span "Sales" at bounding box center [34, 73] width 16 height 8
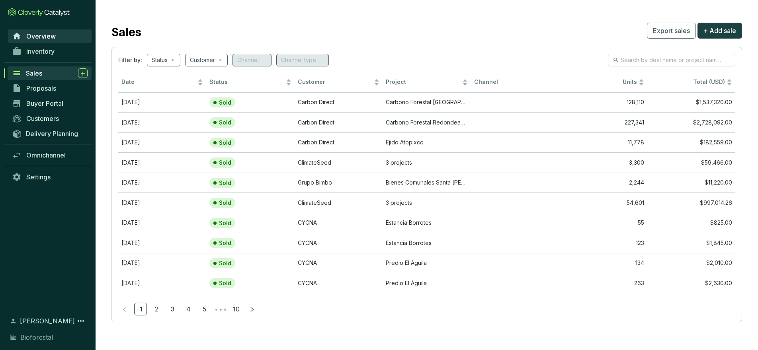
scroll to position [0, 0]
click at [42, 34] on span "Overview" at bounding box center [40, 36] width 29 height 8
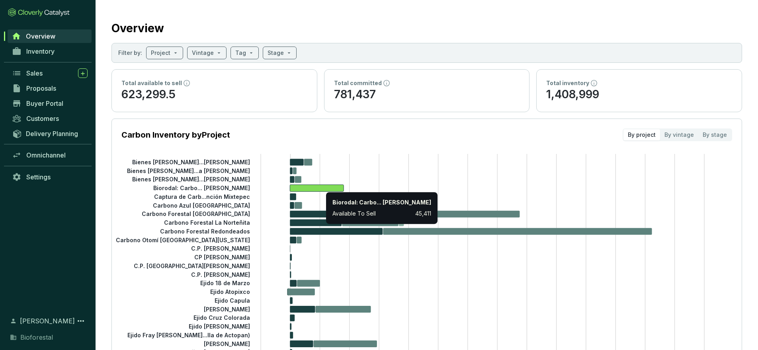
scroll to position [5, 0]
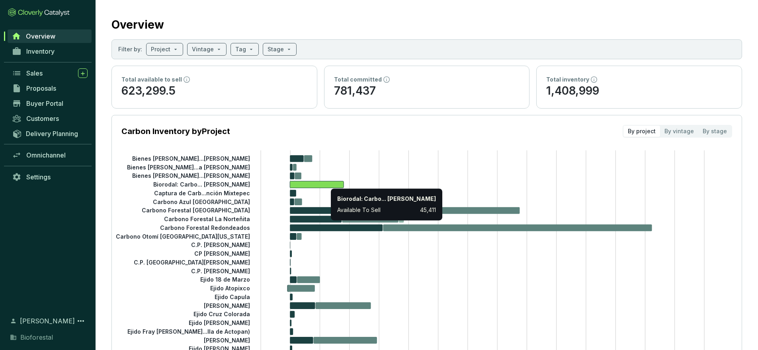
click at [327, 183] on icon at bounding box center [317, 184] width 54 height 7
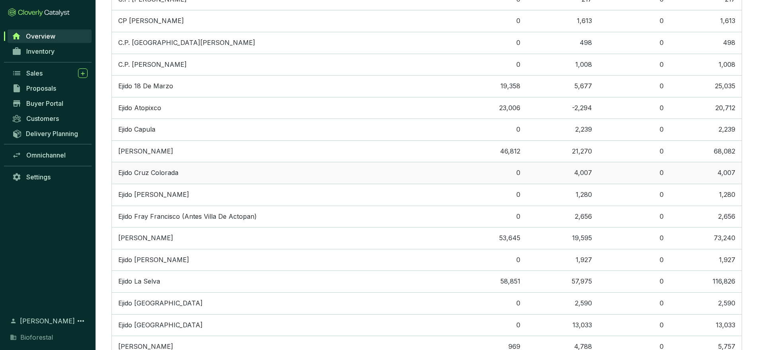
scroll to position [894, 0]
click at [148, 101] on td "Ejido Atopixco" at bounding box center [283, 108] width 343 height 22
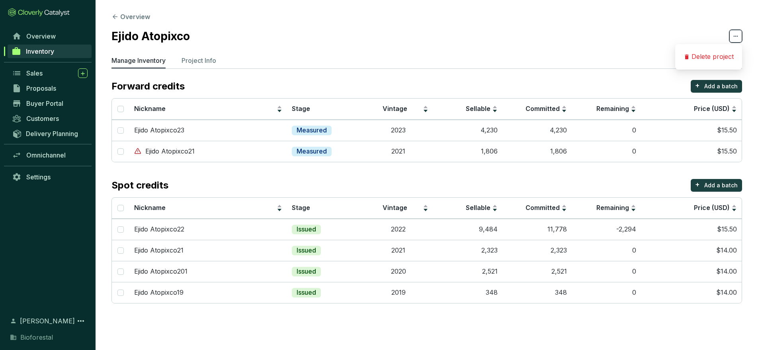
click at [739, 38] on span at bounding box center [735, 36] width 13 height 13
click at [567, 33] on section "Ejido Atopixco" at bounding box center [426, 36] width 630 height 17
click at [199, 59] on p "Project Info" at bounding box center [198, 61] width 35 height 10
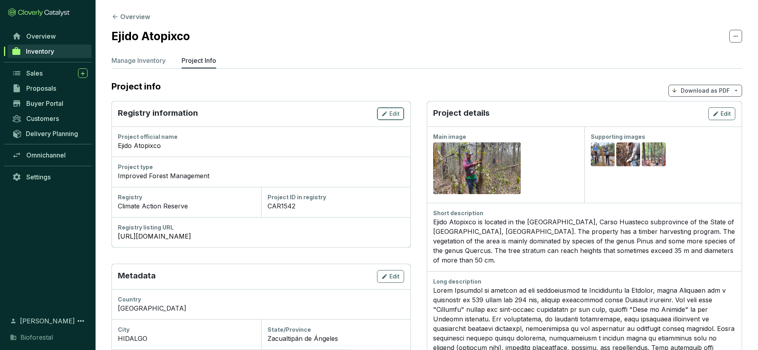
scroll to position [4, 0]
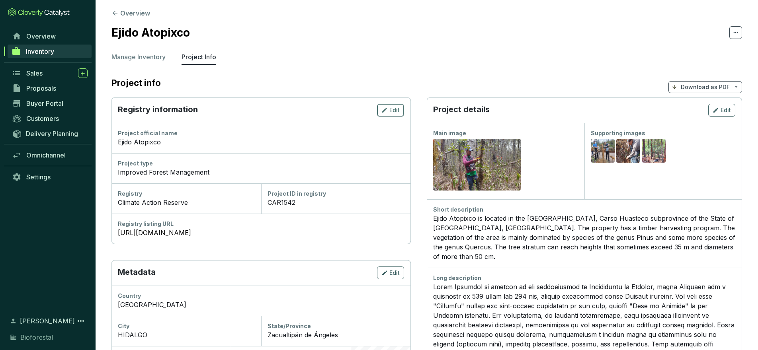
click at [385, 114] on icon "button" at bounding box center [384, 110] width 6 height 10
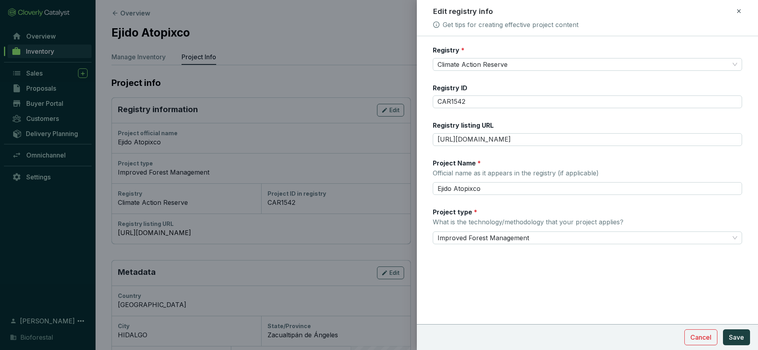
click at [374, 39] on div at bounding box center [379, 175] width 758 height 350
click at [698, 335] on span "Cancel" at bounding box center [700, 338] width 21 height 10
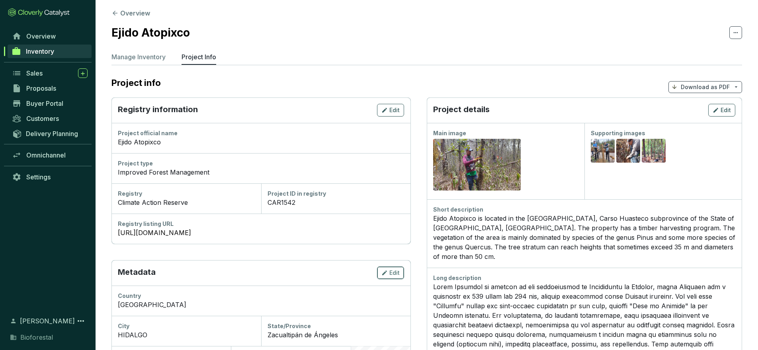
click at [394, 274] on span "Edit" at bounding box center [394, 273] width 10 height 8
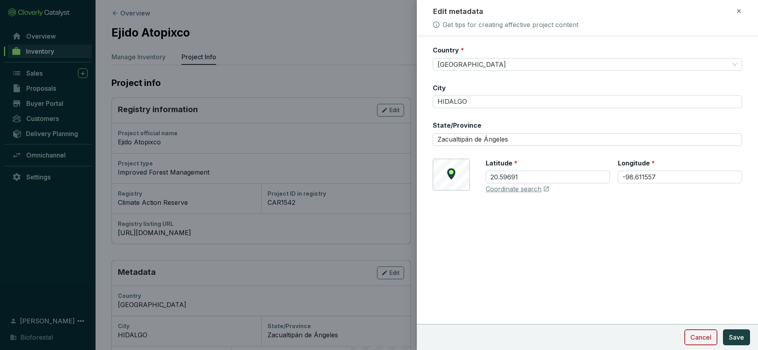
click at [703, 337] on span "Cancel" at bounding box center [700, 338] width 21 height 10
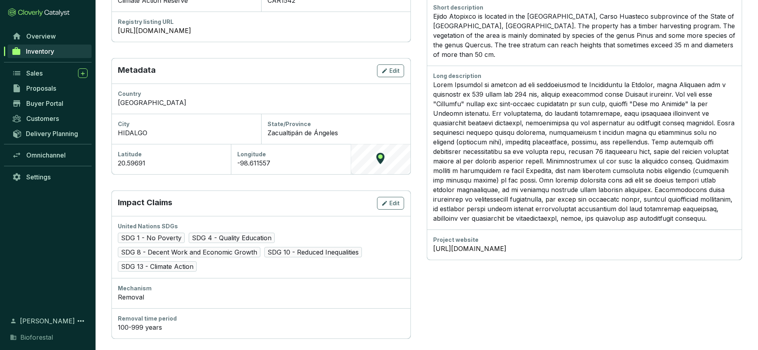
scroll to position [207, 0]
click at [388, 205] on div "Edit" at bounding box center [390, 203] width 18 height 10
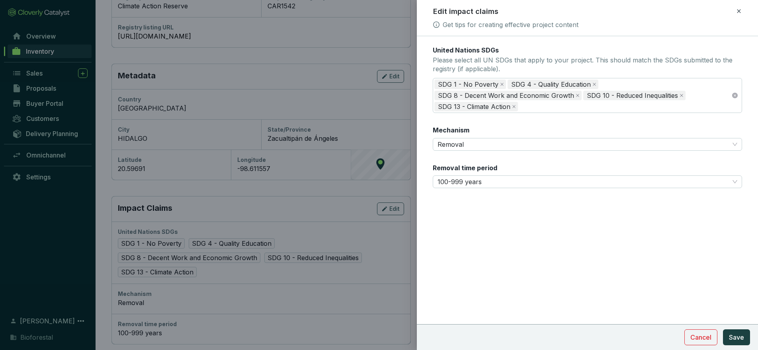
scroll to position [187, 0]
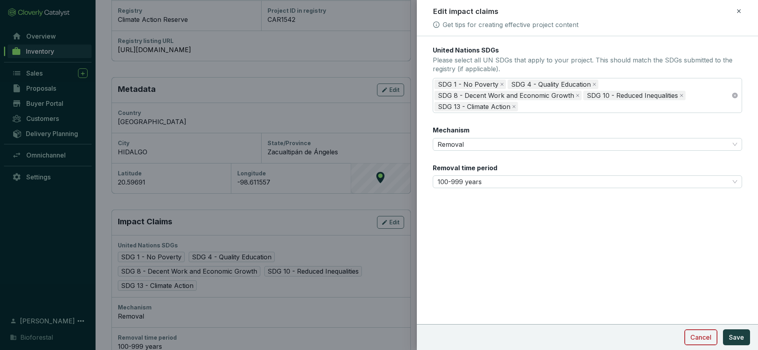
click at [702, 335] on span "Cancel" at bounding box center [700, 338] width 21 height 10
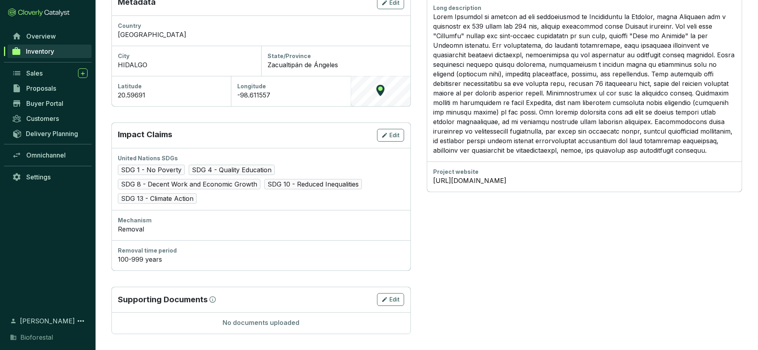
scroll to position [273, 0]
click at [393, 298] on span "Edit" at bounding box center [394, 300] width 10 height 8
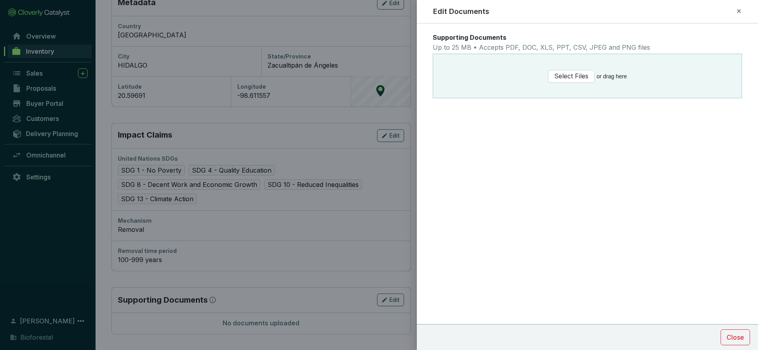
scroll to position [278, 0]
click at [737, 8] on icon at bounding box center [738, 11] width 6 height 10
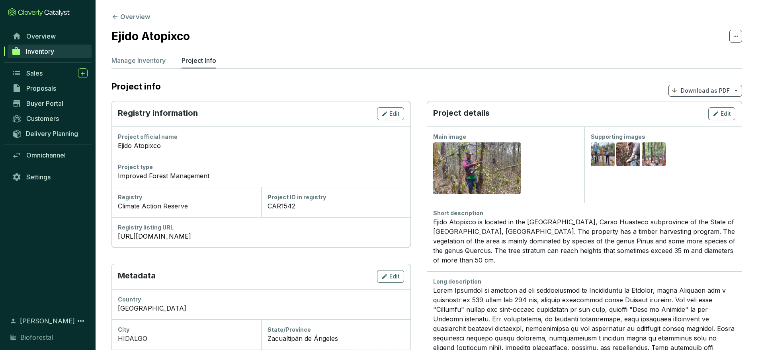
scroll to position [0, 0]
click at [725, 113] on span "Edit" at bounding box center [725, 114] width 10 height 8
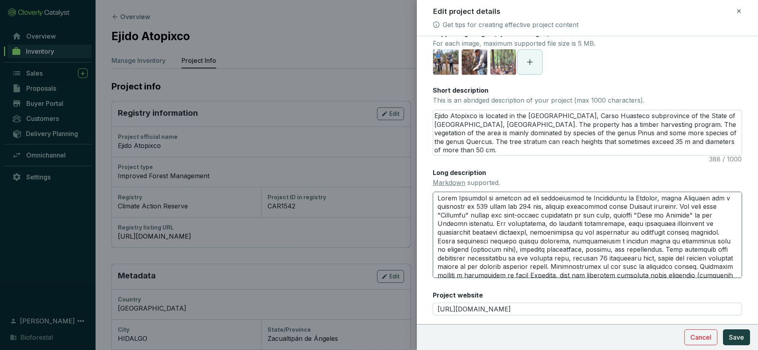
scroll to position [94, 0]
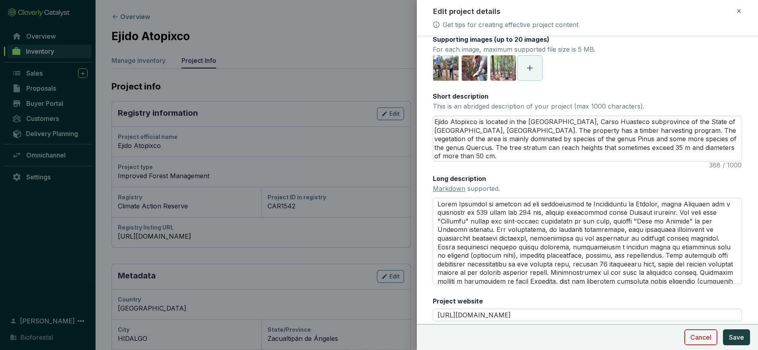
click at [694, 339] on span "Cancel" at bounding box center [700, 338] width 21 height 10
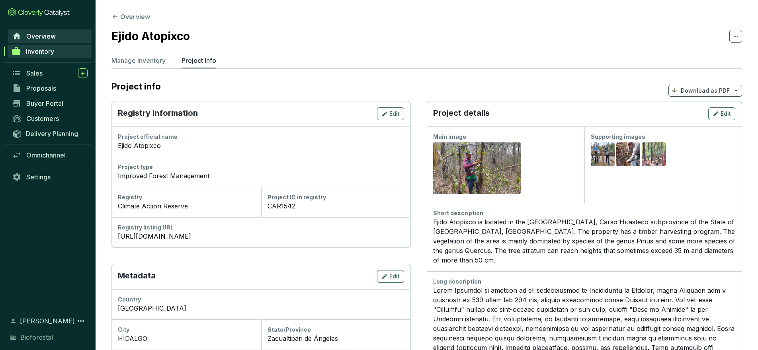
click at [45, 35] on span "Overview" at bounding box center [40, 36] width 29 height 8
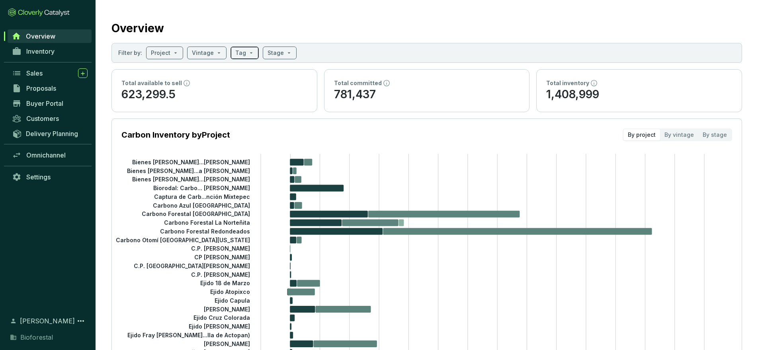
scroll to position [5, 0]
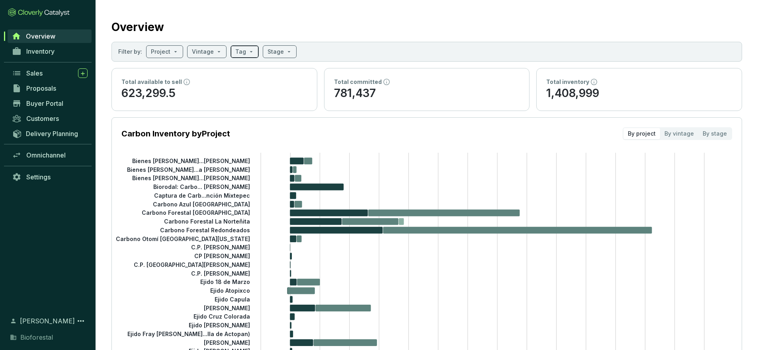
click at [245, 54] on span at bounding box center [244, 52] width 19 height 12
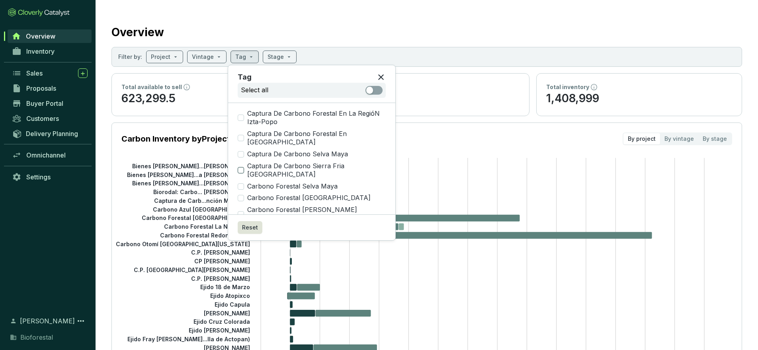
scroll to position [0, 0]
click at [289, 33] on div "Overview" at bounding box center [426, 31] width 630 height 20
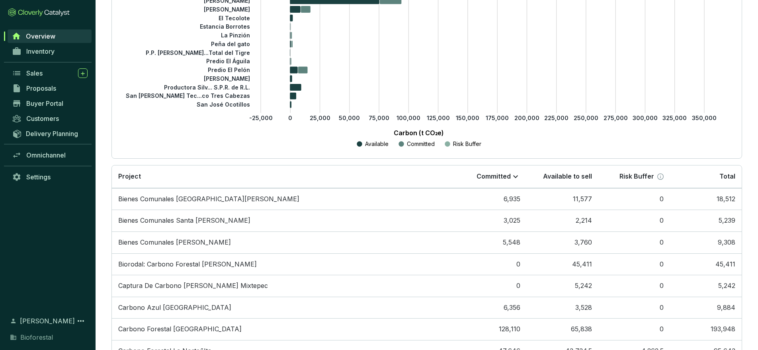
scroll to position [477, 0]
click at [212, 201] on td "Bienes Comunales [GEOGRAPHIC_DATA][PERSON_NAME]" at bounding box center [283, 199] width 343 height 22
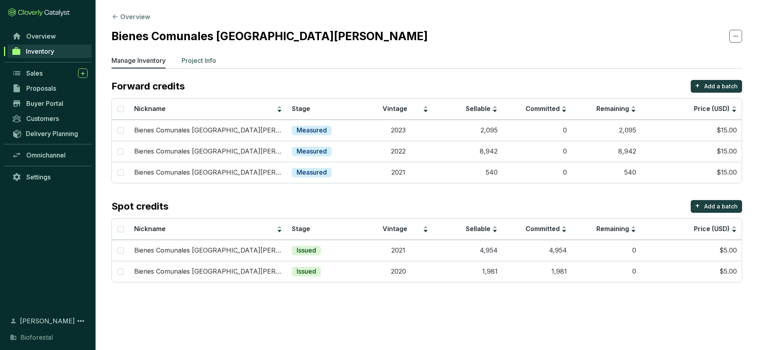
click at [197, 56] on p "Project Info" at bounding box center [198, 61] width 35 height 10
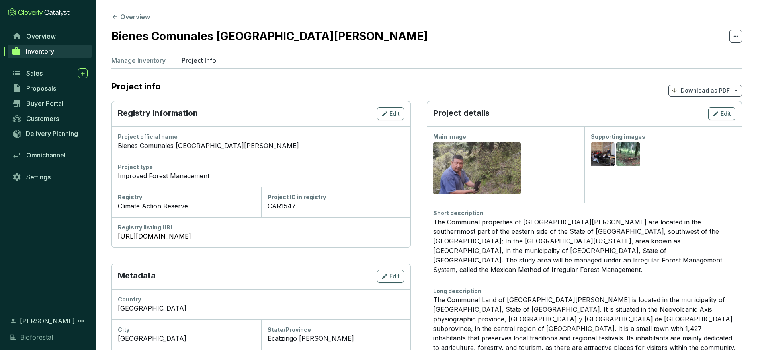
scroll to position [25, 0]
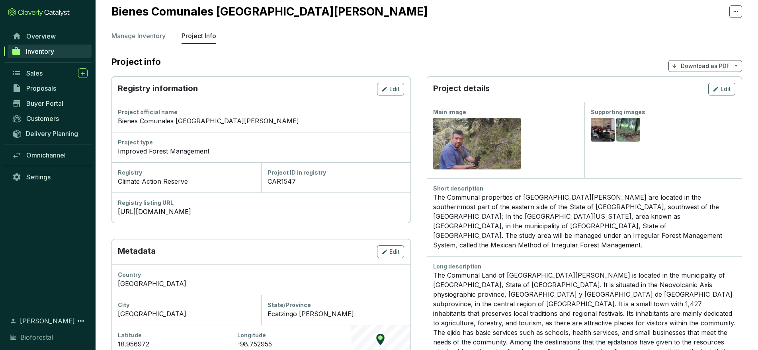
click at [34, 53] on span "Inventory" at bounding box center [40, 51] width 28 height 8
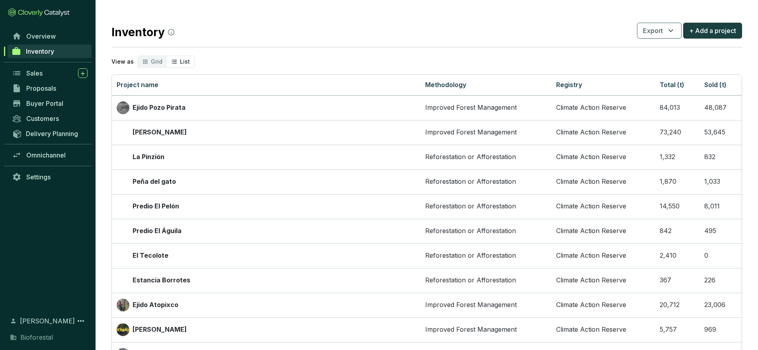
scroll to position [0, 0]
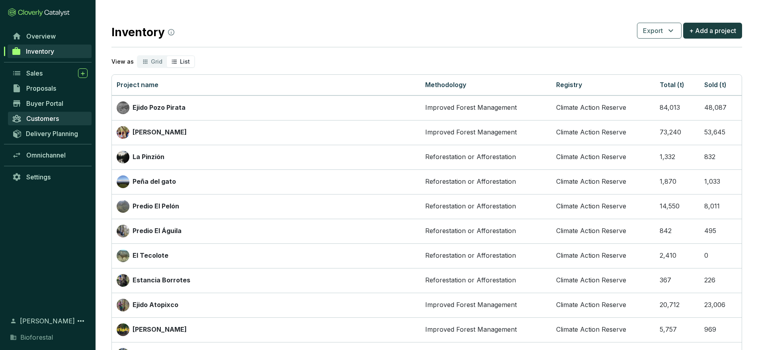
click at [40, 120] on span "Customers" at bounding box center [42, 119] width 33 height 8
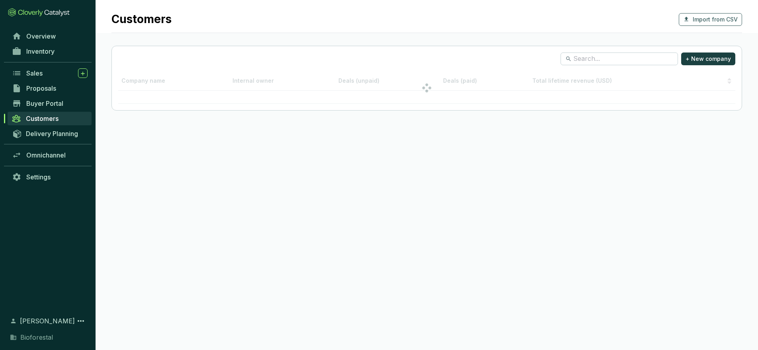
scroll to position [0, 0]
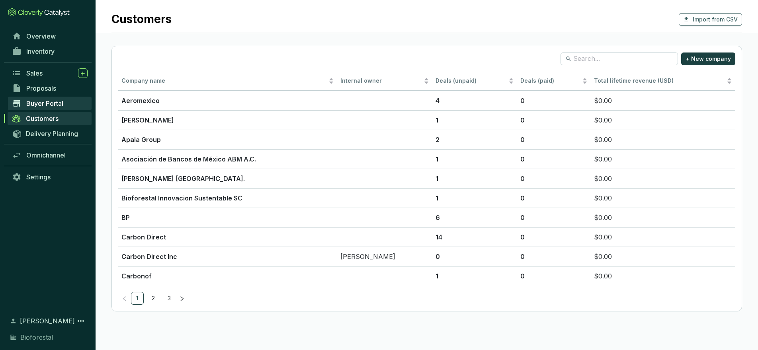
click at [31, 104] on span "Buyer Portal" at bounding box center [44, 103] width 37 height 8
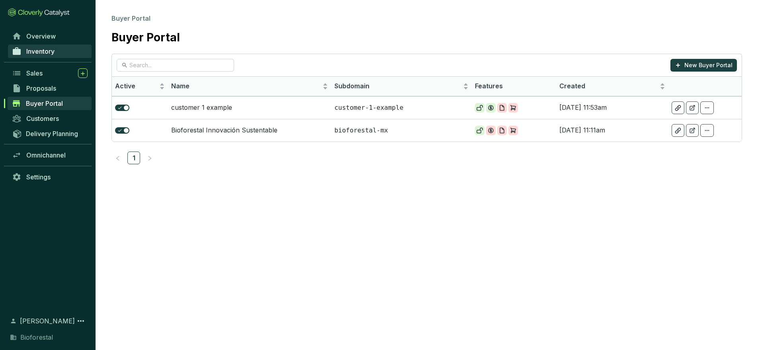
click at [33, 53] on span "Inventory" at bounding box center [40, 51] width 28 height 8
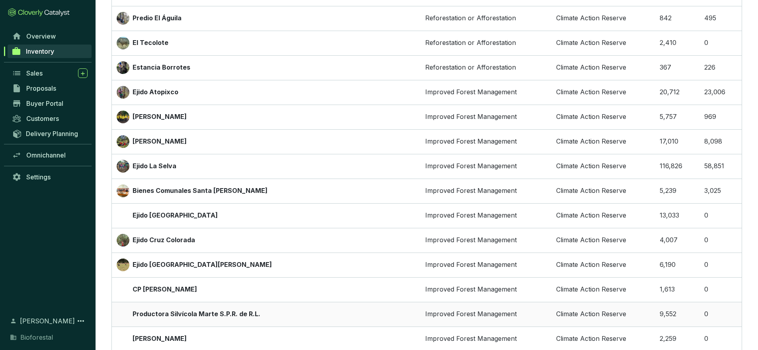
scroll to position [210, 0]
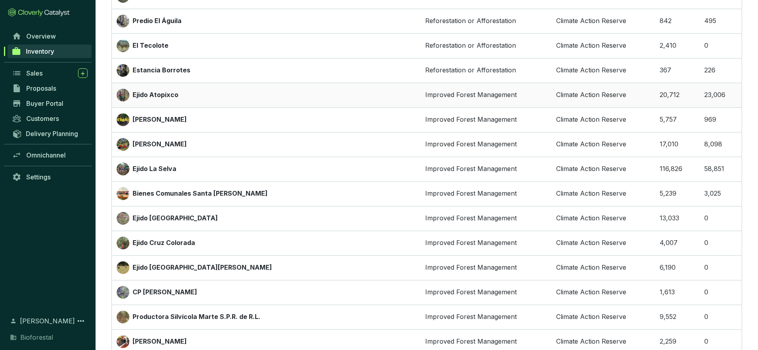
click at [154, 96] on p "Ejido Atopixco" at bounding box center [156, 95] width 46 height 9
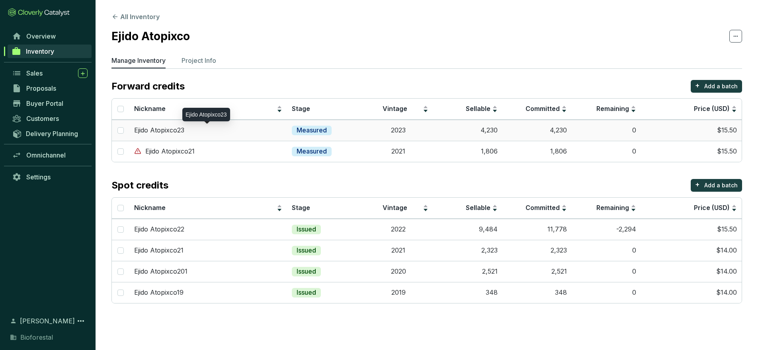
click at [202, 131] on div "Ejido Atopixco23" at bounding box center [208, 130] width 148 height 9
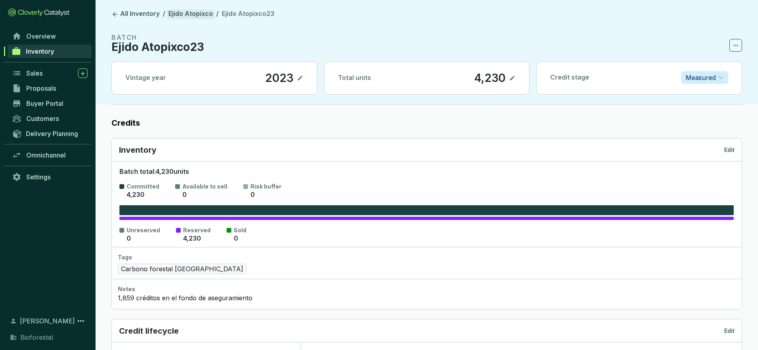
click at [198, 11] on link "Ejido Atopixco" at bounding box center [191, 15] width 48 height 10
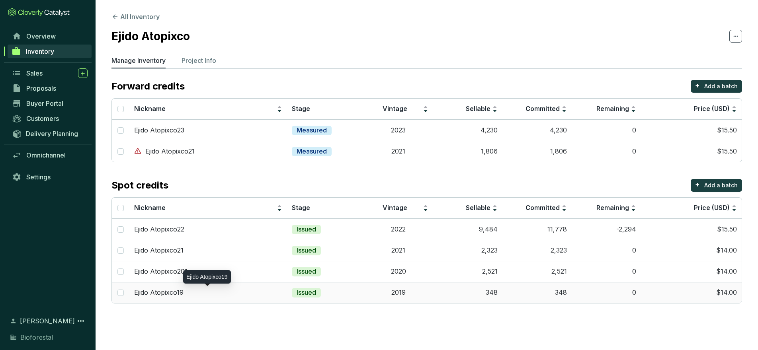
scroll to position [0, 0]
click at [150, 292] on p "Ejido Atopixco19" at bounding box center [158, 292] width 49 height 9
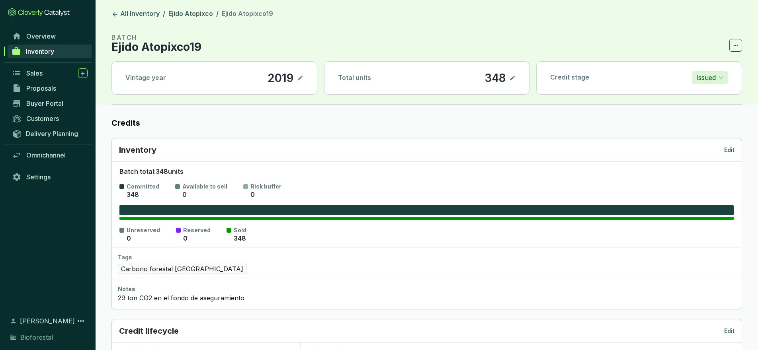
click at [729, 149] on p "Edit" at bounding box center [729, 150] width 10 height 8
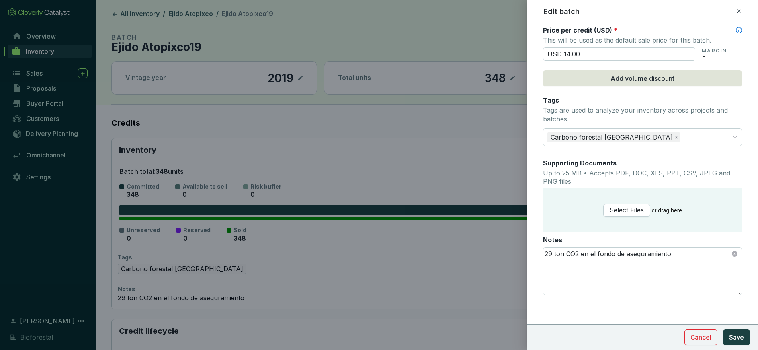
scroll to position [405, 0]
click at [690, 136] on div "Carbono forestal Sierra Alta Hidalguense" at bounding box center [637, 138] width 187 height 16
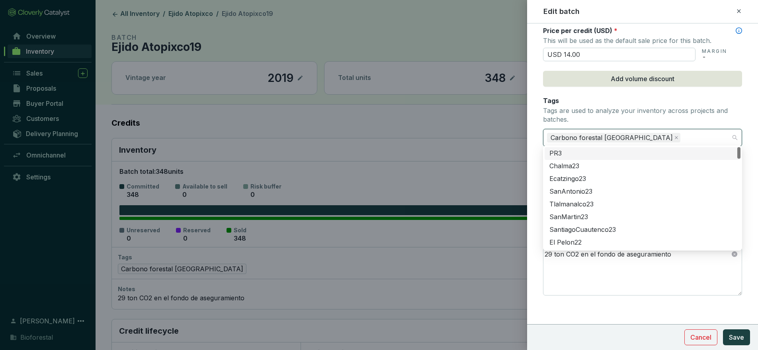
scroll to position [0, 0]
click at [386, 43] on div at bounding box center [379, 175] width 758 height 350
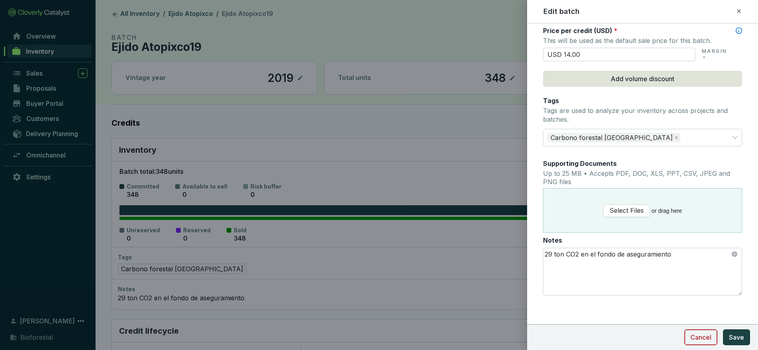
click at [709, 336] on span "Cancel" at bounding box center [700, 338] width 21 height 10
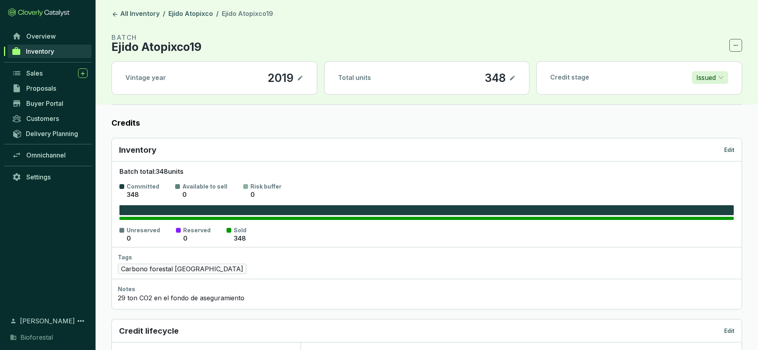
click at [57, 50] on link "Inventory" at bounding box center [50, 52] width 84 height 14
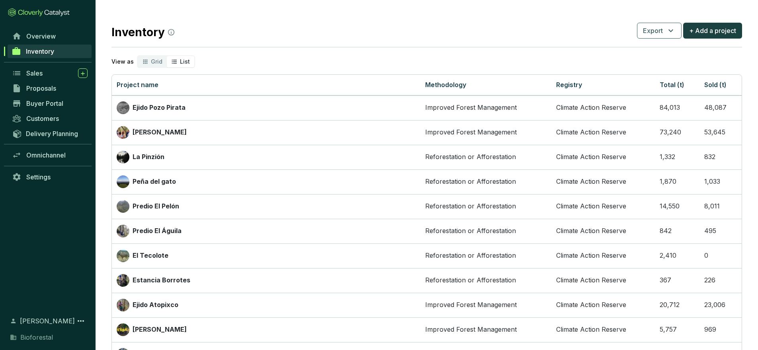
click at [174, 61] on icon "segmented control" at bounding box center [174, 62] width 6 height 10
click at [167, 56] on input "List" at bounding box center [167, 56] width 0 height 0
click at [41, 36] on span "Overview" at bounding box center [40, 36] width 29 height 8
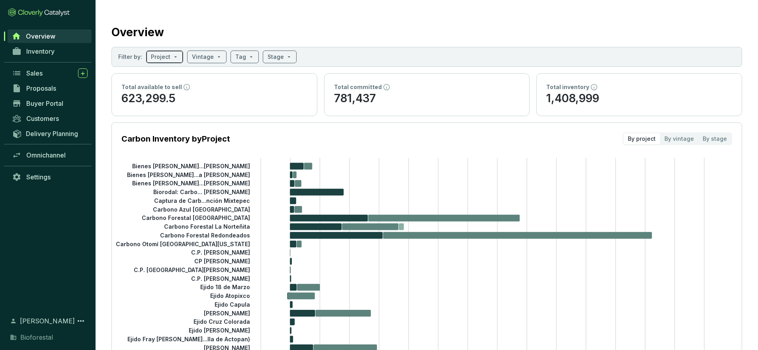
click at [170, 57] on span at bounding box center [164, 57] width 27 height 12
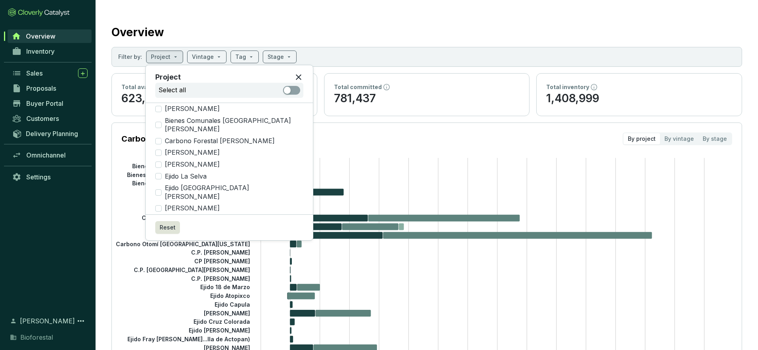
scroll to position [420, 0]
click at [240, 57] on input "search" at bounding box center [240, 57] width 11 height 12
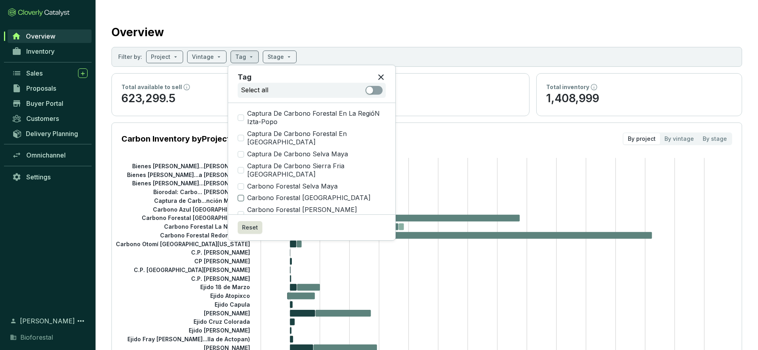
scroll to position [0, 0]
click at [325, 197] on span "Carbono Forestal Sierra Alta Hidalguense" at bounding box center [309, 198] width 130 height 9
click at [244, 197] on input "Carbono Forestal Sierra Alta Hidalguense" at bounding box center [241, 198] width 6 height 6
checkbox input "true"
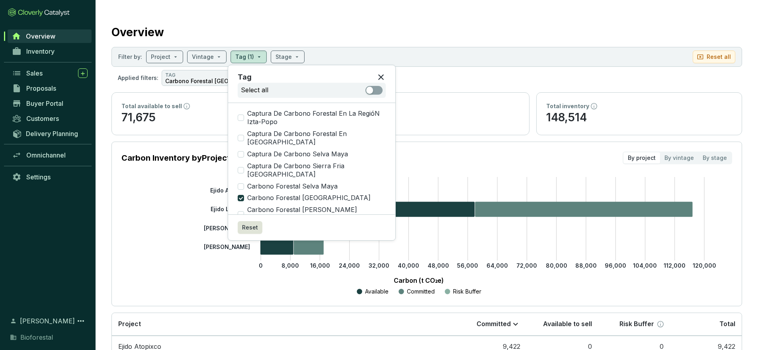
scroll to position [1, 0]
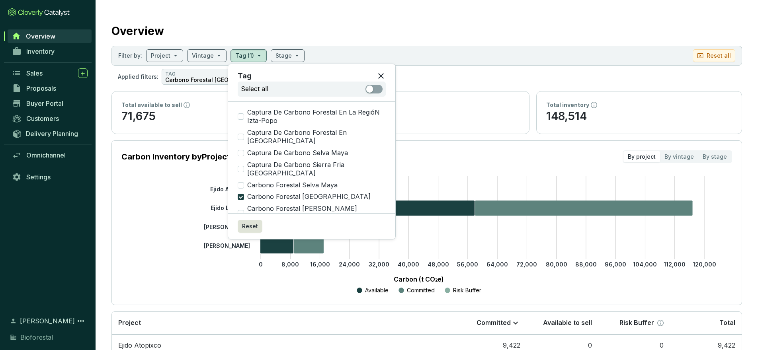
click at [496, 36] on div "Overview" at bounding box center [426, 29] width 630 height 20
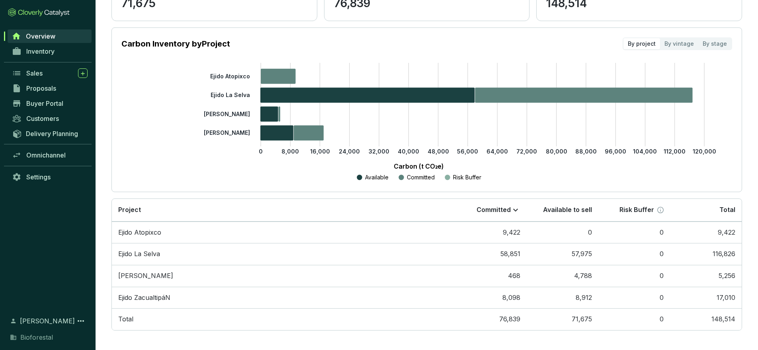
scroll to position [114, 0]
click at [683, 46] on div "By vintage" at bounding box center [679, 44] width 38 height 11
click at [660, 39] on input "By vintage" at bounding box center [660, 39] width 0 height 0
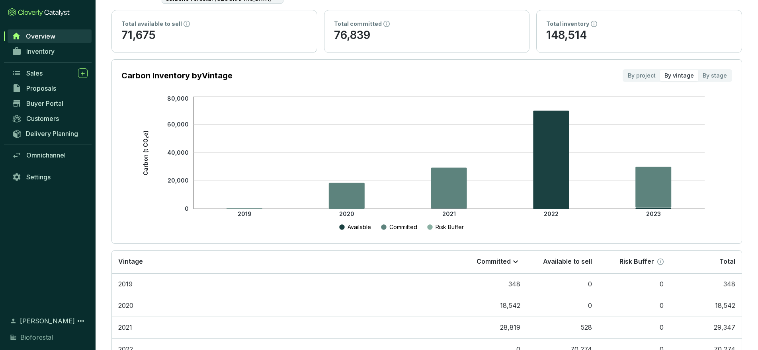
scroll to position [83, 0]
click at [713, 76] on div "By stage" at bounding box center [714, 75] width 33 height 11
click at [698, 70] on input "By stage" at bounding box center [698, 70] width 0 height 0
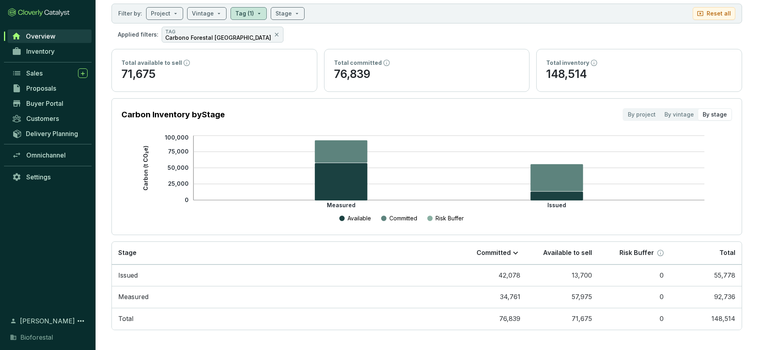
scroll to position [43, 0]
click at [651, 114] on div "By project" at bounding box center [641, 114] width 37 height 11
click at [623, 109] on input "By project" at bounding box center [623, 109] width 0 height 0
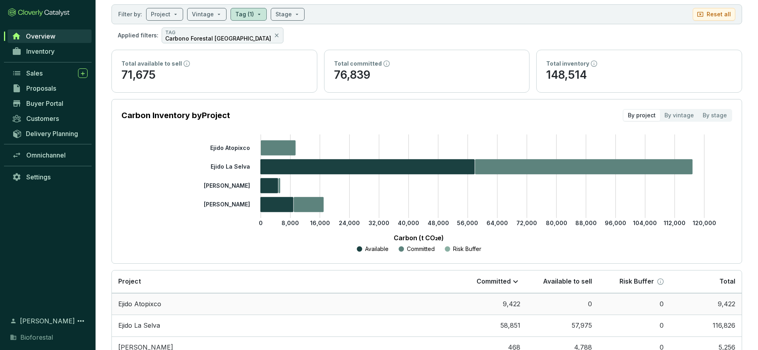
scroll to position [30, 0]
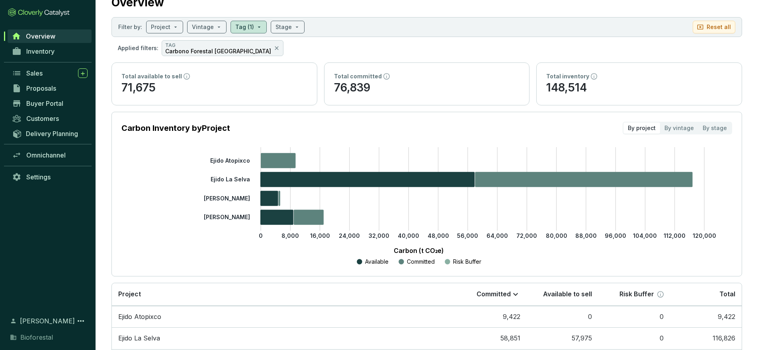
click at [52, 36] on span "Overview" at bounding box center [40, 36] width 29 height 8
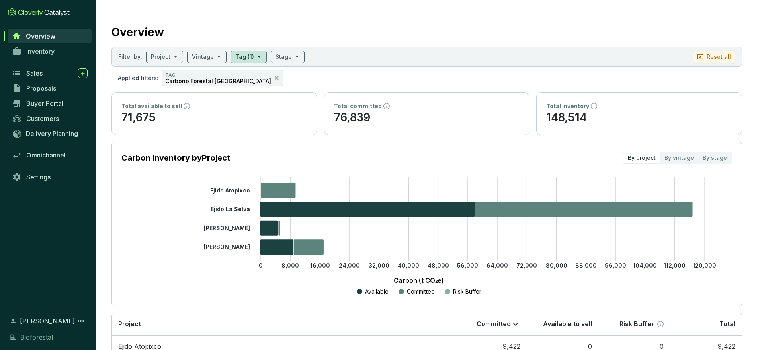
click at [48, 37] on span "Overview" at bounding box center [40, 36] width 29 height 8
click at [63, 34] on link "Overview" at bounding box center [50, 36] width 84 height 14
click at [48, 35] on span "Overview" at bounding box center [40, 36] width 29 height 8
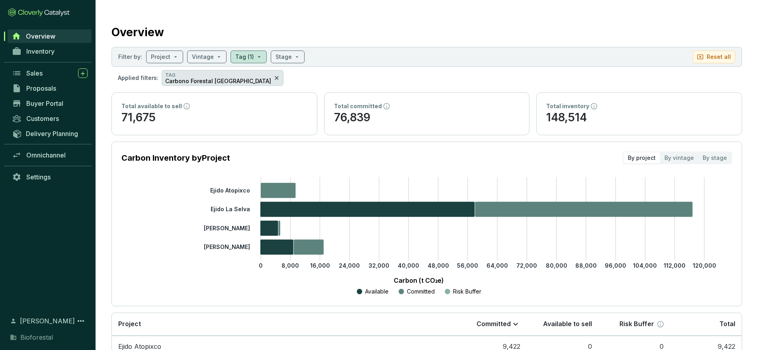
click at [279, 80] on icon at bounding box center [276, 78] width 6 height 10
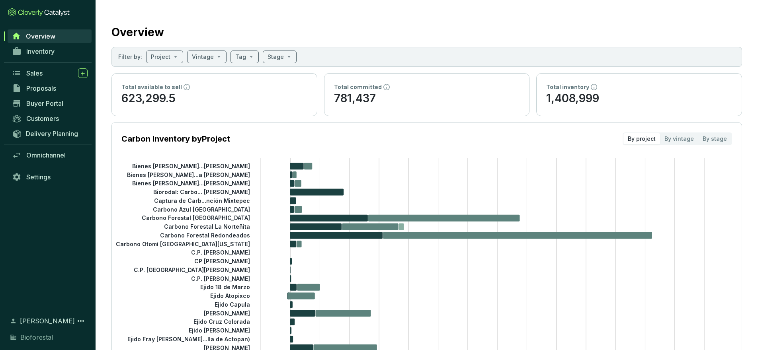
click at [162, 94] on p "623,299.5" at bounding box center [214, 98] width 186 height 15
click at [286, 57] on span at bounding box center [279, 57] width 24 height 12
click at [222, 99] on p "623,299.5" at bounding box center [214, 98] width 186 height 15
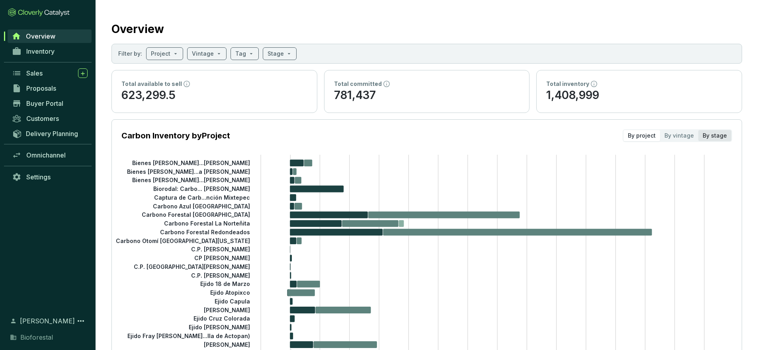
click at [719, 140] on div "By stage" at bounding box center [714, 135] width 33 height 11
click at [698, 130] on input "By stage" at bounding box center [698, 130] width 0 height 0
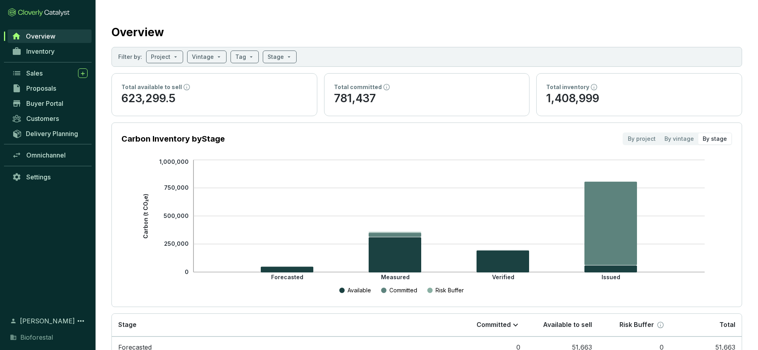
scroll to position [0, 0]
click at [173, 58] on span at bounding box center [164, 57] width 27 height 12
click at [273, 57] on input "search" at bounding box center [275, 57] width 16 height 12
click at [288, 137] on span "Verified" at bounding box center [289, 137] width 29 height 9
click at [275, 137] on input "Verified" at bounding box center [272, 137] width 6 height 6
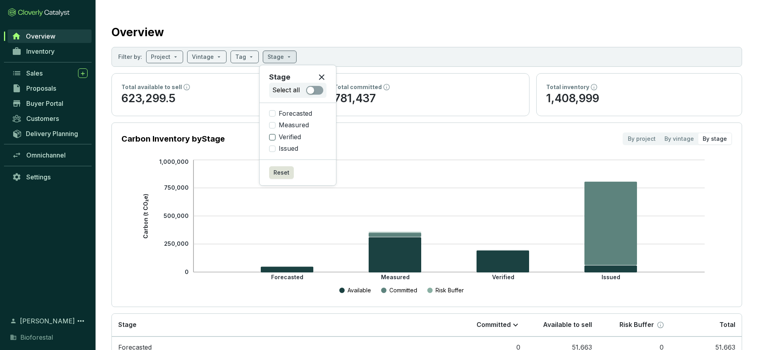
checkbox input "true"
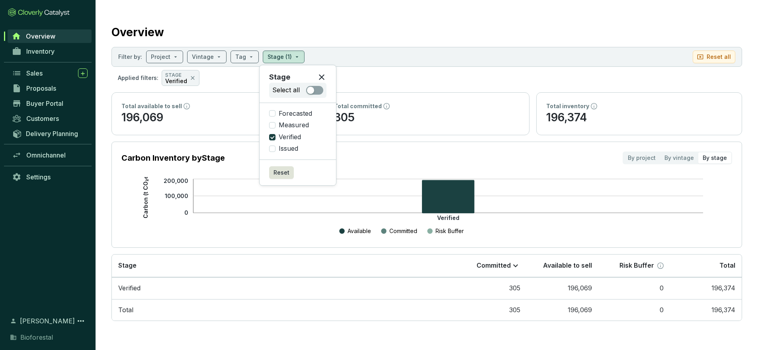
click at [538, 31] on div "Overview" at bounding box center [426, 31] width 630 height 20
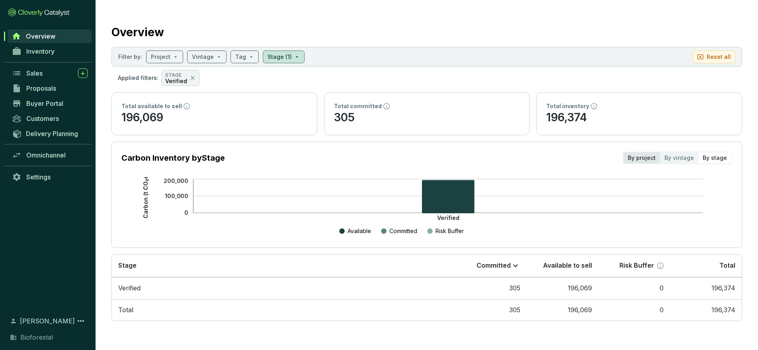
scroll to position [0, 0]
click at [641, 159] on div "By project" at bounding box center [641, 157] width 37 height 11
click at [623, 152] on input "By project" at bounding box center [623, 152] width 0 height 0
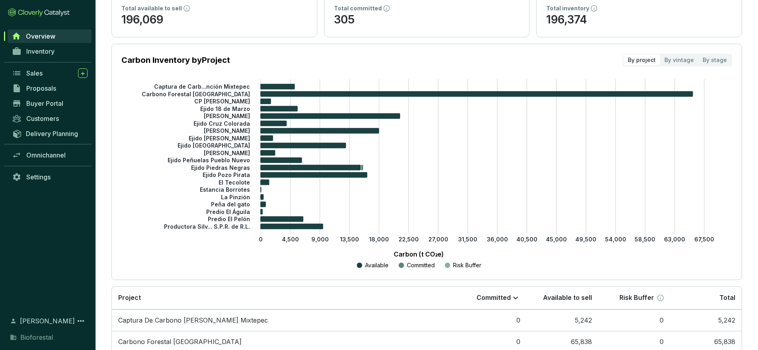
scroll to position [98, 0]
click at [242, 145] on tspan "Ejido [GEOGRAPHIC_DATA]" at bounding box center [213, 145] width 72 height 7
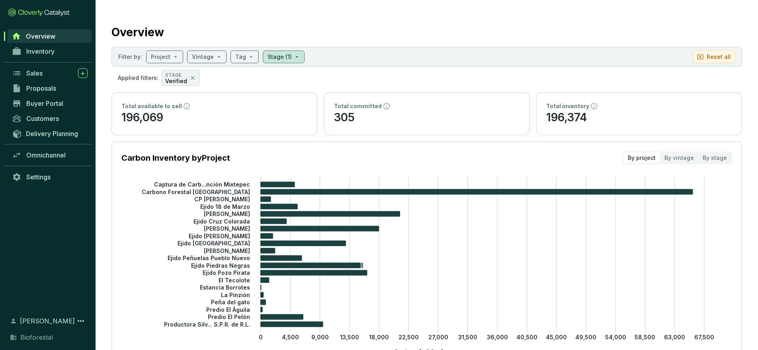
scroll to position [0, 0]
